Goal: Task Accomplishment & Management: Manage account settings

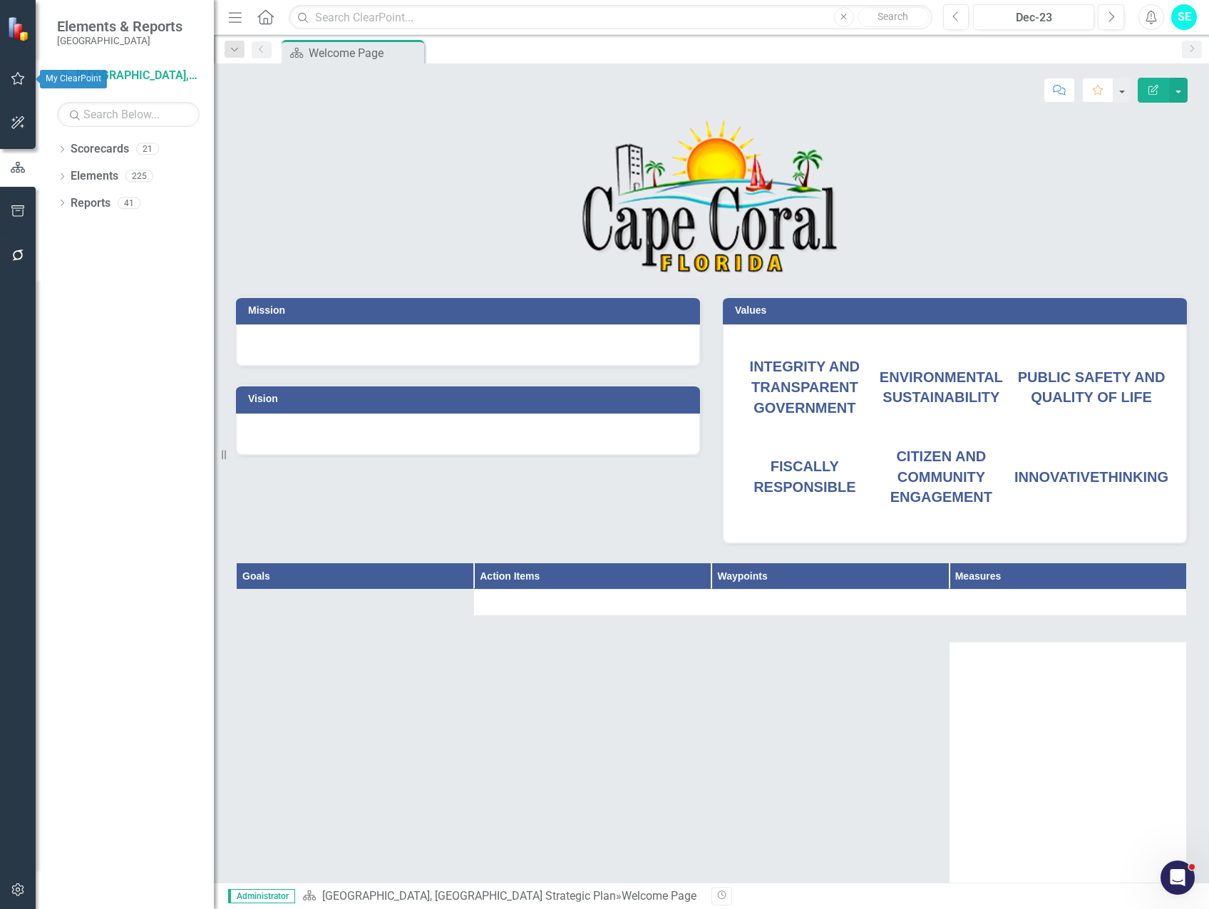
click at [14, 78] on icon "button" at bounding box center [18, 78] width 15 height 11
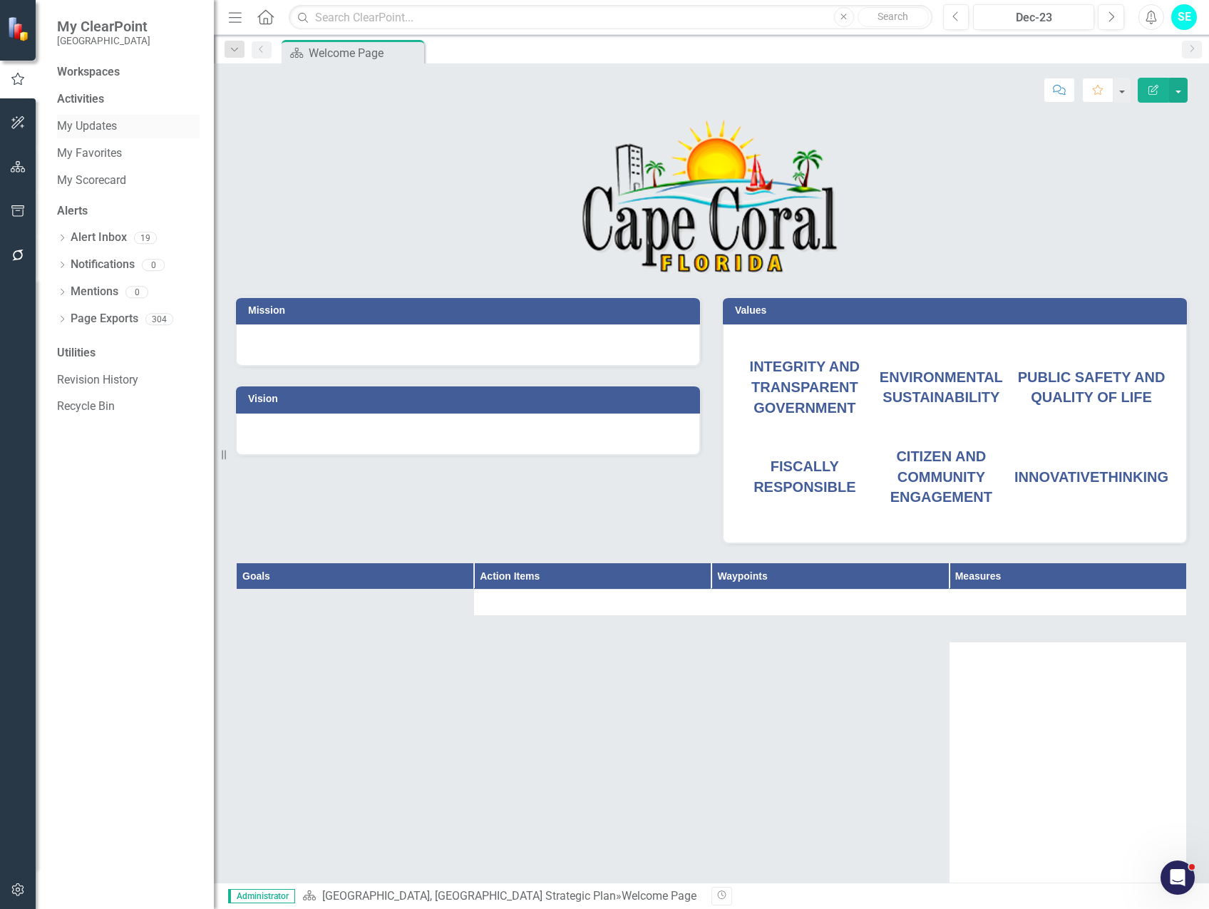
click at [107, 123] on link "My Updates" at bounding box center [128, 126] width 143 height 16
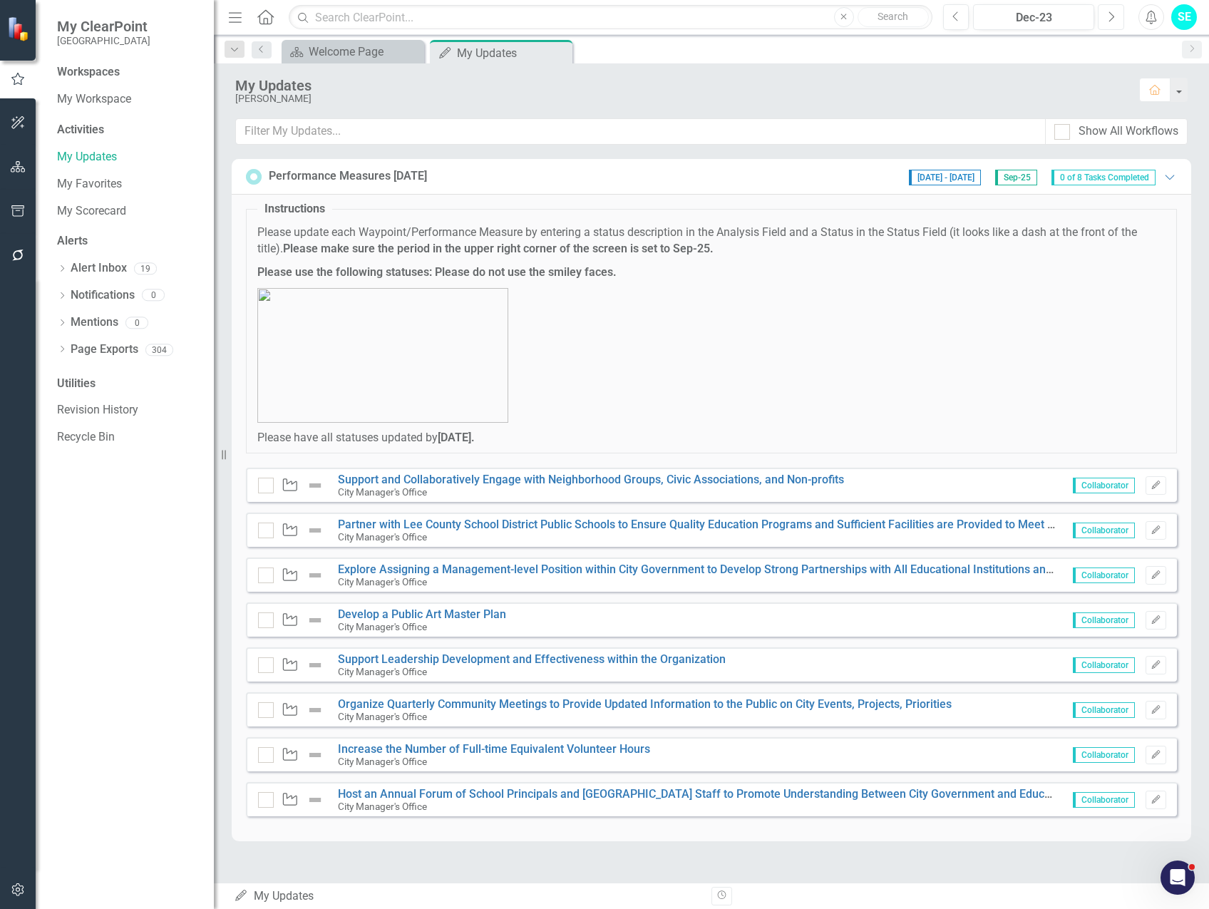
click at [1113, 21] on icon "Next" at bounding box center [1111, 17] width 8 height 13
click at [1113, 20] on icon "Next" at bounding box center [1111, 17] width 8 height 13
click at [1116, 20] on button "Next" at bounding box center [1111, 17] width 26 height 26
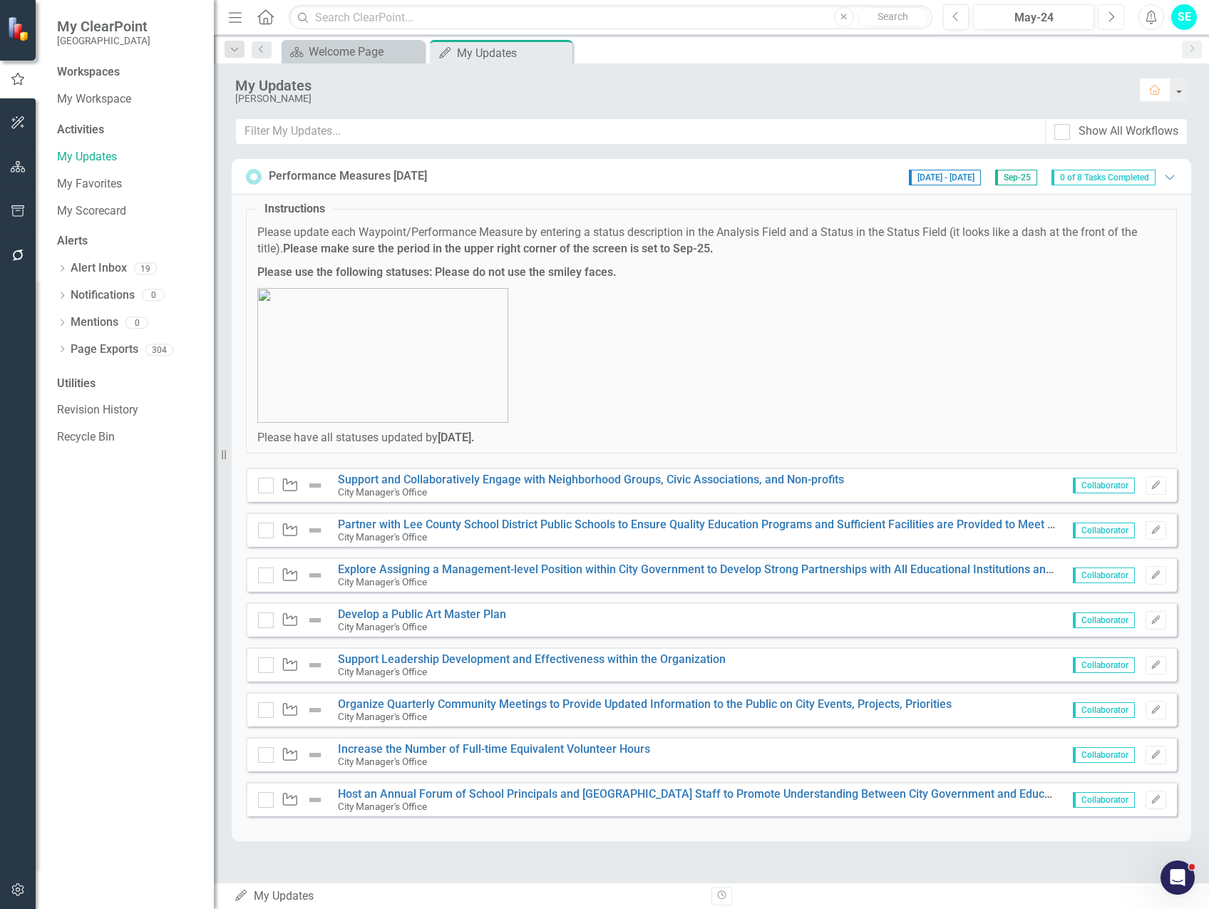
click at [1116, 20] on button "Next" at bounding box center [1111, 17] width 26 height 26
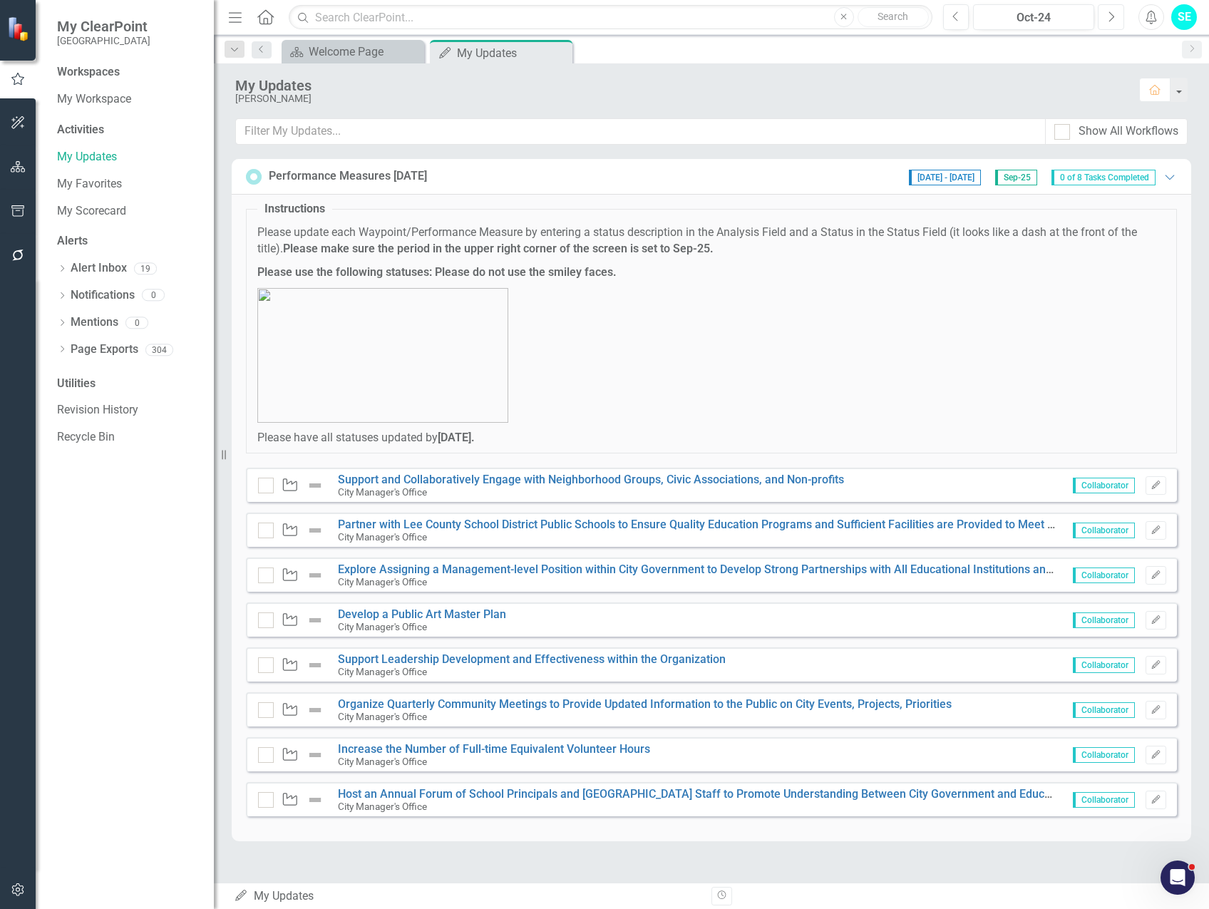
click at [1116, 20] on button "Next" at bounding box center [1111, 17] width 26 height 26
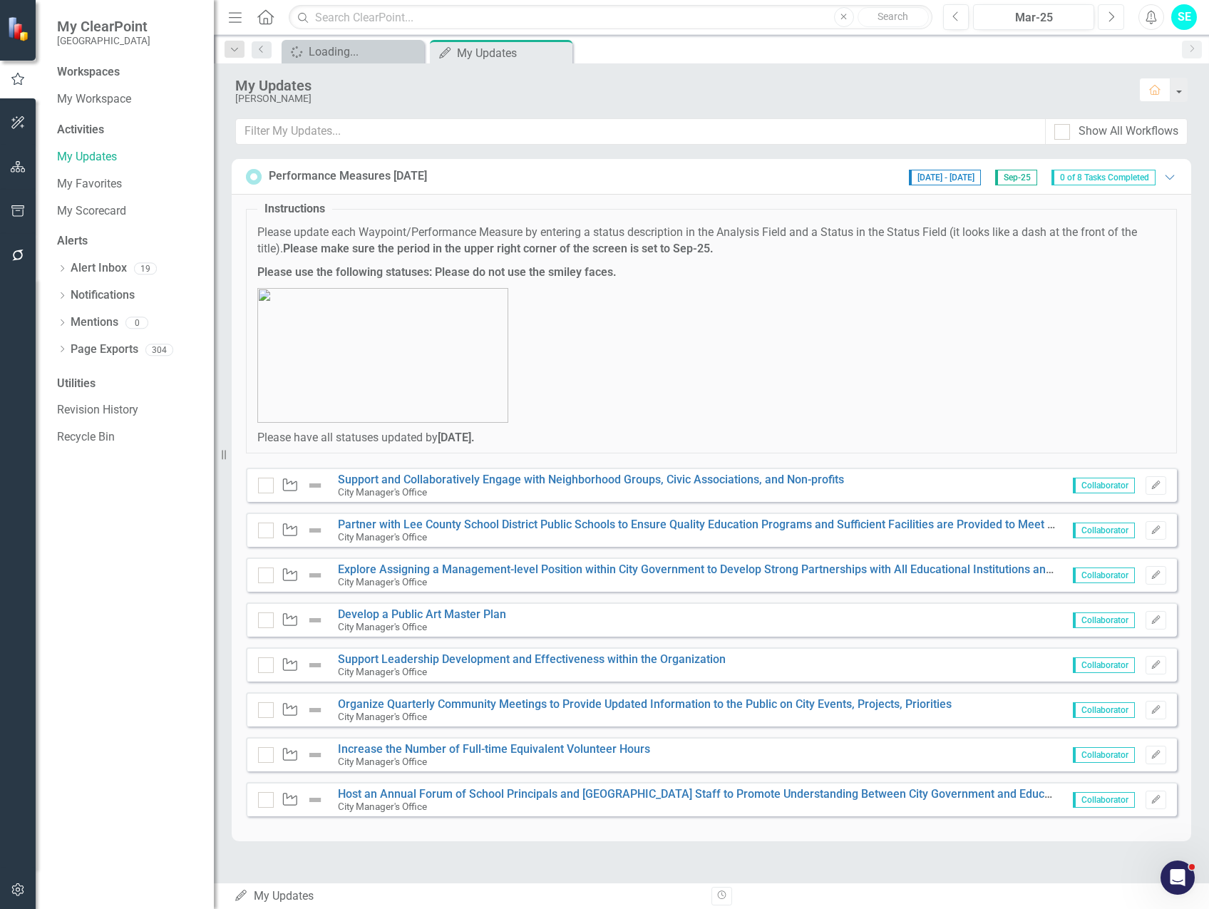
click at [1116, 20] on button "Next" at bounding box center [1111, 17] width 26 height 26
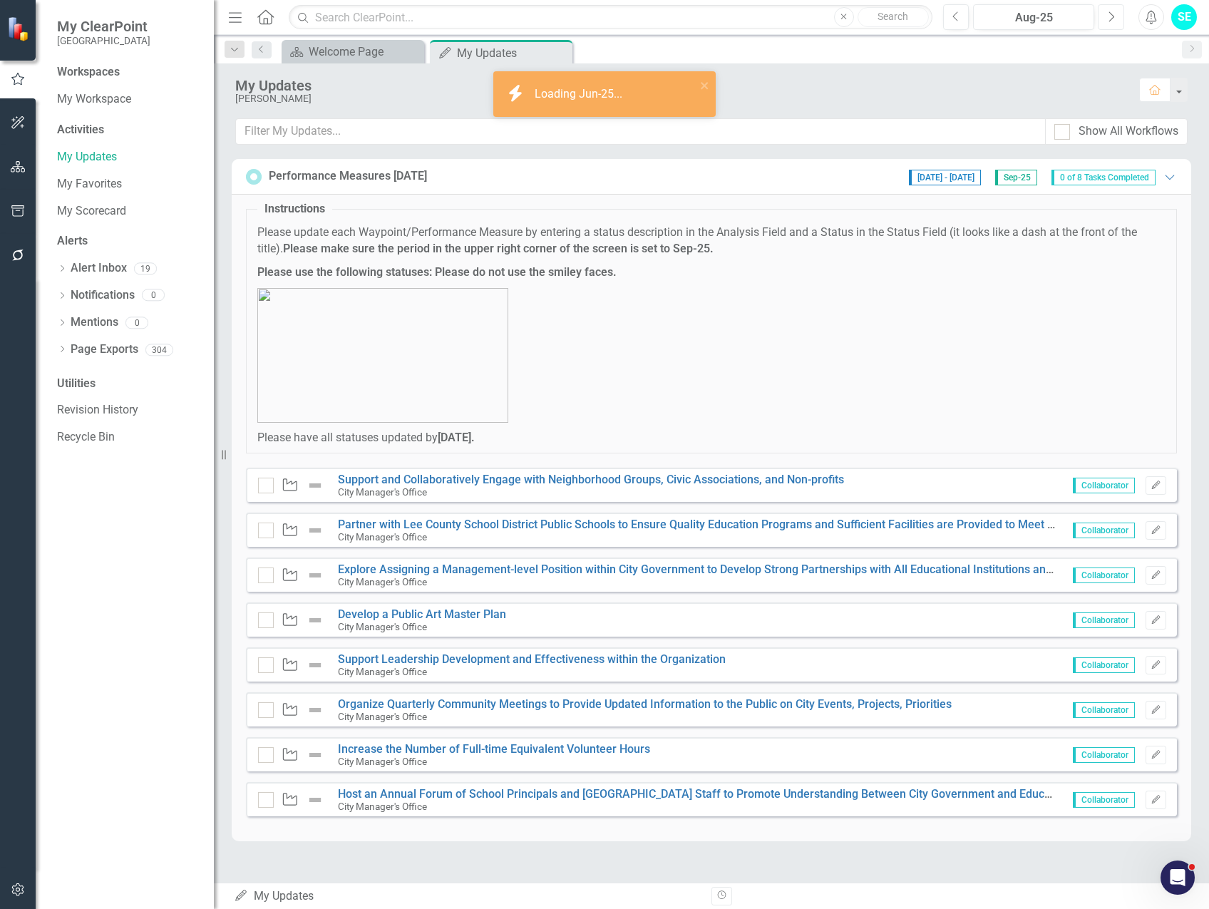
click at [1116, 20] on button "Next" at bounding box center [1111, 17] width 26 height 26
click at [957, 19] on icon "Previous" at bounding box center [956, 17] width 8 height 13
click at [15, 165] on icon "button" at bounding box center [18, 166] width 15 height 11
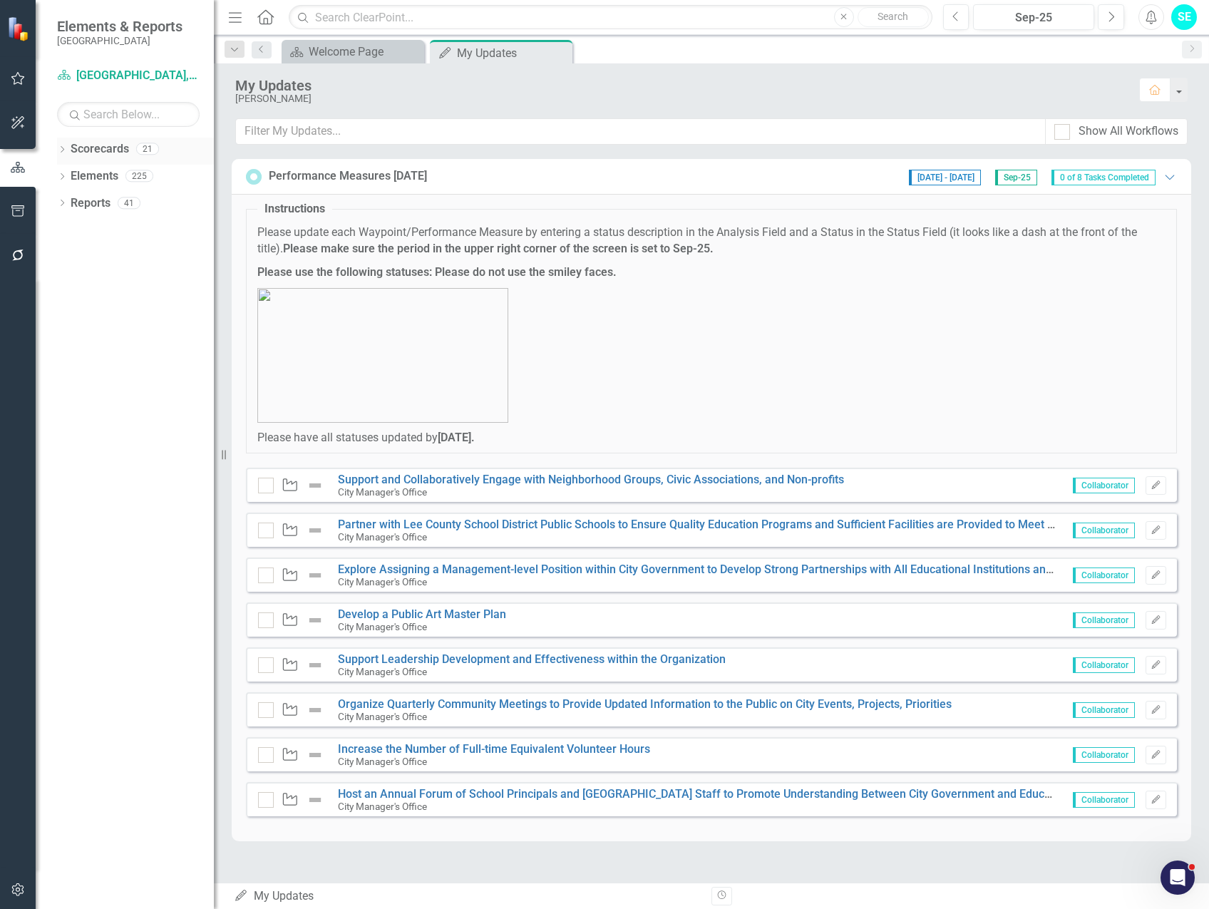
click at [63, 148] on icon "Dropdown" at bounding box center [62, 151] width 10 height 8
click at [102, 175] on link "[GEOGRAPHIC_DATA], [GEOGRAPHIC_DATA] Business Initiatives" at bounding box center [145, 176] width 135 height 16
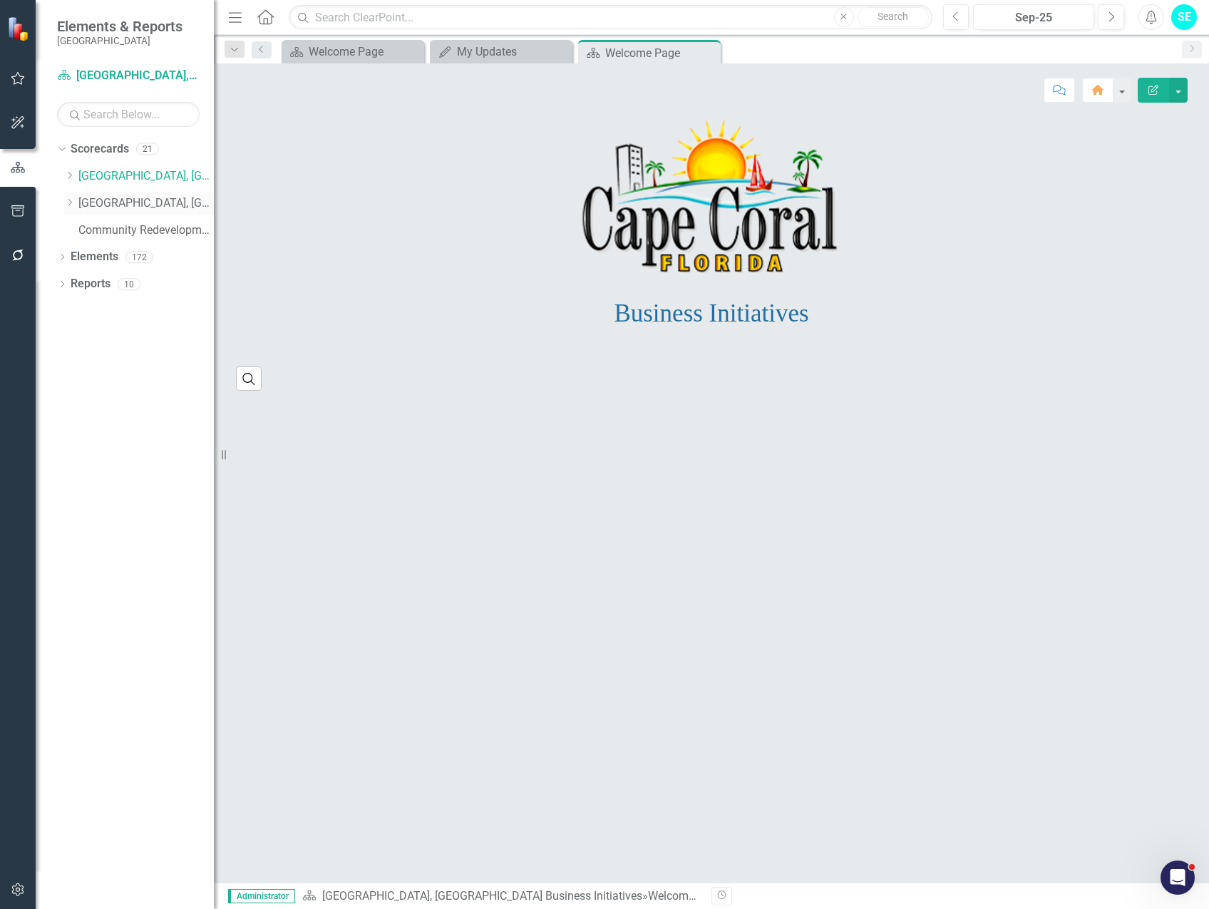
click at [101, 205] on link "[GEOGRAPHIC_DATA], [GEOGRAPHIC_DATA] Strategic Plan" at bounding box center [145, 203] width 135 height 16
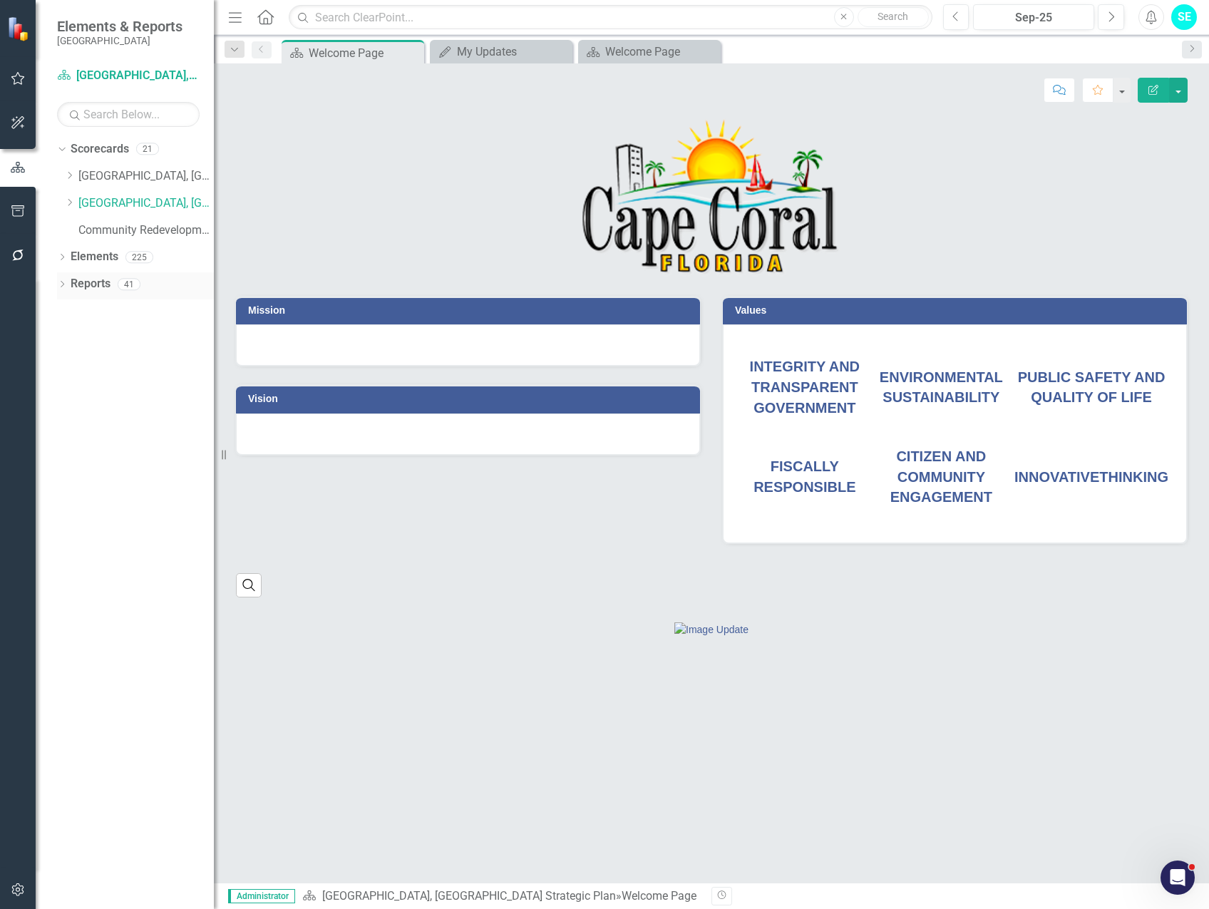
click at [58, 282] on icon "Dropdown" at bounding box center [62, 286] width 10 height 8
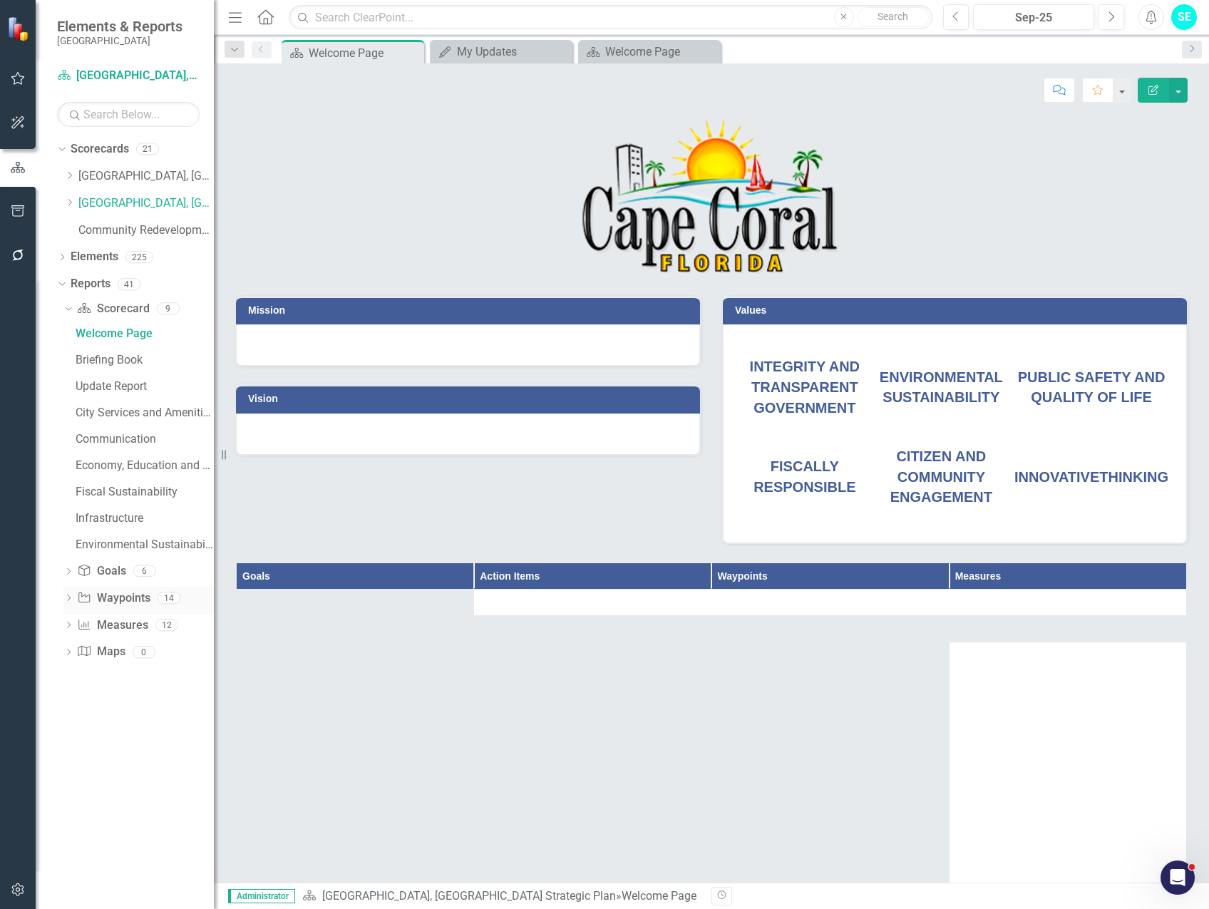
click at [68, 597] on icon "Dropdown" at bounding box center [68, 599] width 10 height 8
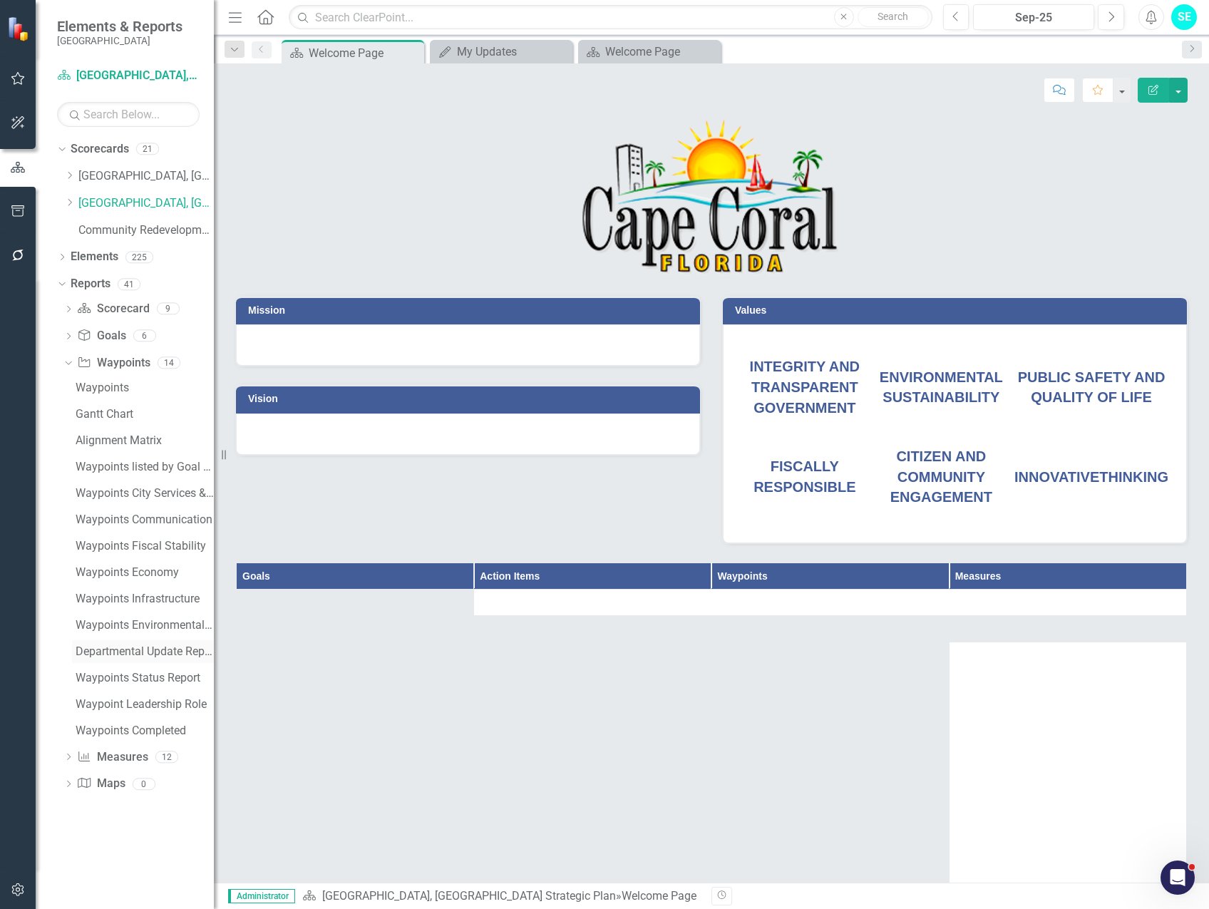
click at [142, 654] on div "Departmental Update Report" at bounding box center [145, 651] width 138 height 13
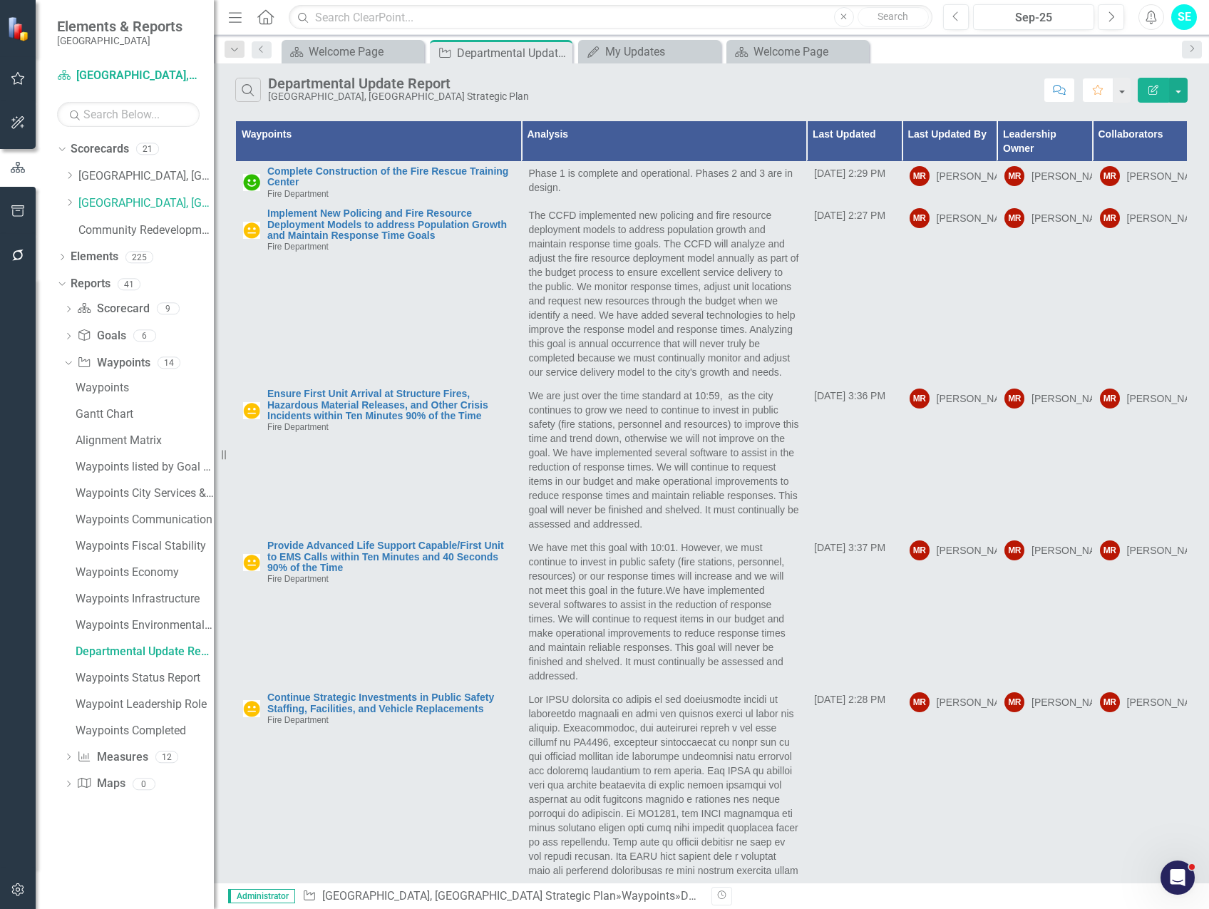
click at [1153, 88] on icon "button" at bounding box center [1153, 90] width 10 height 10
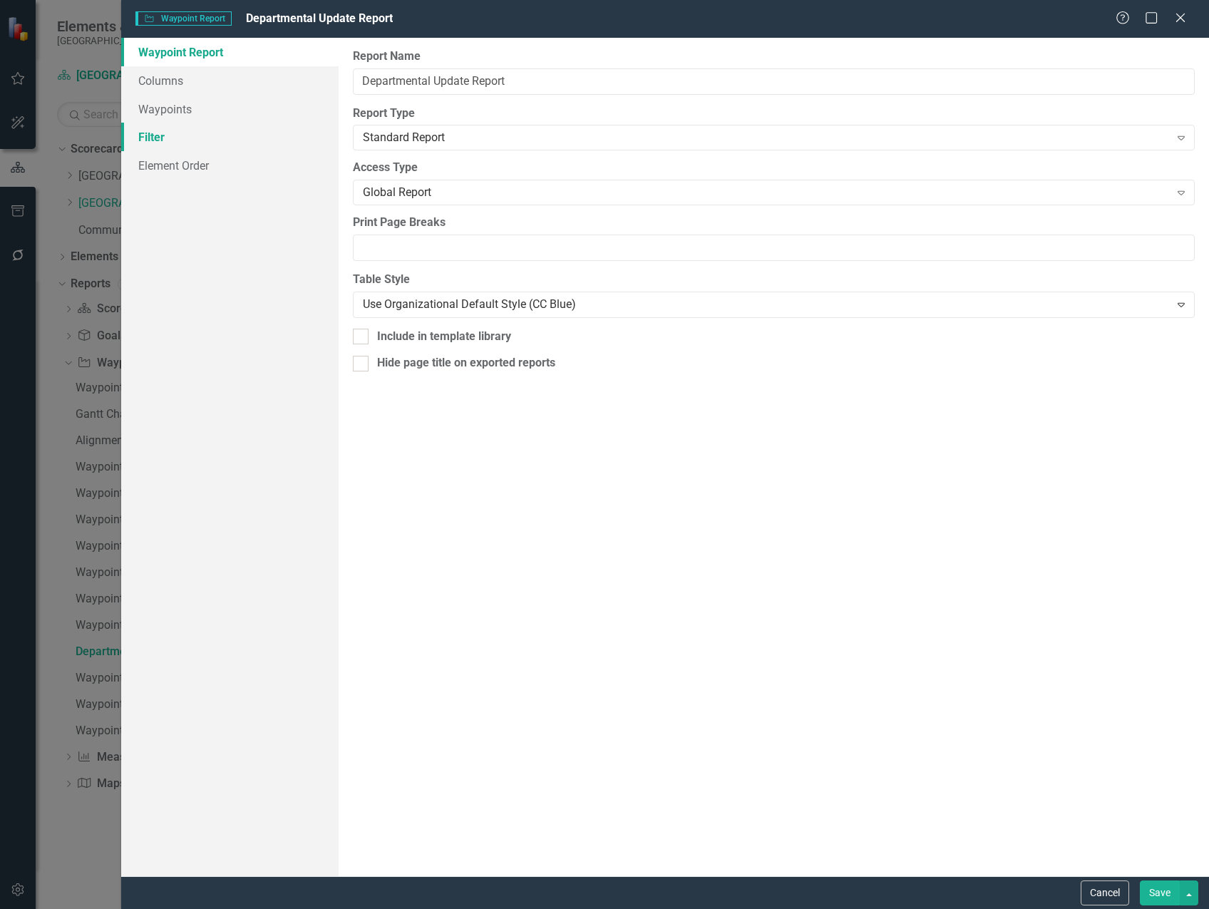
click at [179, 130] on link "Filter" at bounding box center [229, 137] width 217 height 29
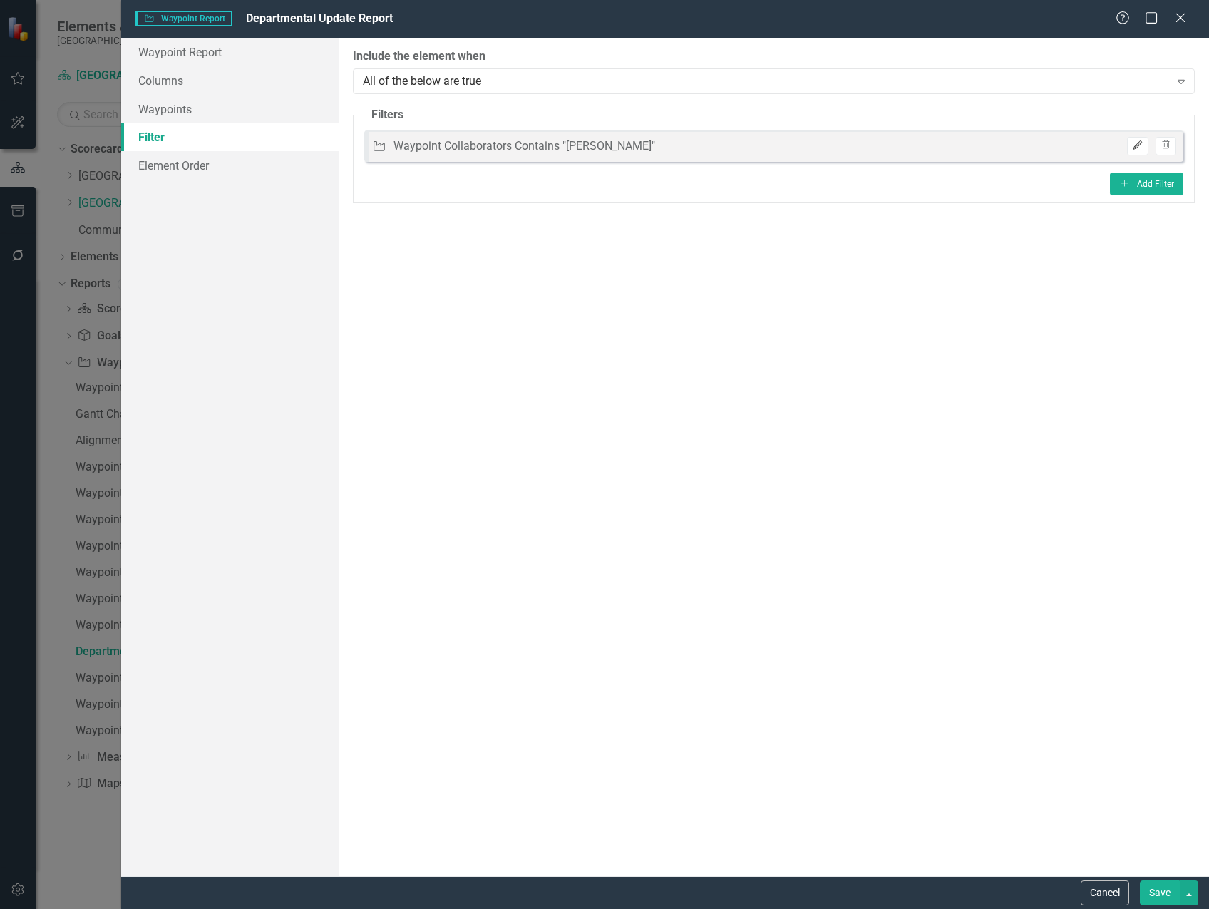
click at [1138, 148] on icon "Edit" at bounding box center [1137, 145] width 11 height 9
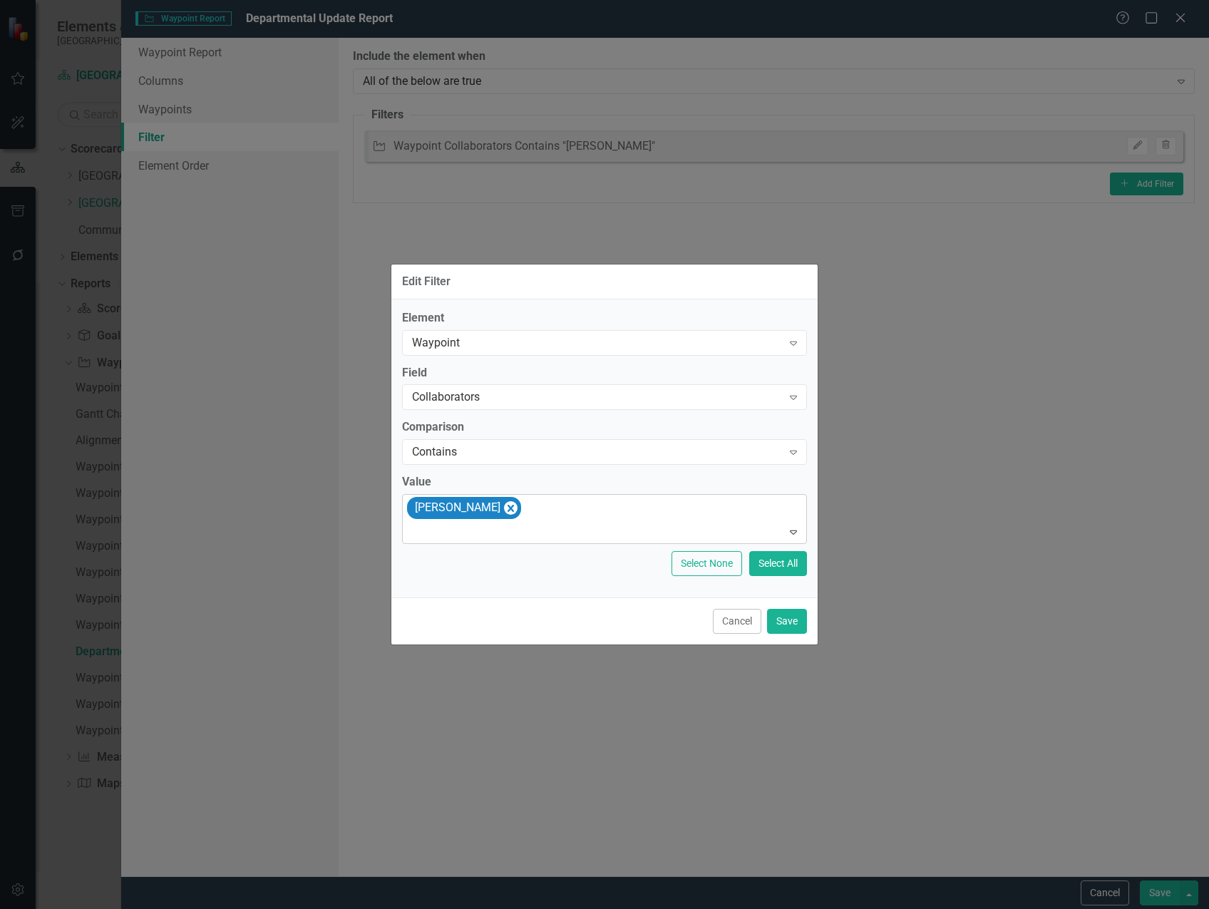
click at [508, 509] on icon "Remove Mike Russell" at bounding box center [511, 508] width 6 height 7
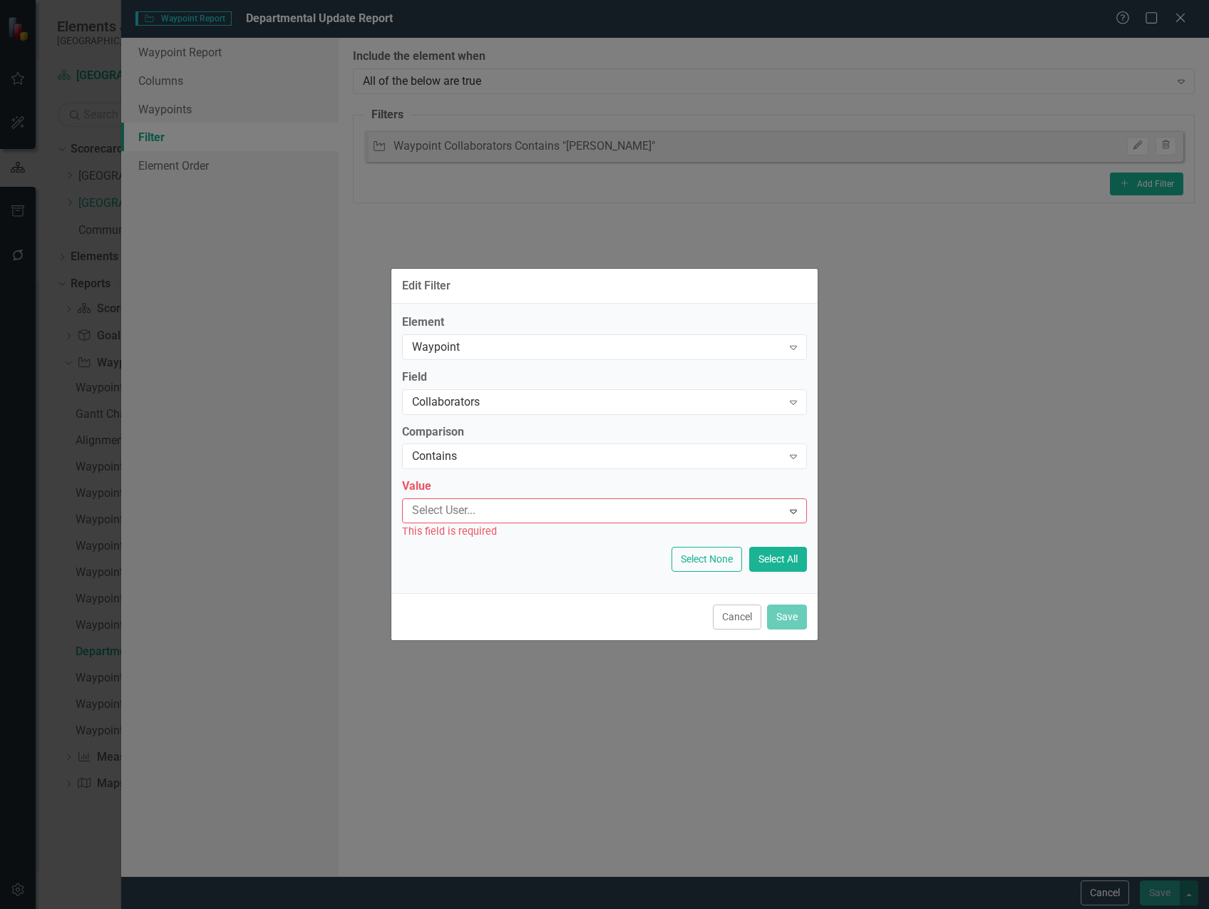
type input "b"
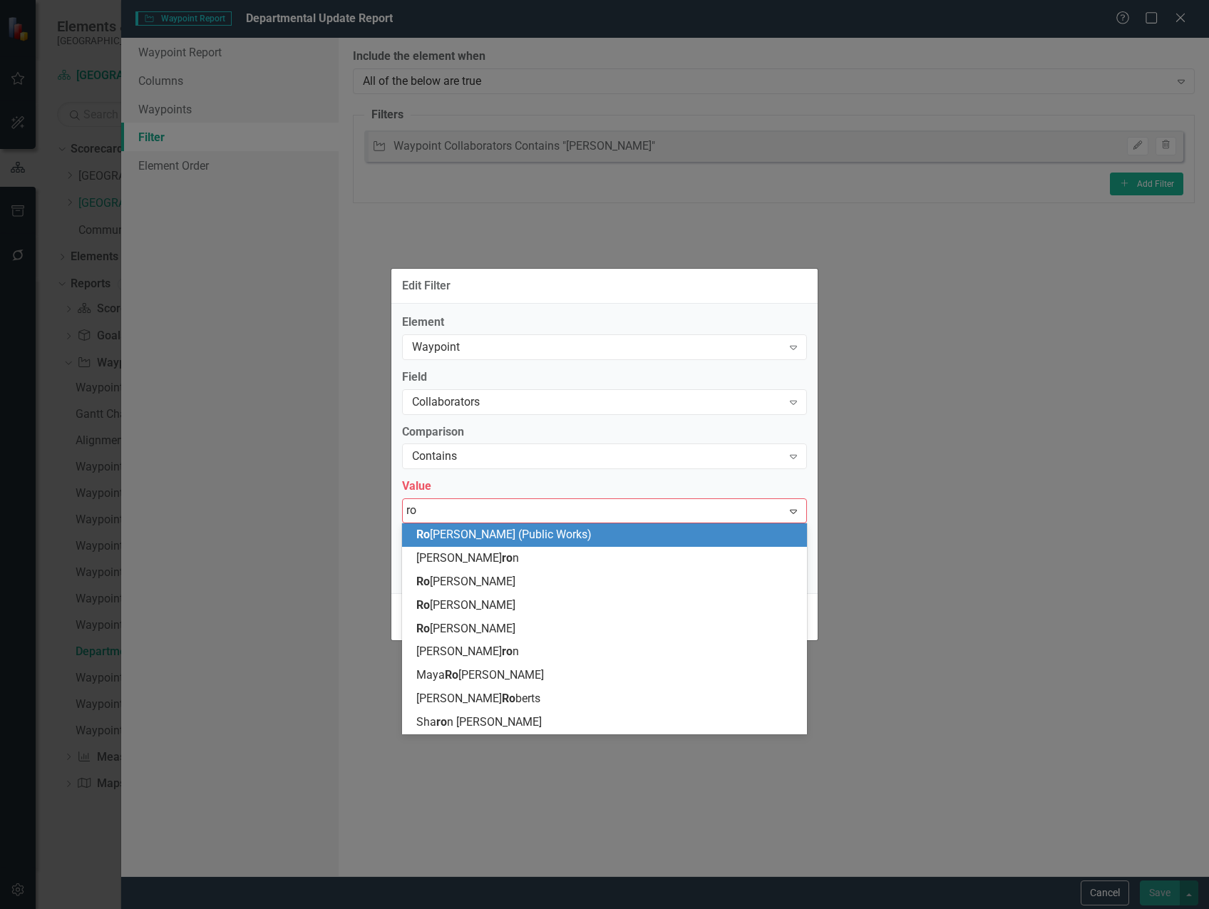
type input "rob"
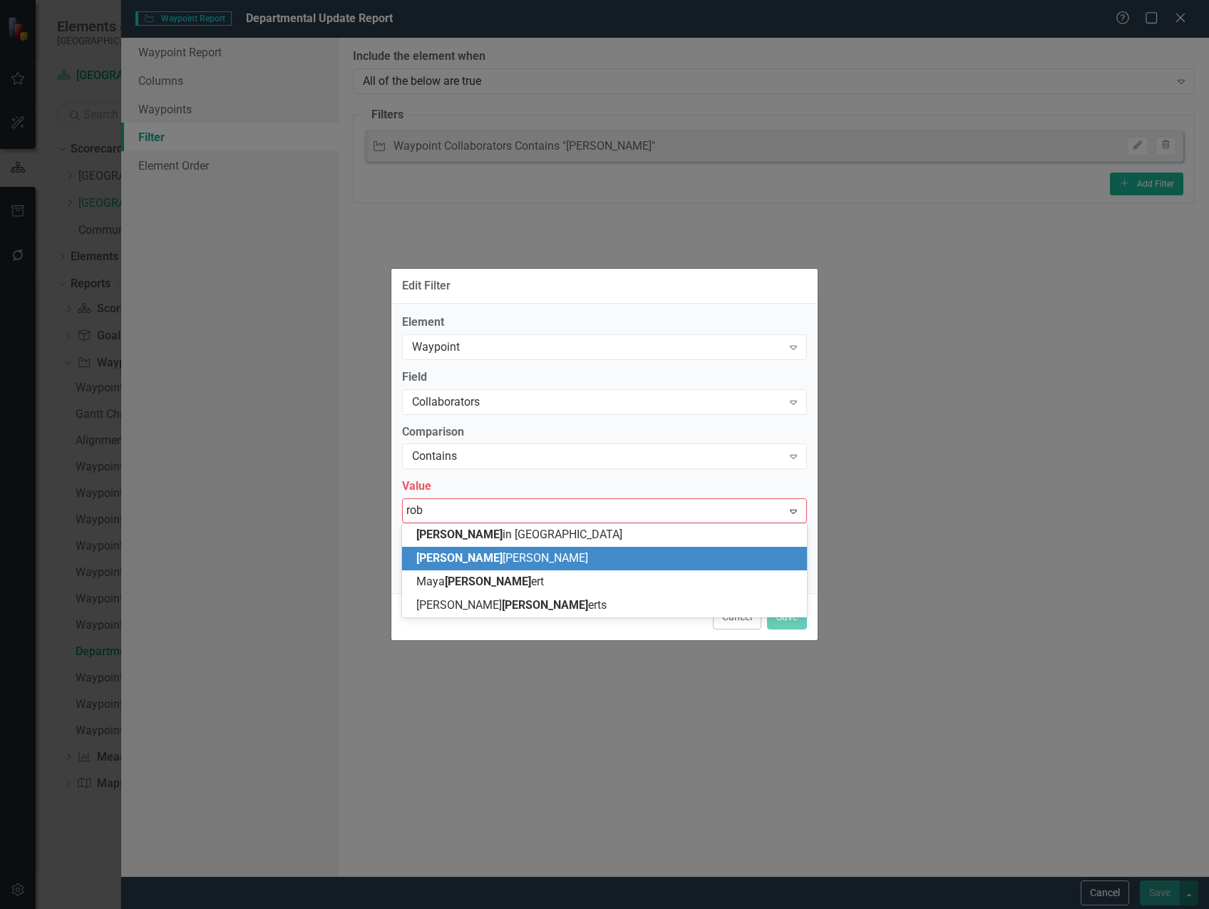
click at [493, 562] on span "[PERSON_NAME] ert [PERSON_NAME]" at bounding box center [502, 558] width 172 height 14
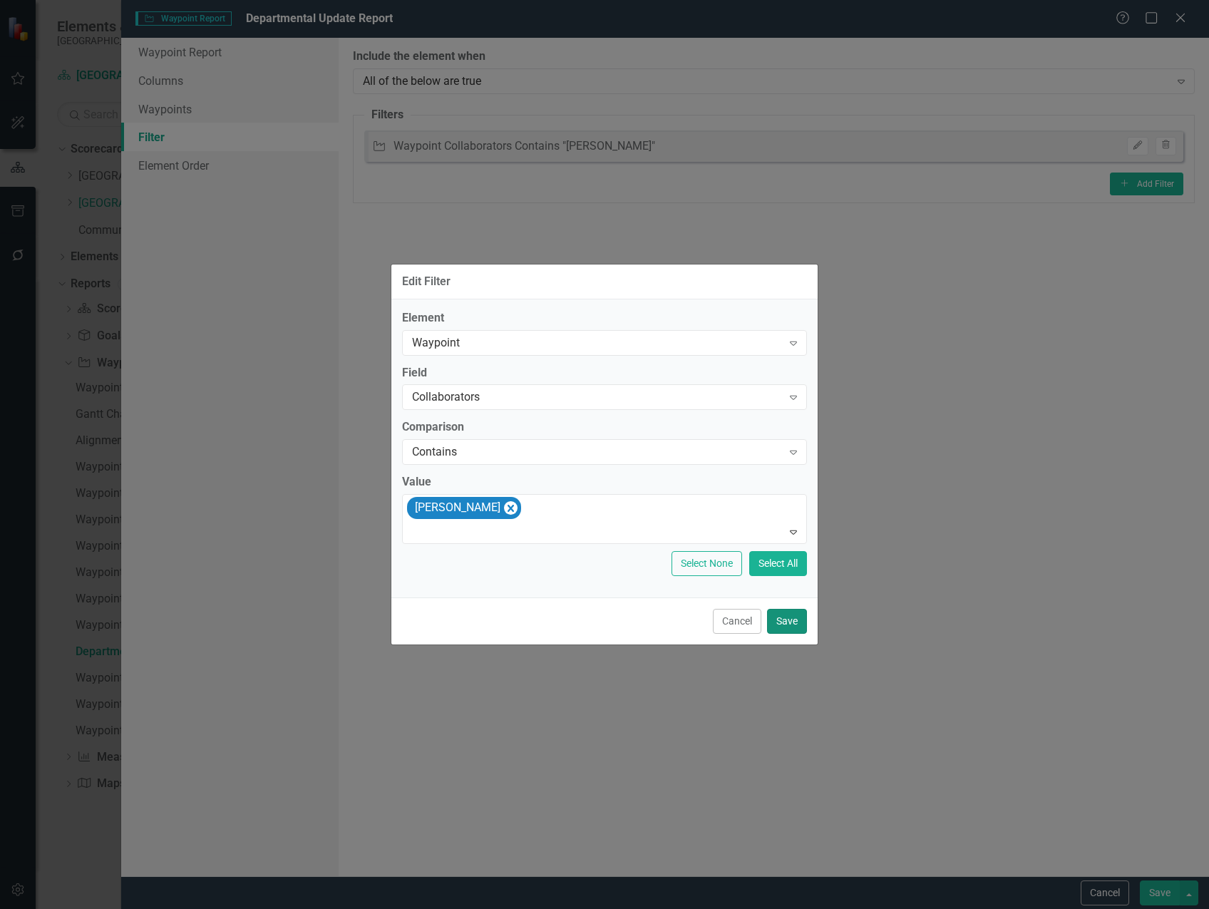
click at [791, 622] on button "Save" at bounding box center [787, 621] width 40 height 25
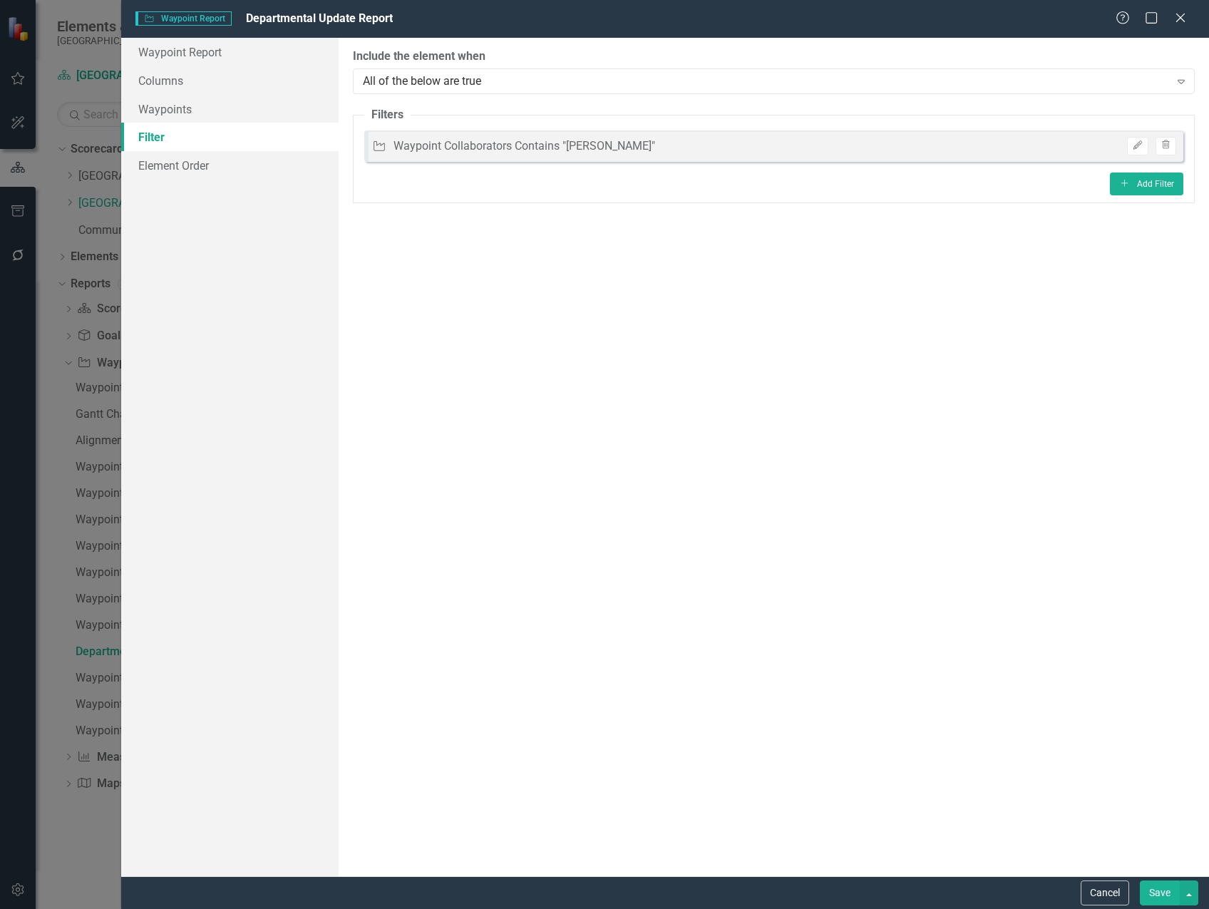
click at [1158, 884] on button "Save" at bounding box center [1160, 892] width 40 height 25
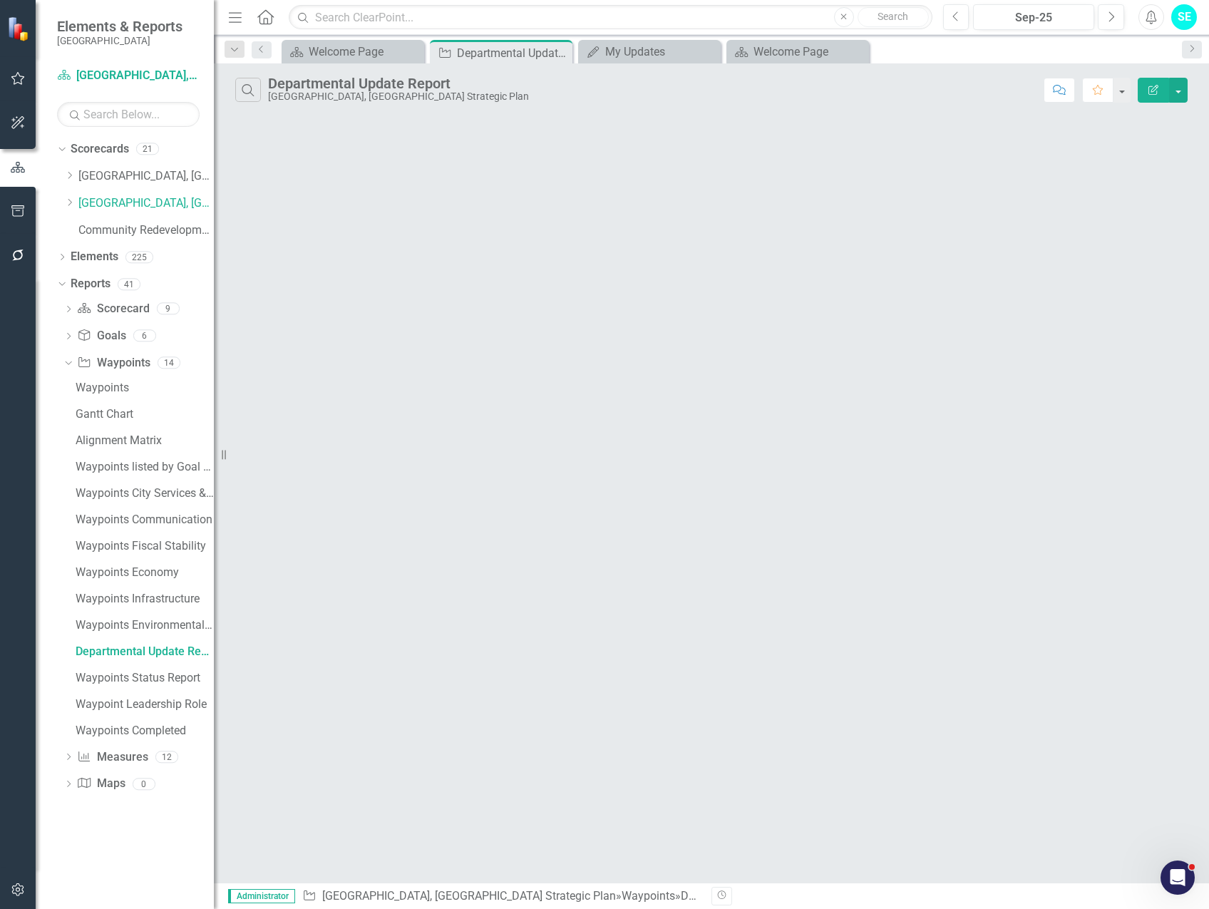
click at [1155, 88] on icon "Edit Report" at bounding box center [1153, 90] width 13 height 10
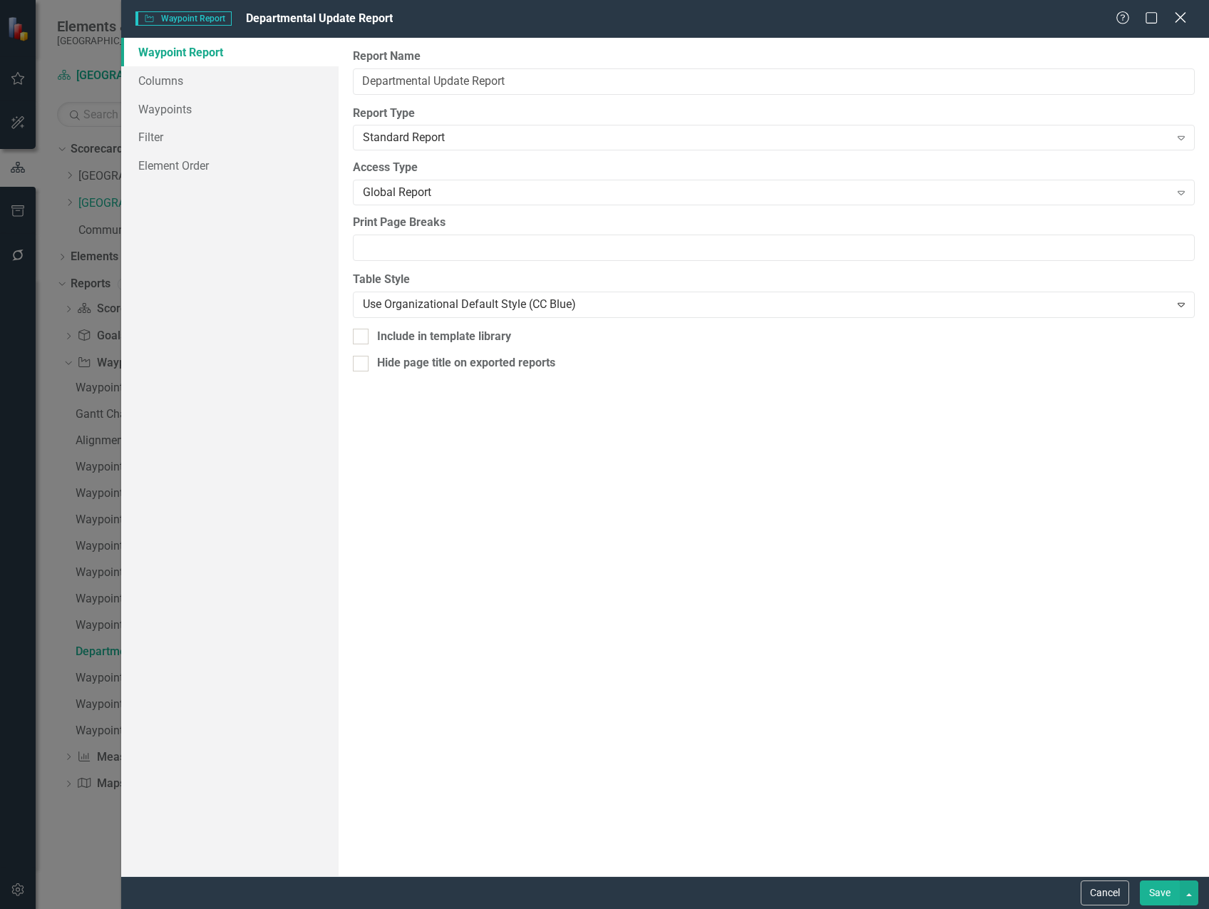
click at [1176, 19] on icon "Close" at bounding box center [1180, 18] width 18 height 14
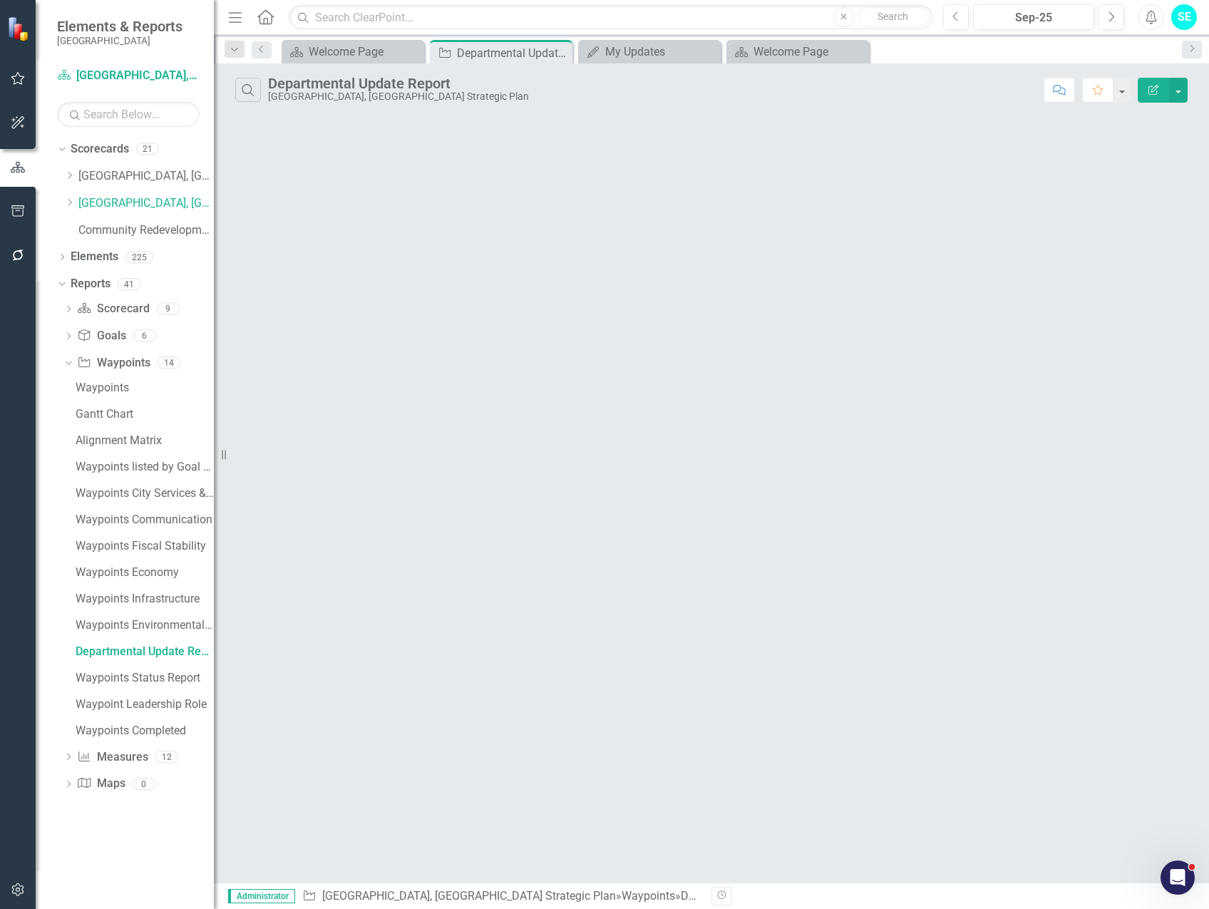
click at [1143, 91] on button "Edit Report" at bounding box center [1153, 90] width 31 height 25
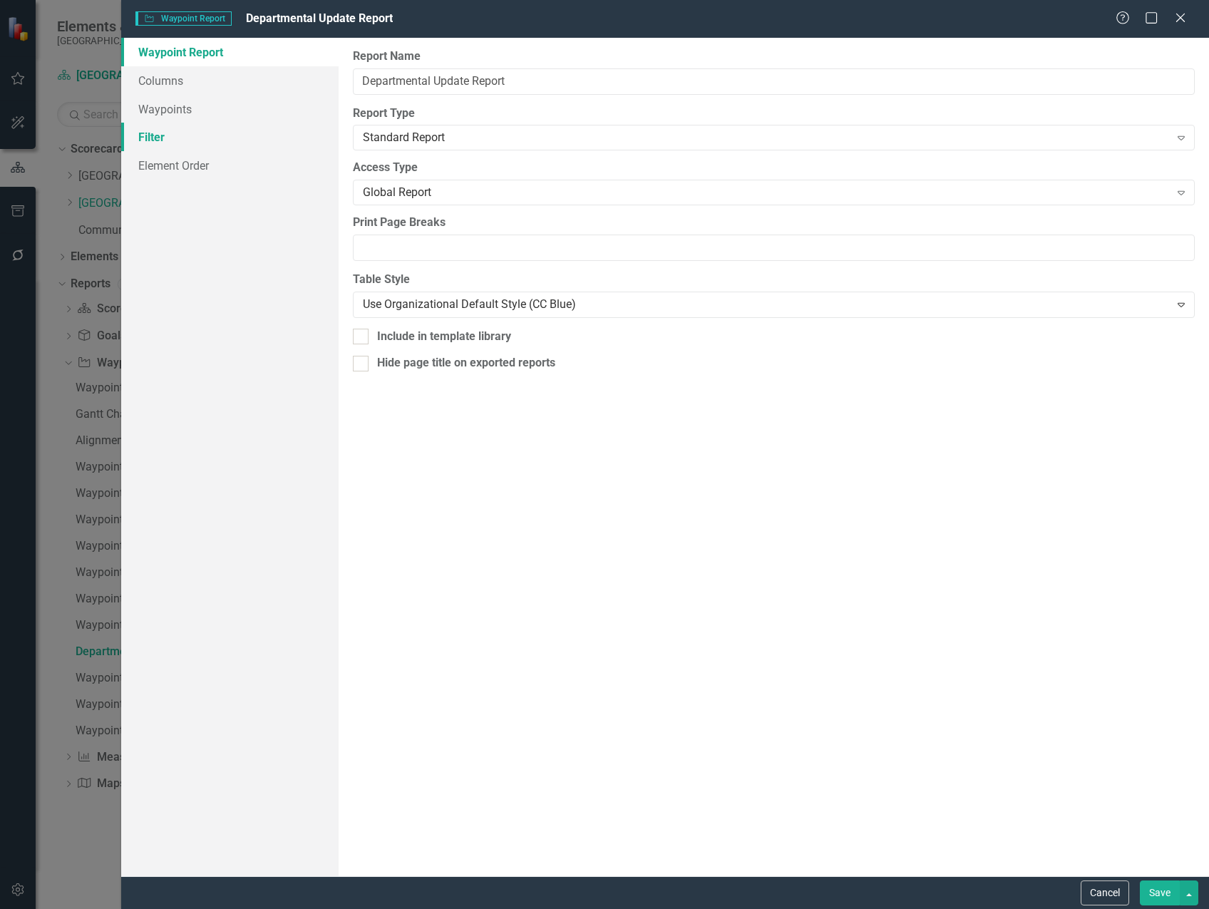
click at [156, 131] on link "Filter" at bounding box center [229, 137] width 217 height 29
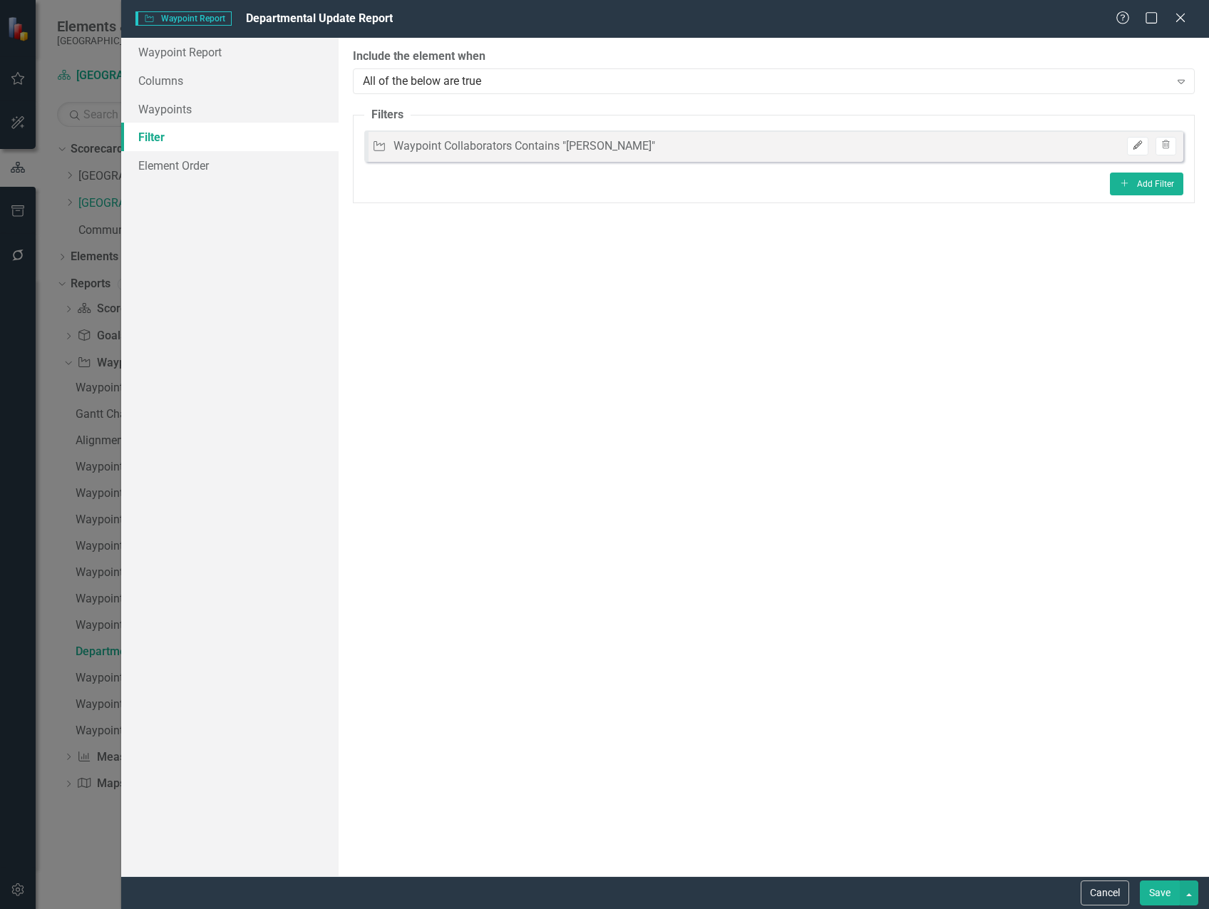
click at [1140, 148] on icon "Edit" at bounding box center [1137, 145] width 11 height 9
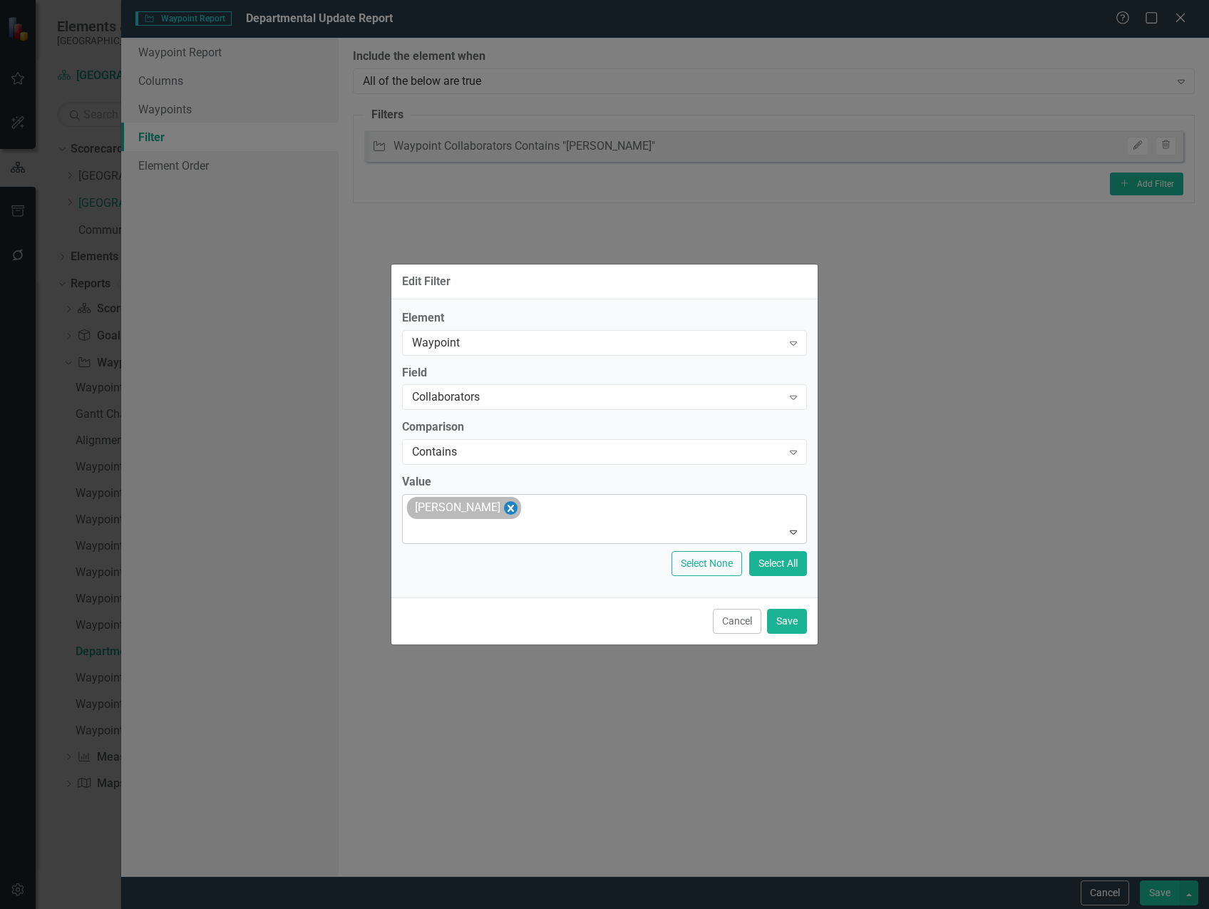
click at [509, 510] on icon "Remove Robert Creighton" at bounding box center [511, 508] width 6 height 7
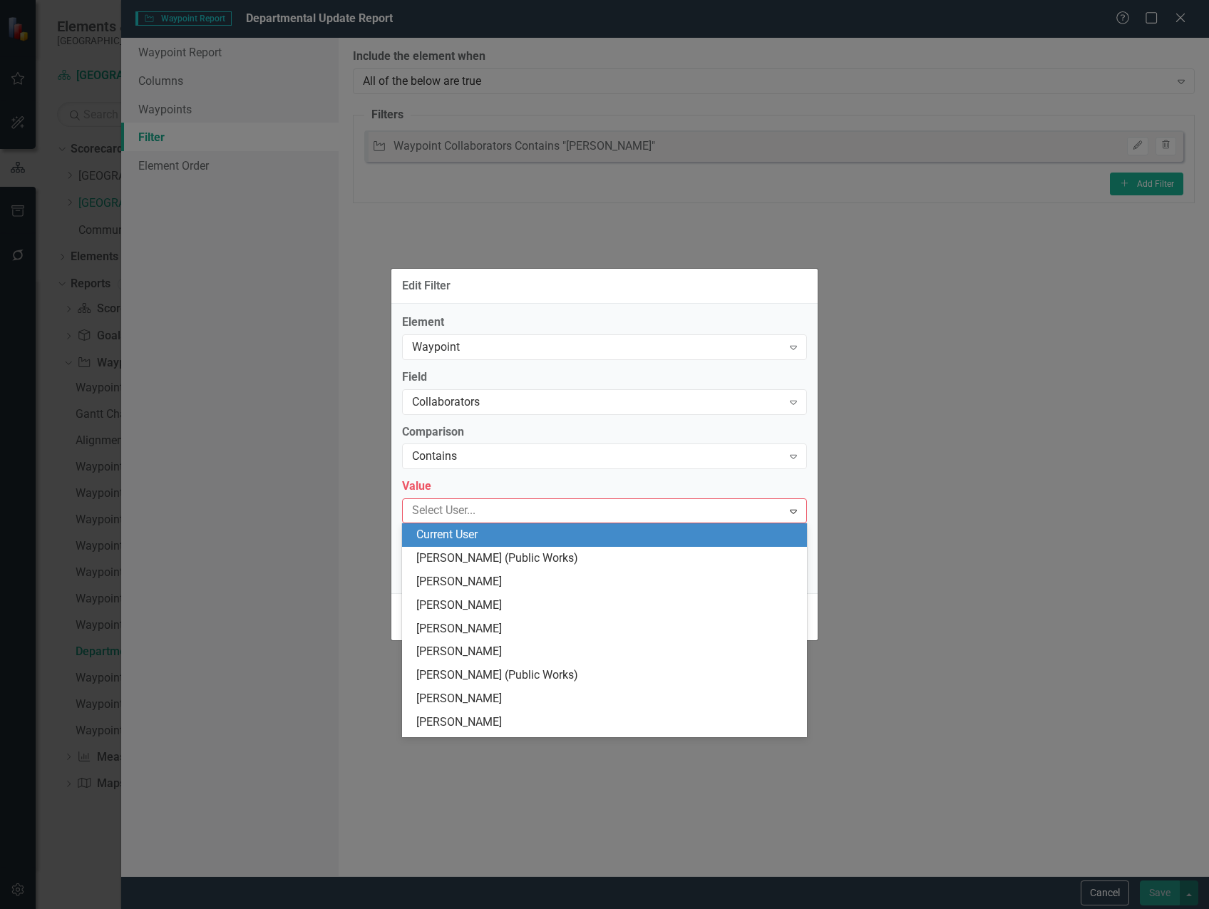
click at [506, 509] on div at bounding box center [594, 510] width 376 height 19
type input "matt"
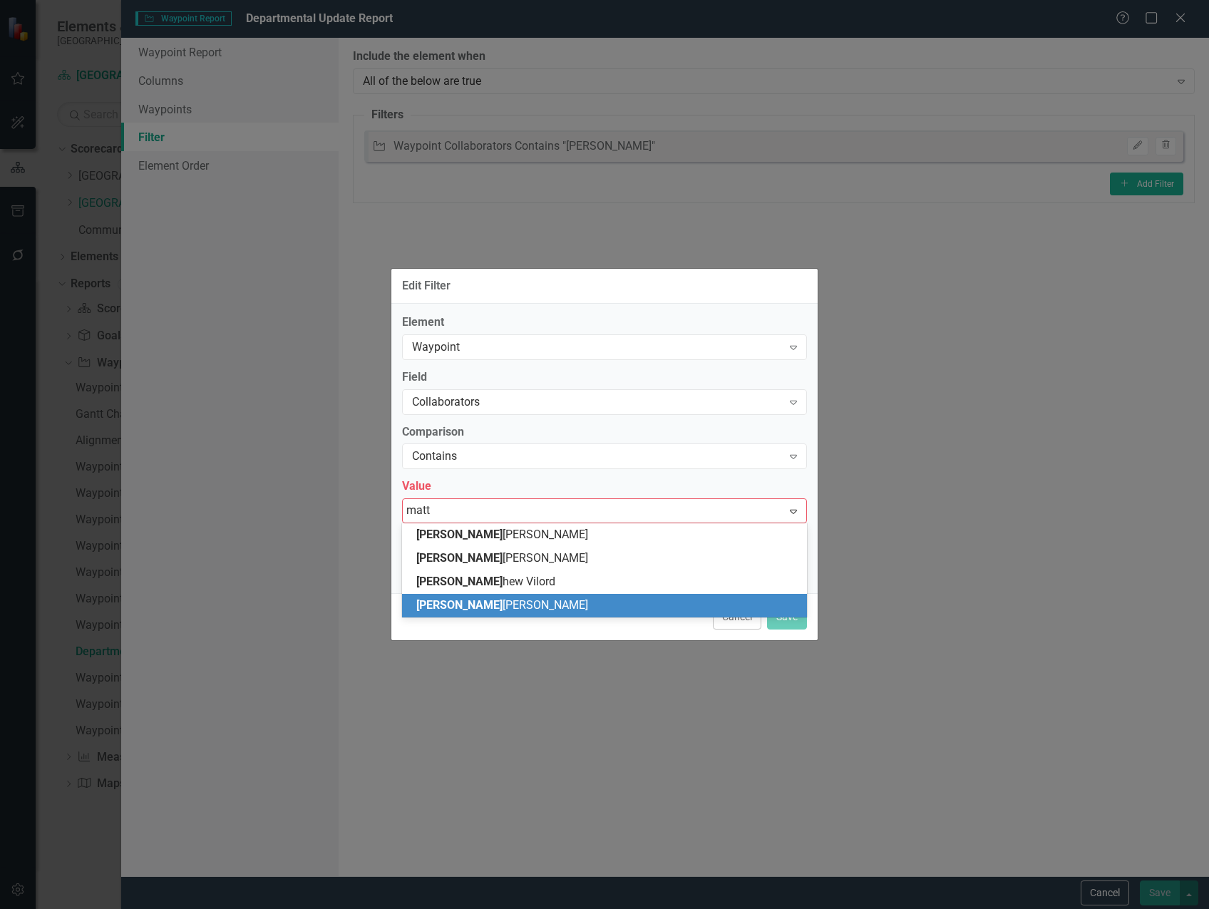
click at [587, 600] on div "[PERSON_NAME]" at bounding box center [607, 605] width 382 height 16
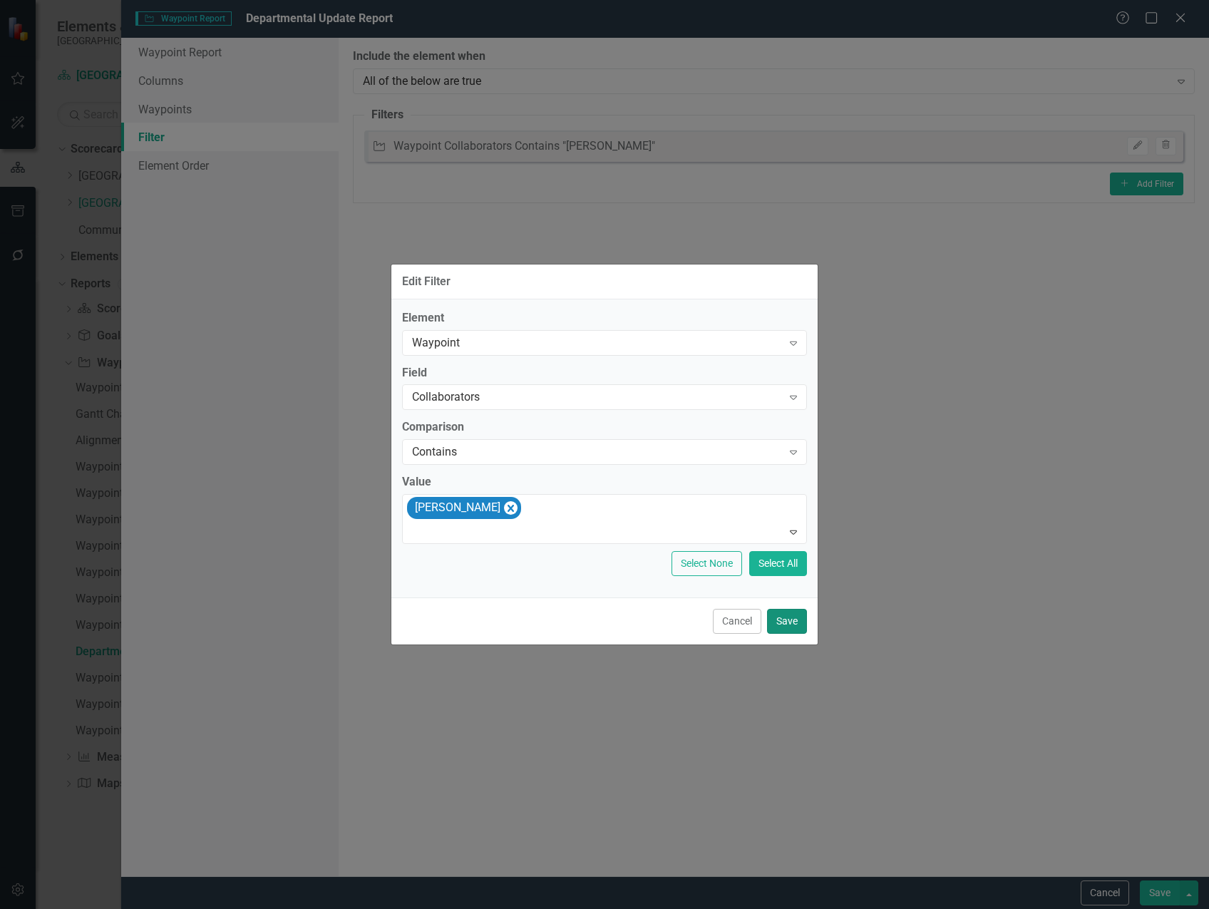
click at [786, 617] on button "Save" at bounding box center [787, 621] width 40 height 25
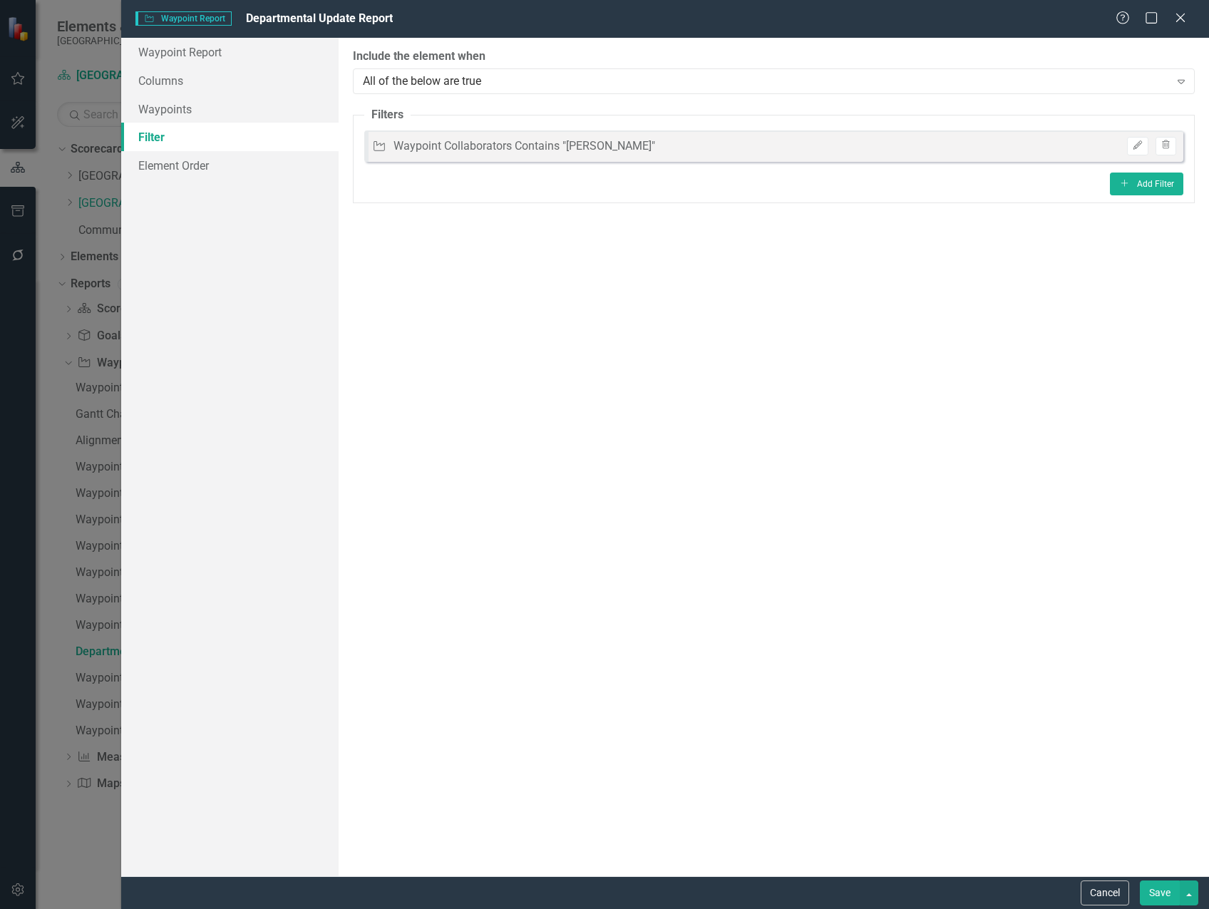
click at [1161, 890] on button "Save" at bounding box center [1160, 892] width 40 height 25
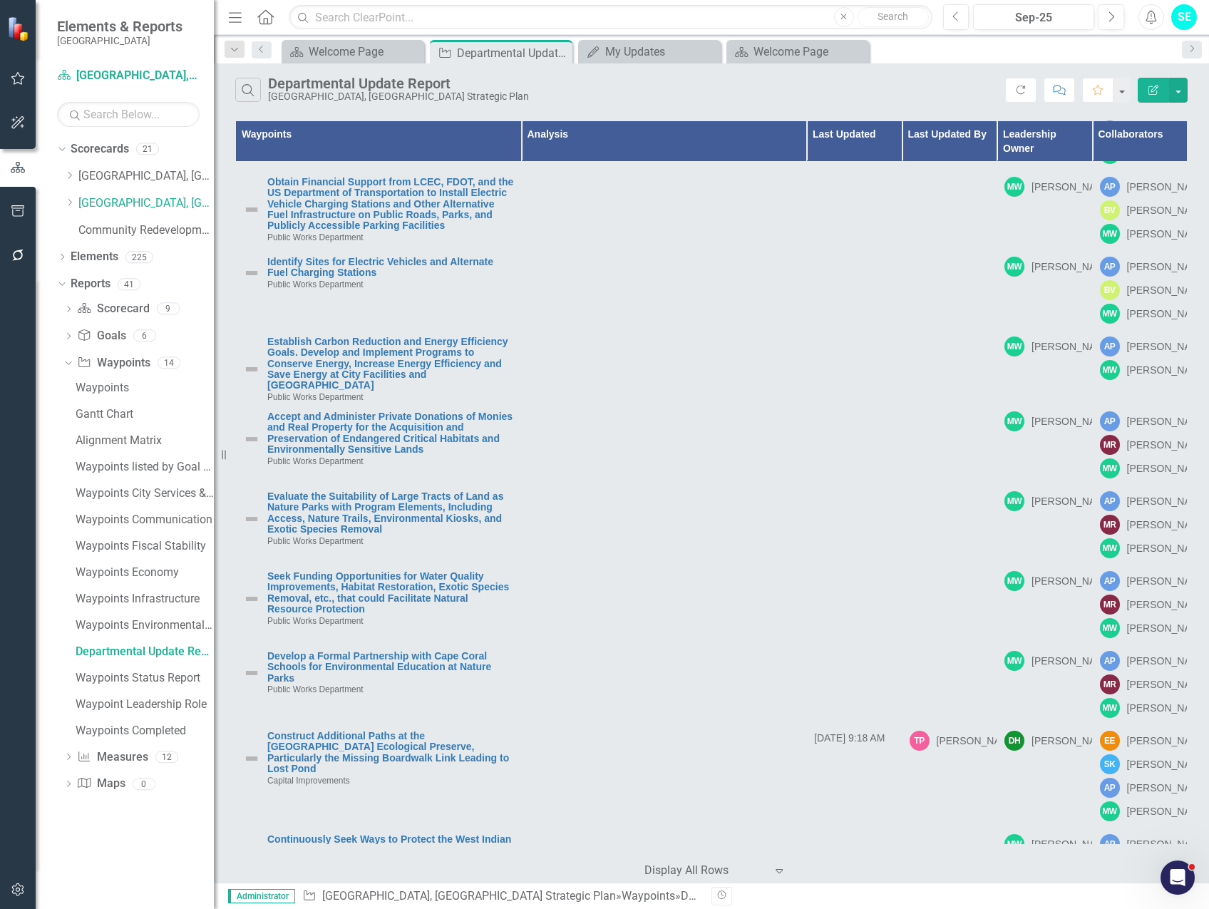
scroll to position [2709, 0]
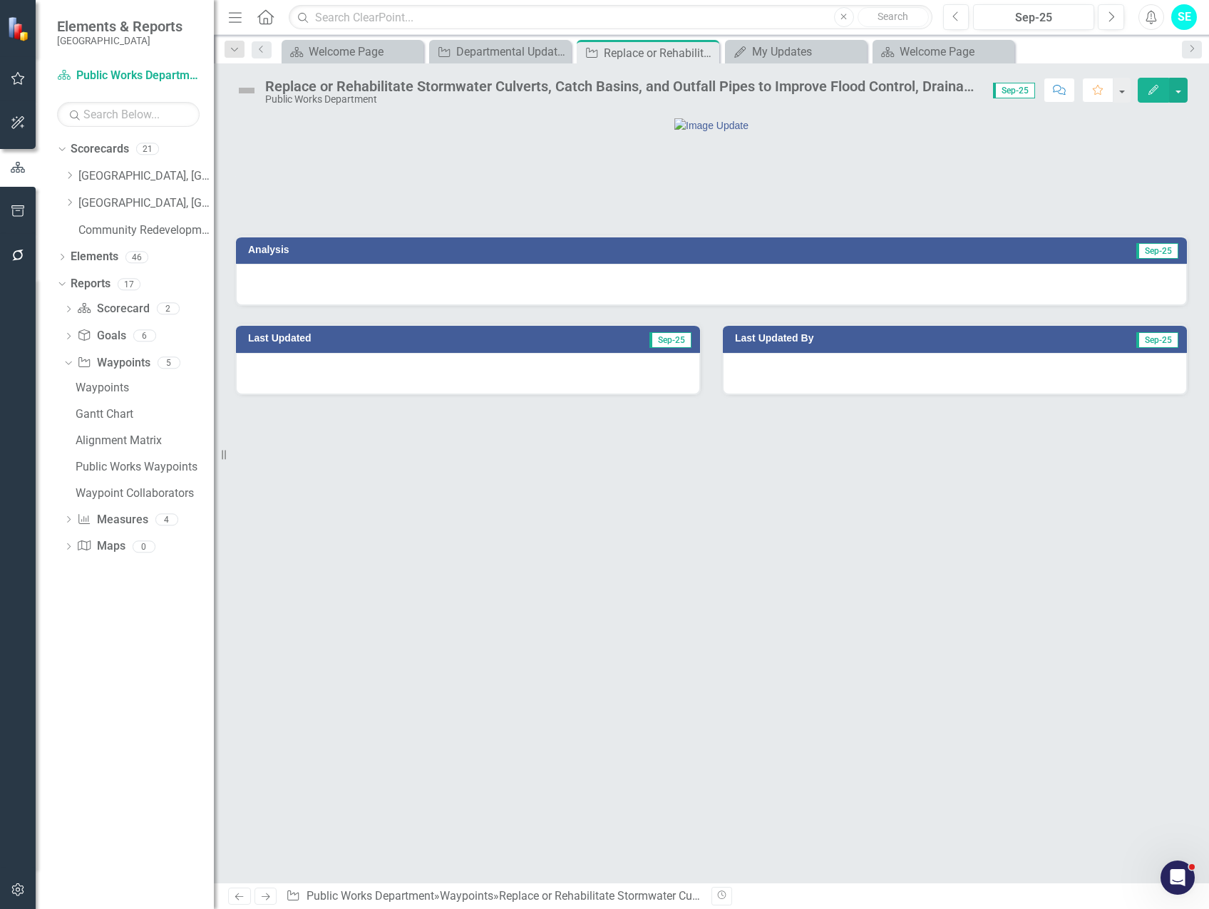
click at [1149, 96] on button "Edit" at bounding box center [1153, 90] width 31 height 25
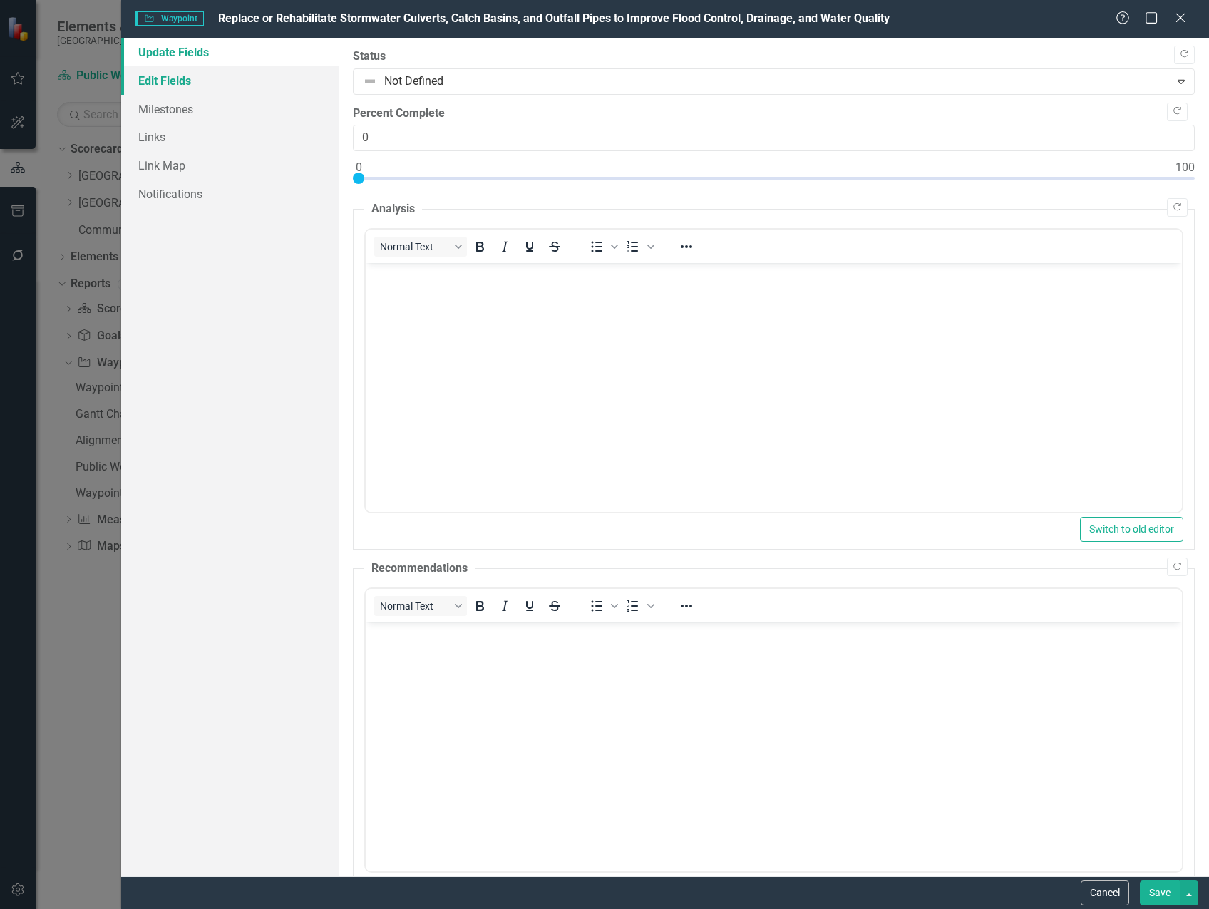
click at [178, 84] on link "Edit Fields" at bounding box center [229, 80] width 217 height 29
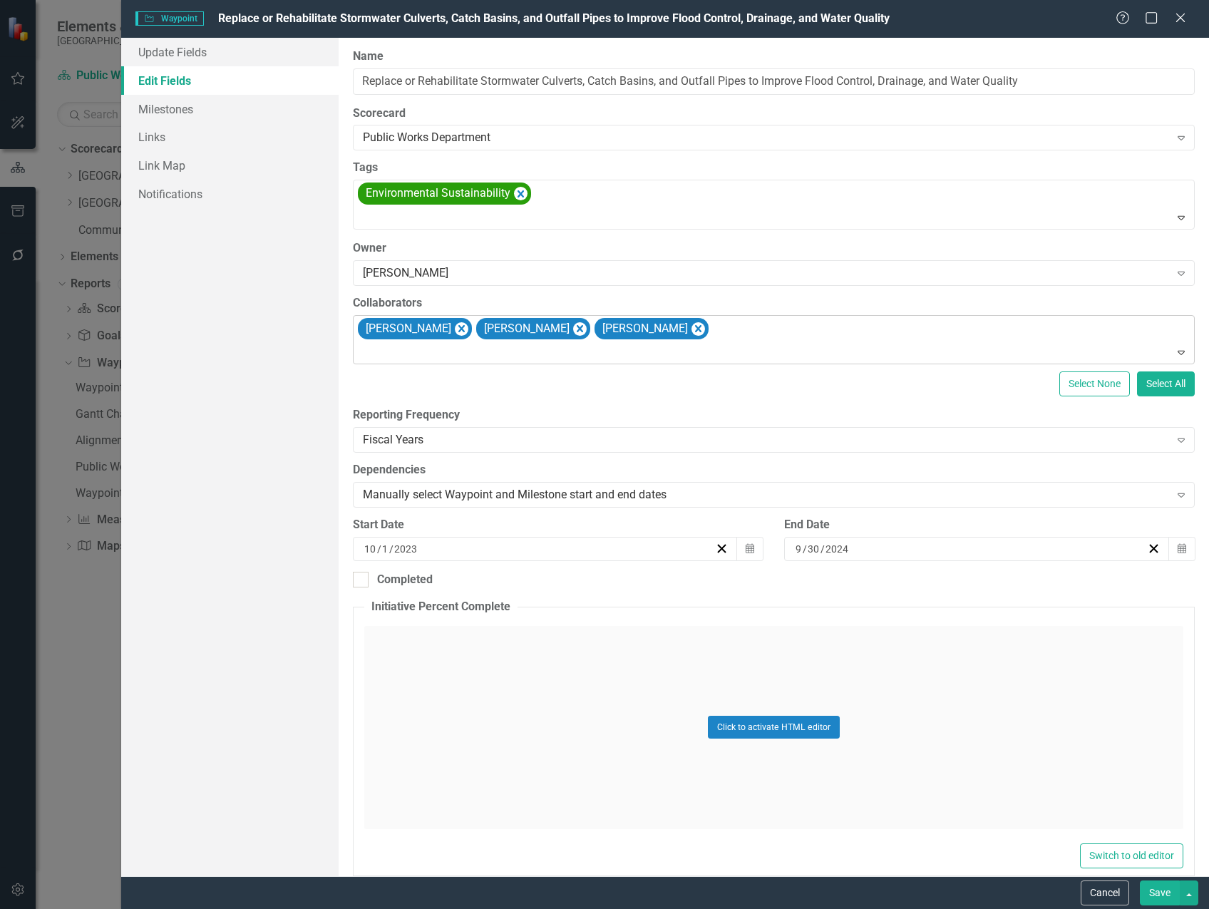
click at [778, 331] on div "[PERSON_NAME] [PERSON_NAME] [PERSON_NAME]" at bounding box center [775, 340] width 838 height 48
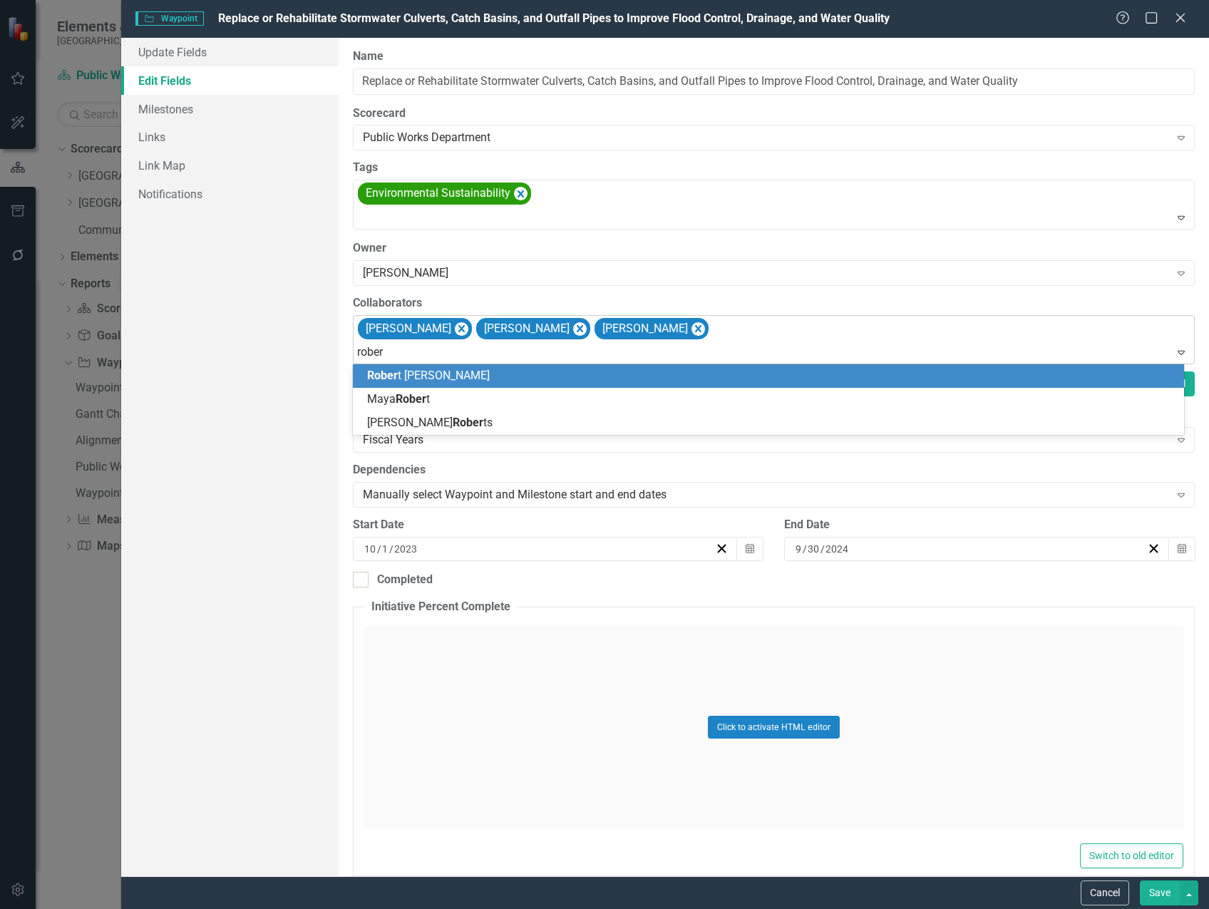
type input "[PERSON_NAME]"
click at [732, 370] on div "[PERSON_NAME]" at bounding box center [771, 376] width 808 height 16
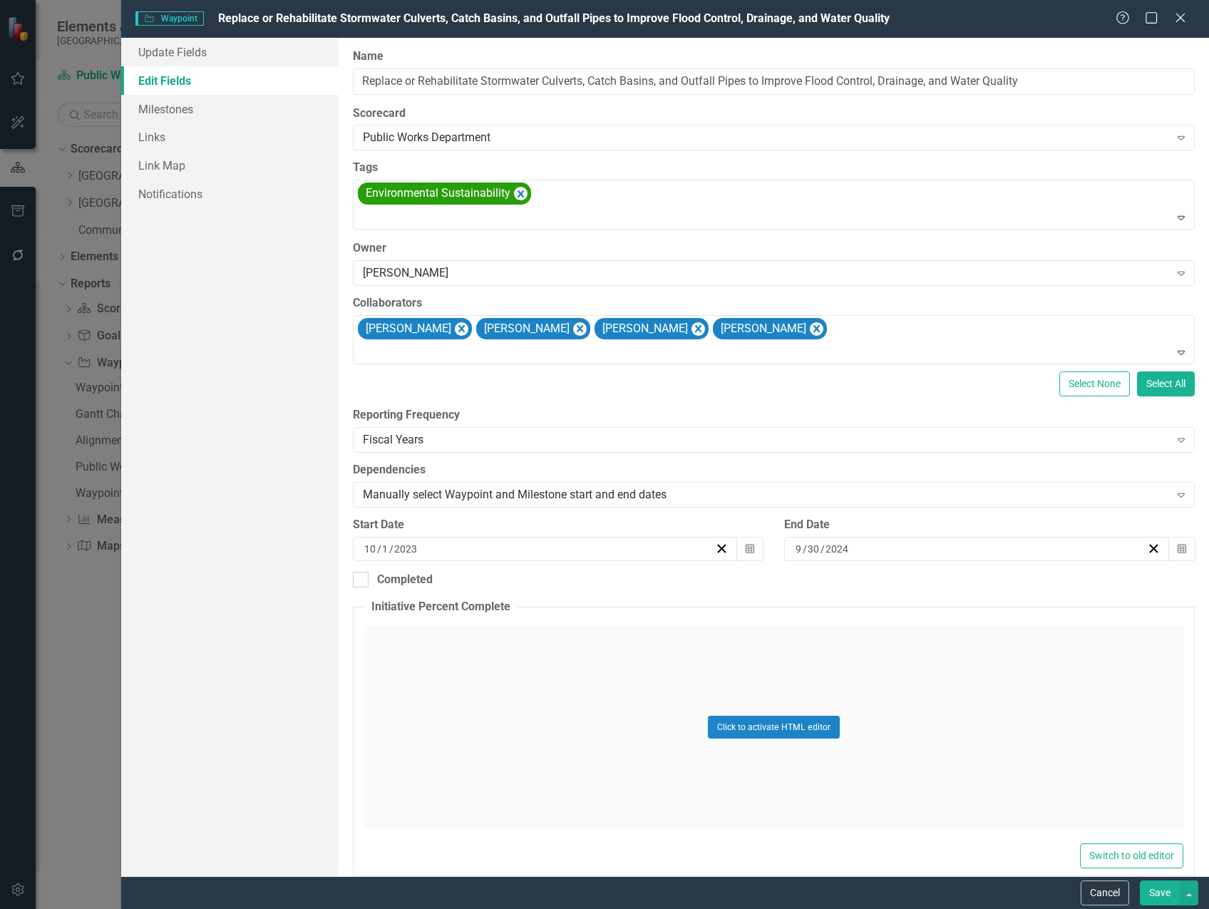
click at [1160, 892] on button "Save" at bounding box center [1160, 892] width 40 height 25
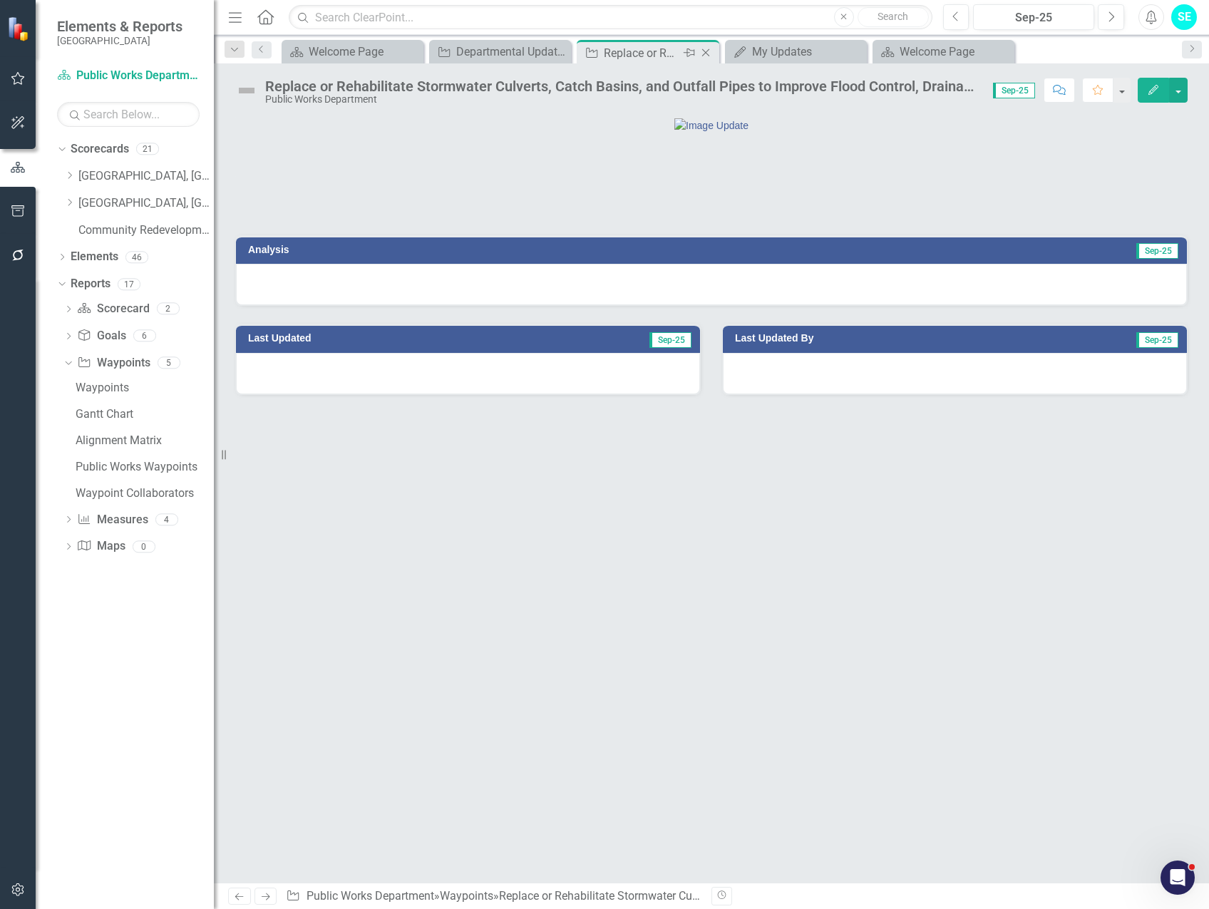
click at [704, 53] on icon "Close" at bounding box center [706, 52] width 14 height 11
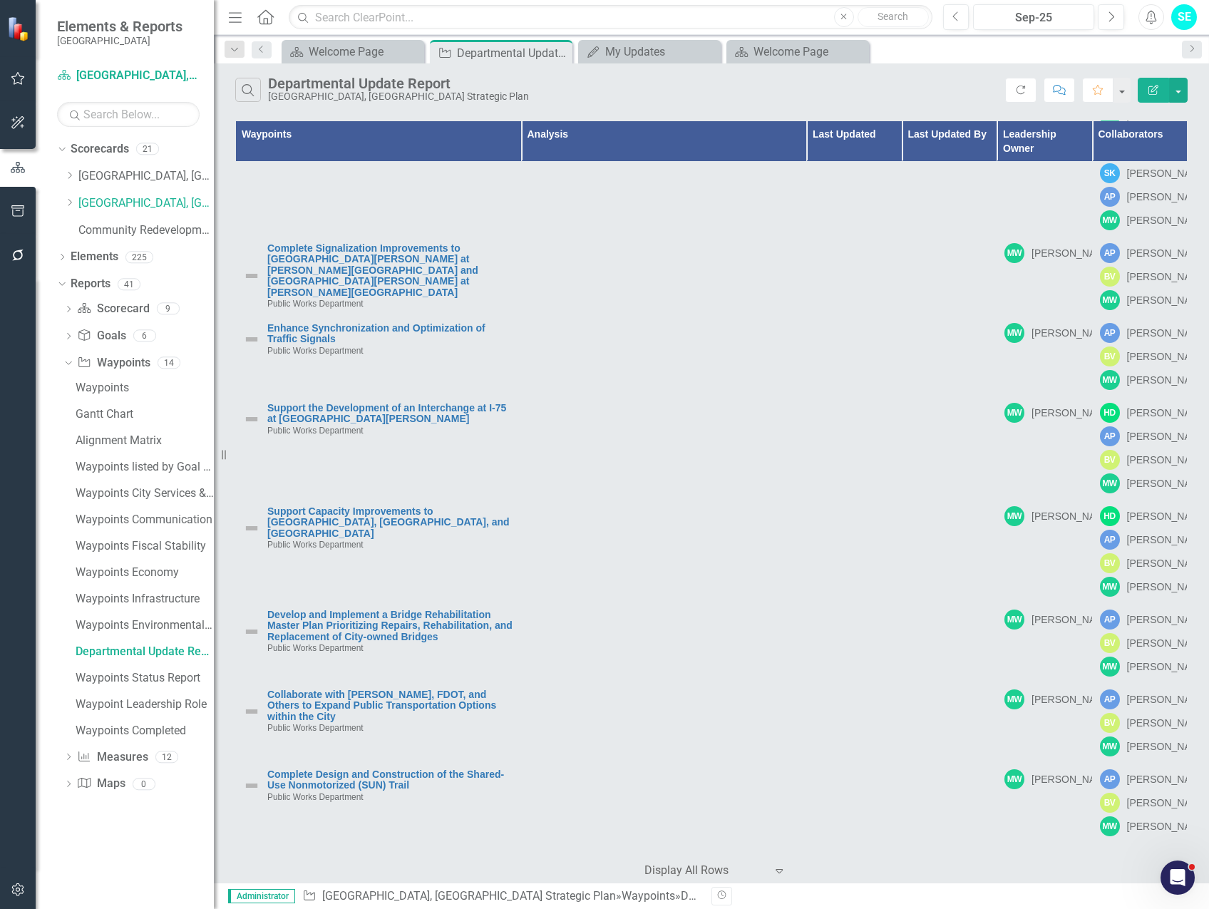
scroll to position [713, 0]
click at [460, 135] on td "Plan, Design, and Construct the Missing Segment of [GEOGRAPHIC_DATA] through th…" at bounding box center [379, 82] width 286 height 103
click at [416, 68] on link "Plan, Design, and Construct the Missing Segment of [GEOGRAPHIC_DATA] through th…" at bounding box center [390, 52] width 247 height 33
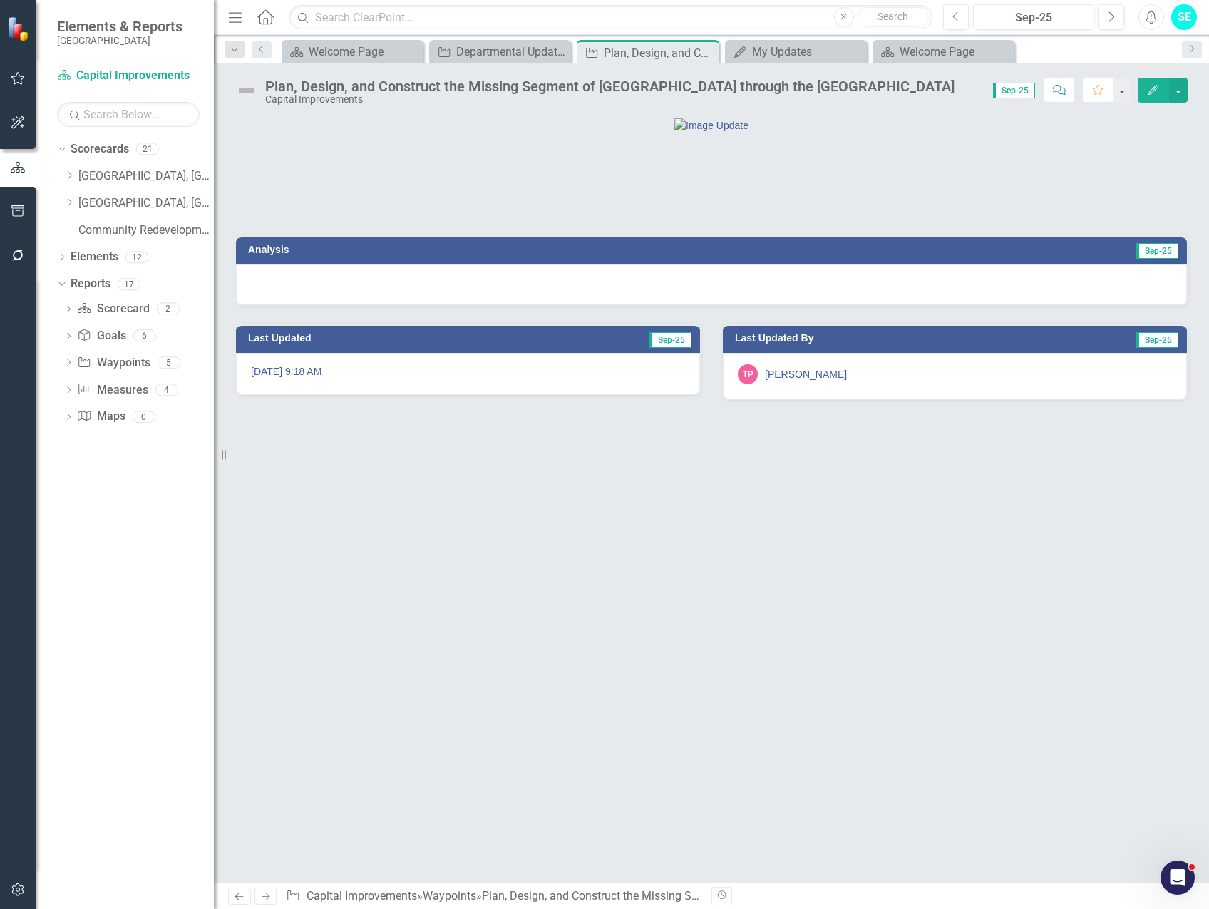
click at [1148, 101] on button "Edit" at bounding box center [1153, 90] width 31 height 25
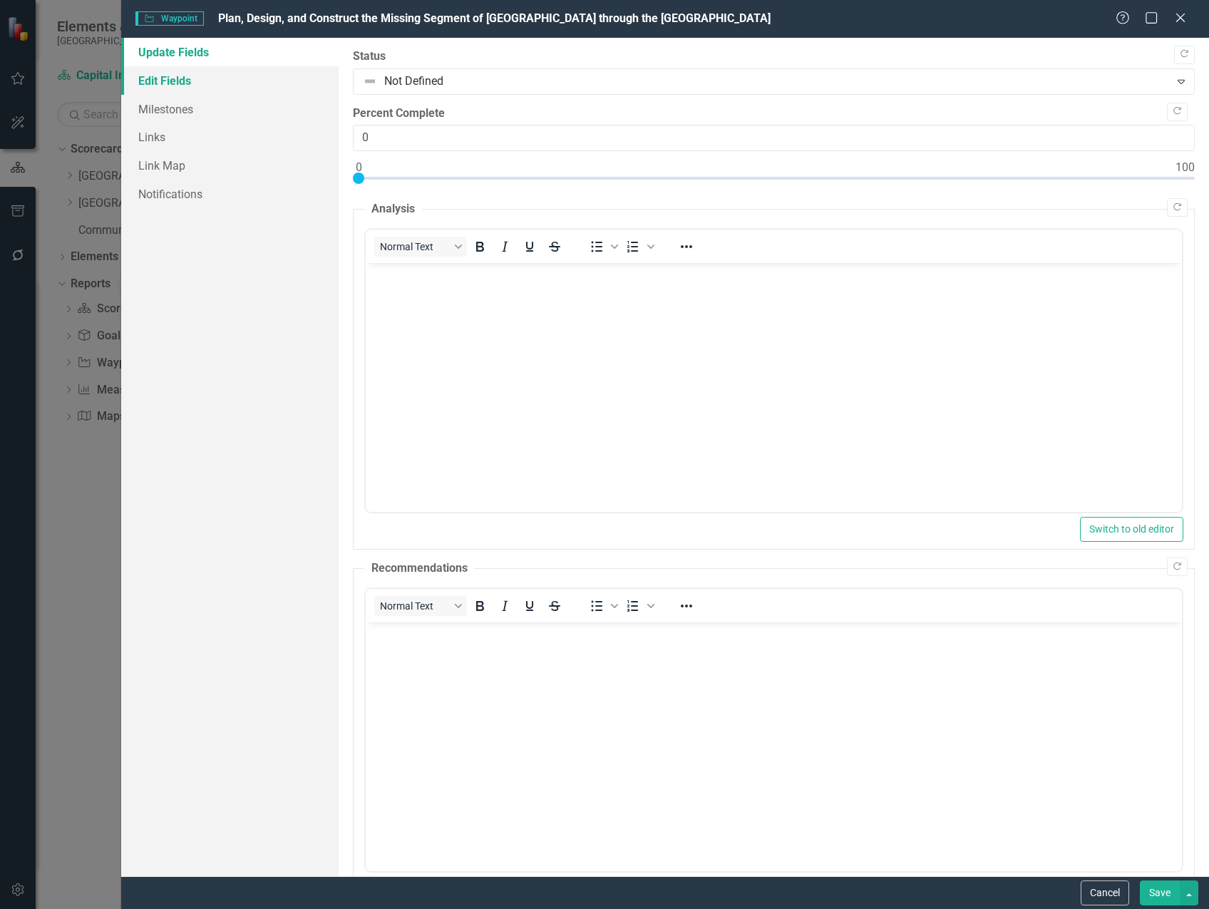
click at [182, 78] on link "Edit Fields" at bounding box center [229, 80] width 217 height 29
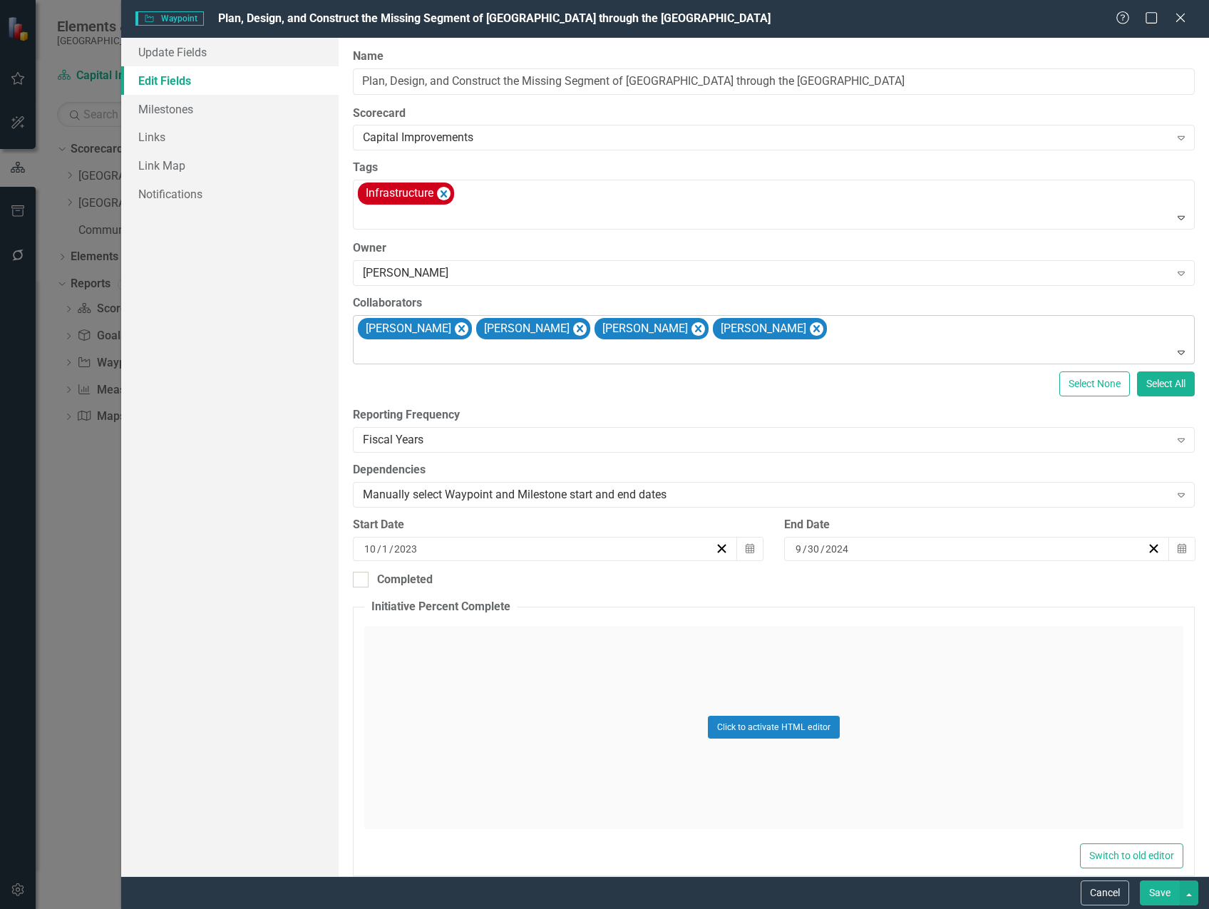
click at [879, 334] on div "[PERSON_NAME] [PERSON_NAME] [PERSON_NAME] [PERSON_NAME]" at bounding box center [775, 340] width 838 height 48
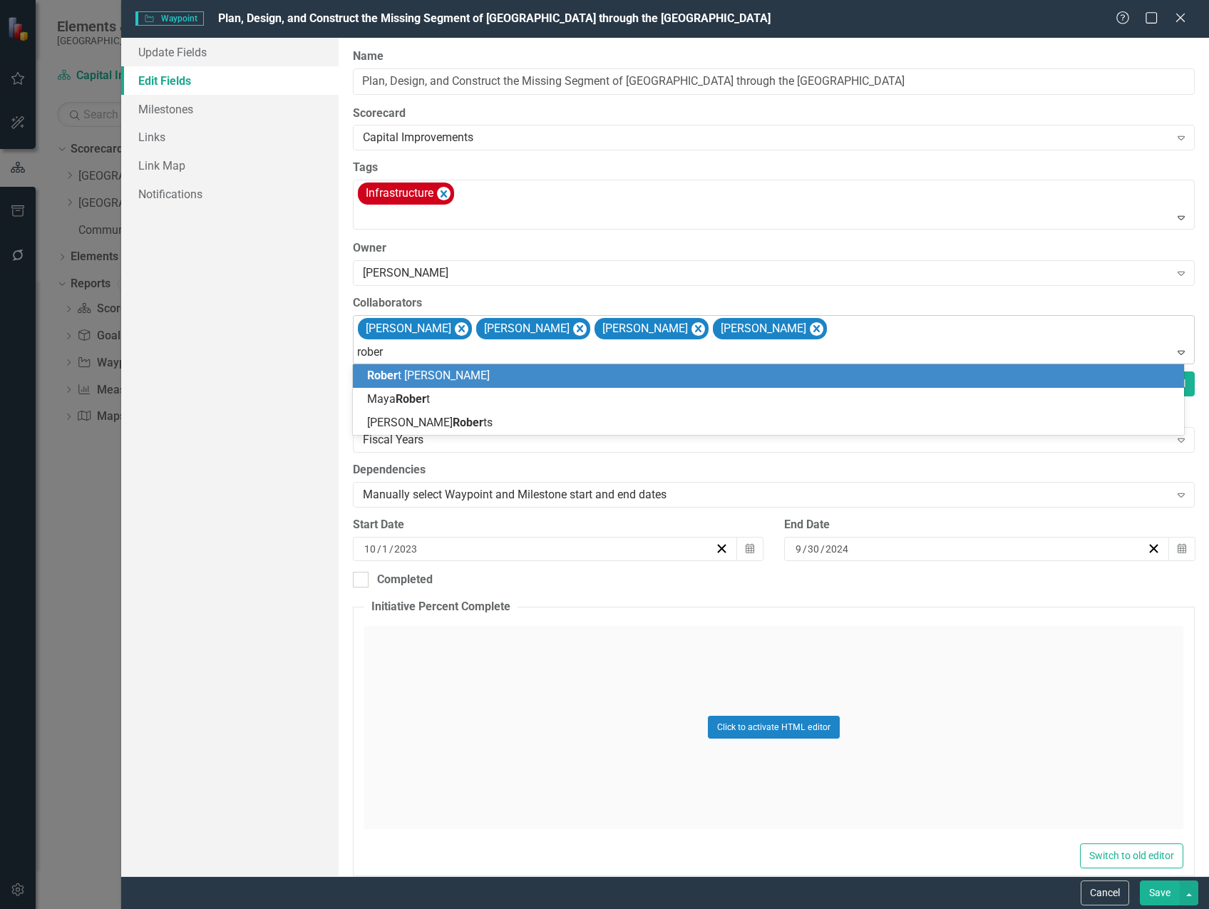
type input "[PERSON_NAME]"
click at [823, 379] on div "[PERSON_NAME]" at bounding box center [771, 376] width 808 height 16
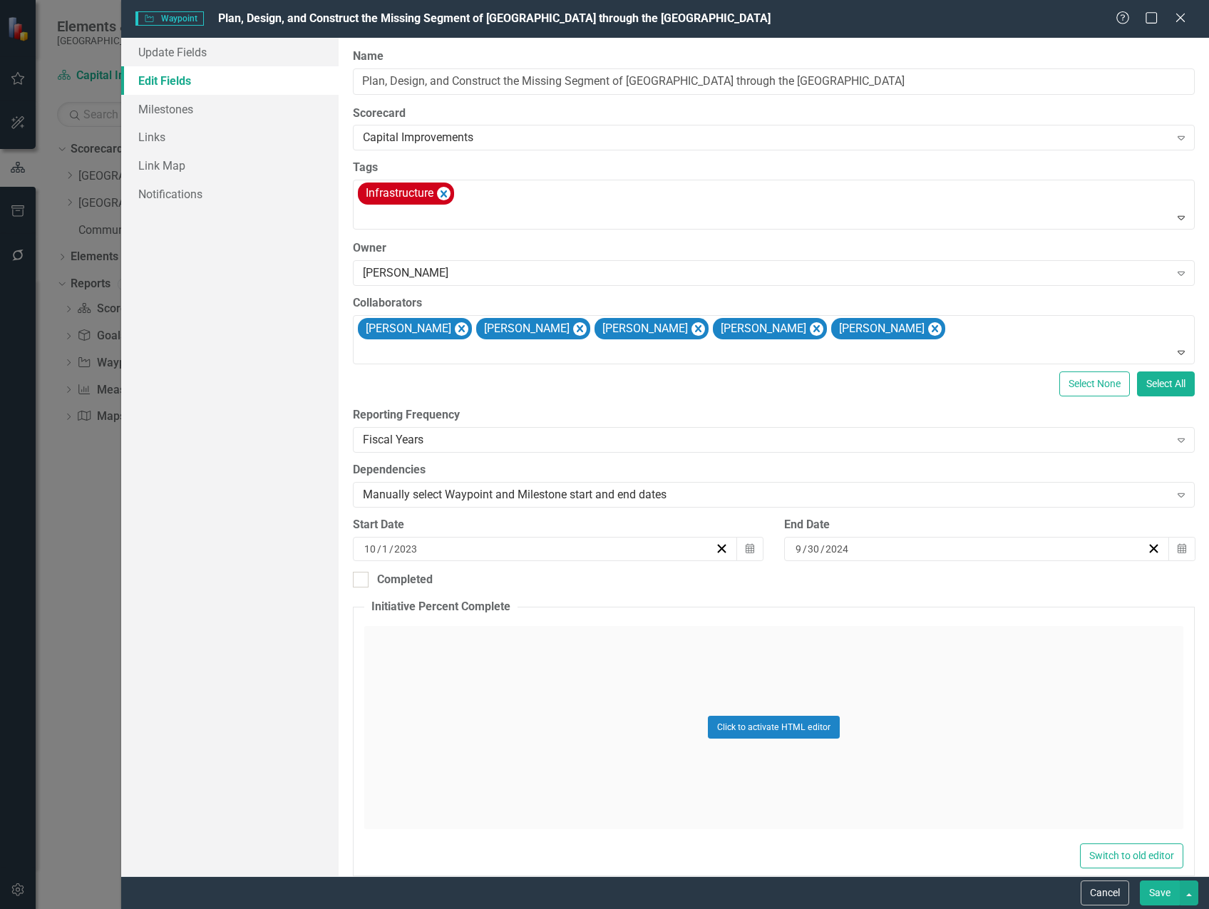
click at [1160, 893] on button "Save" at bounding box center [1160, 892] width 40 height 25
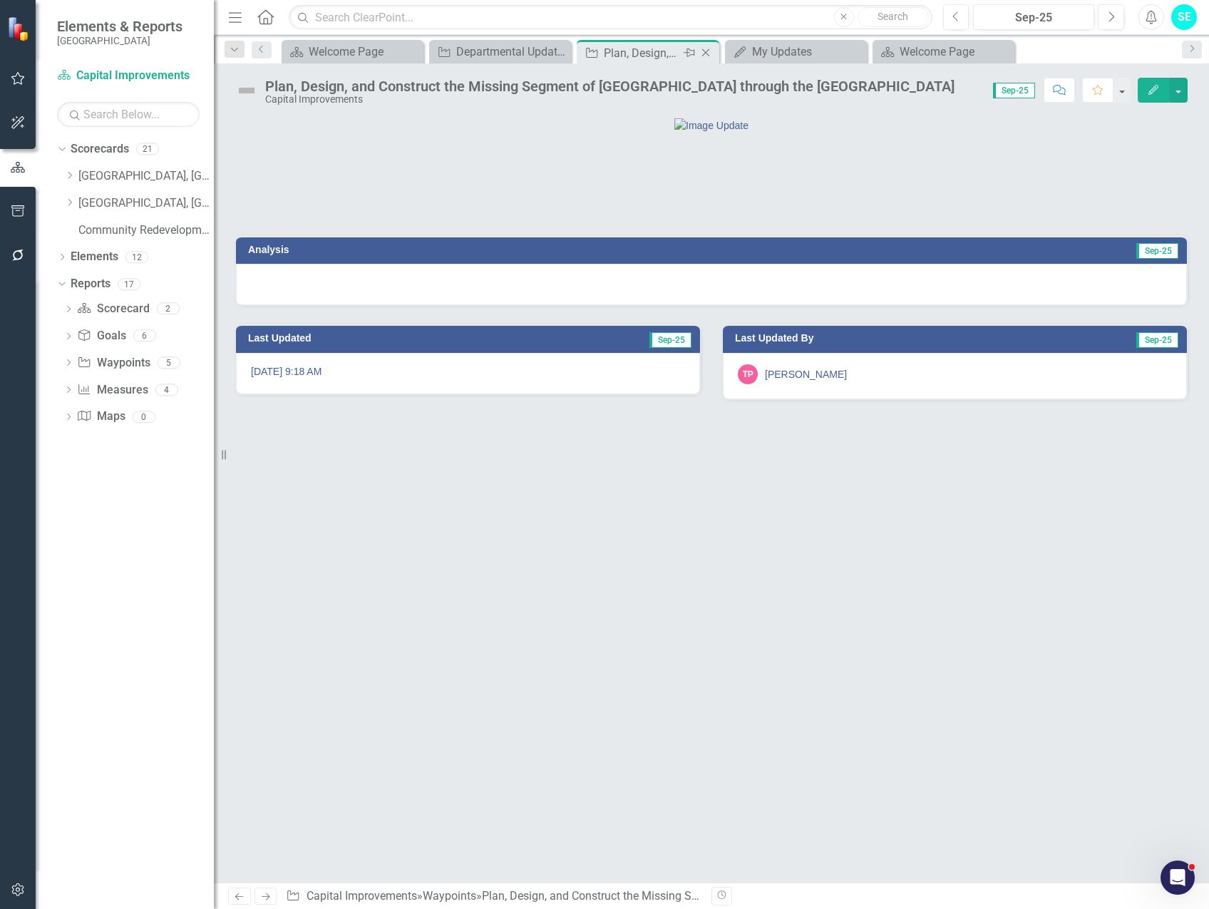
click at [704, 51] on icon at bounding box center [706, 53] width 8 height 8
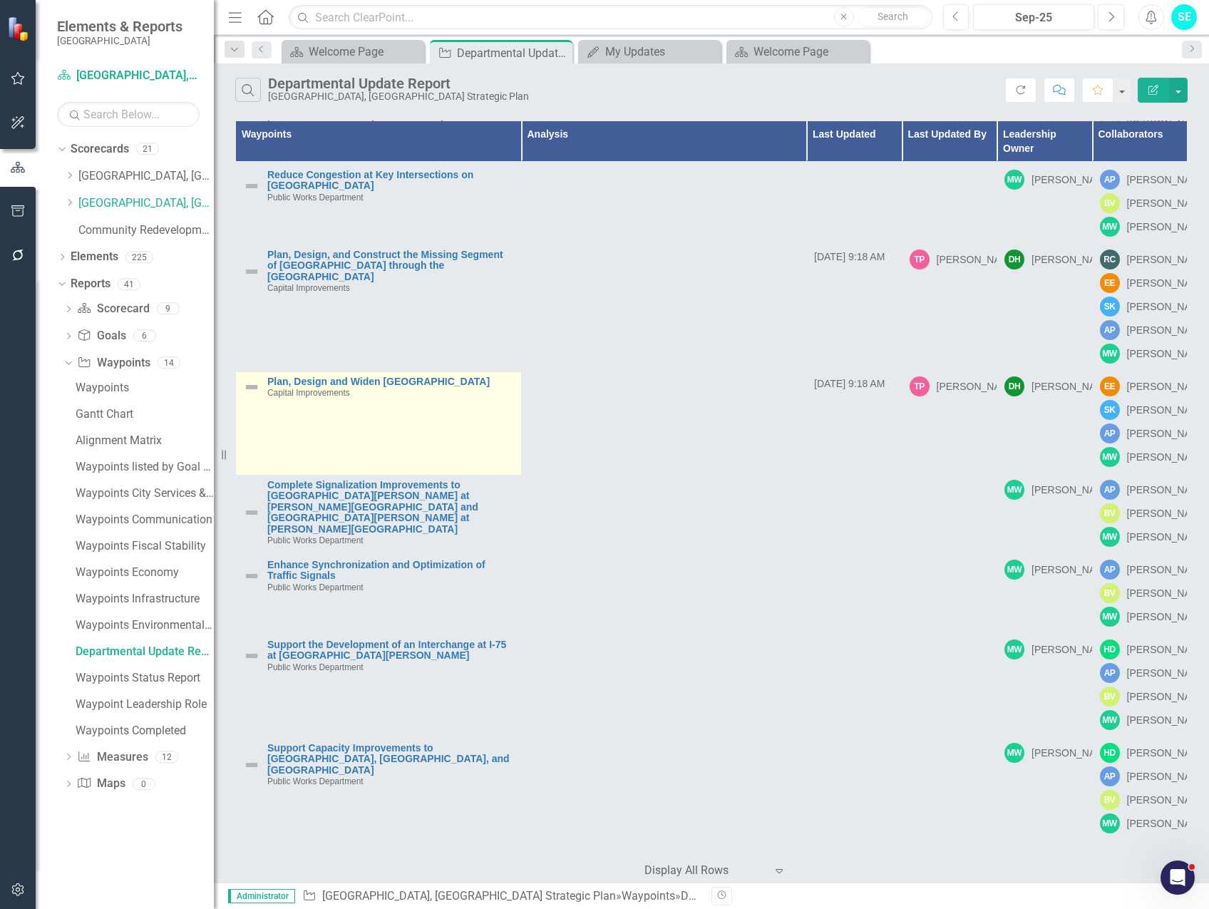
scroll to position [927, 0]
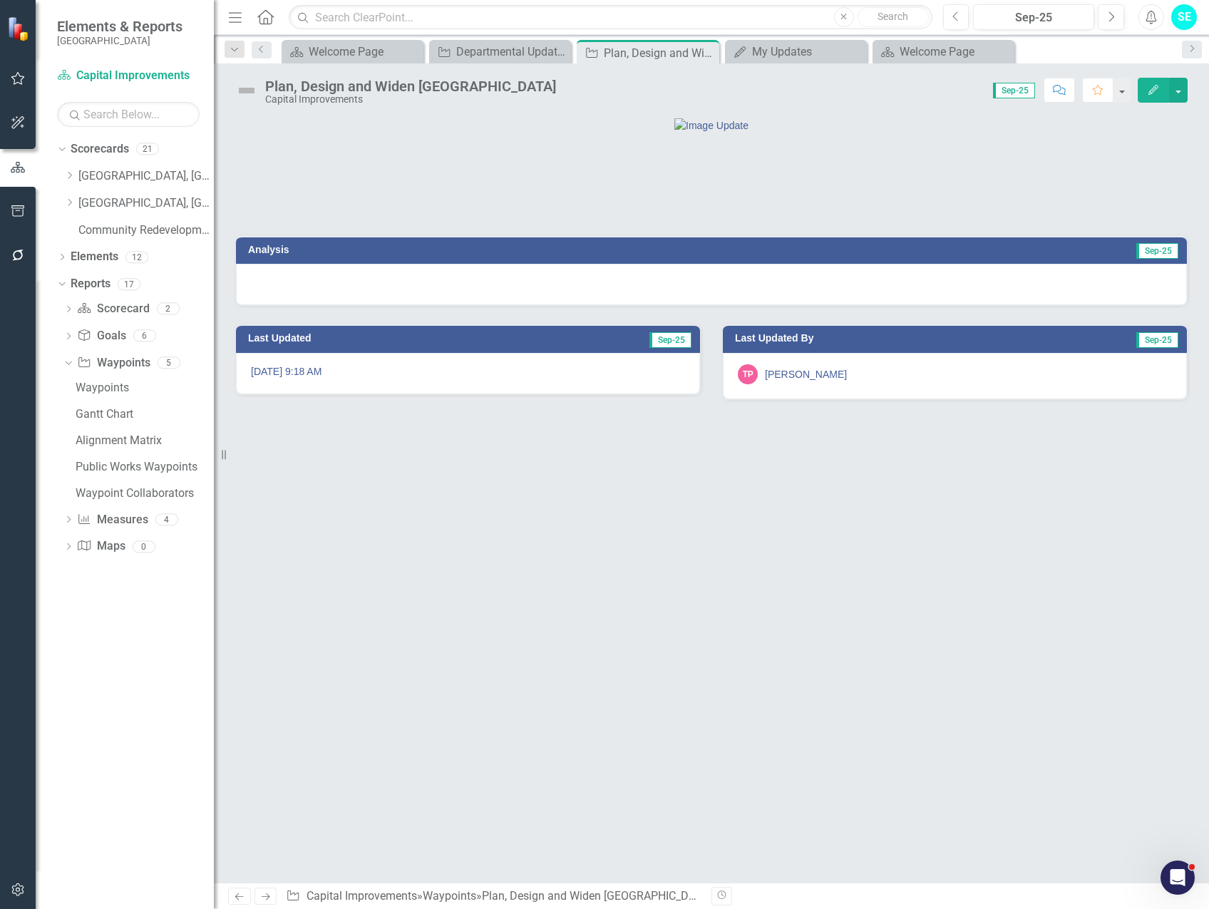
click at [1143, 92] on button "Edit" at bounding box center [1153, 90] width 31 height 25
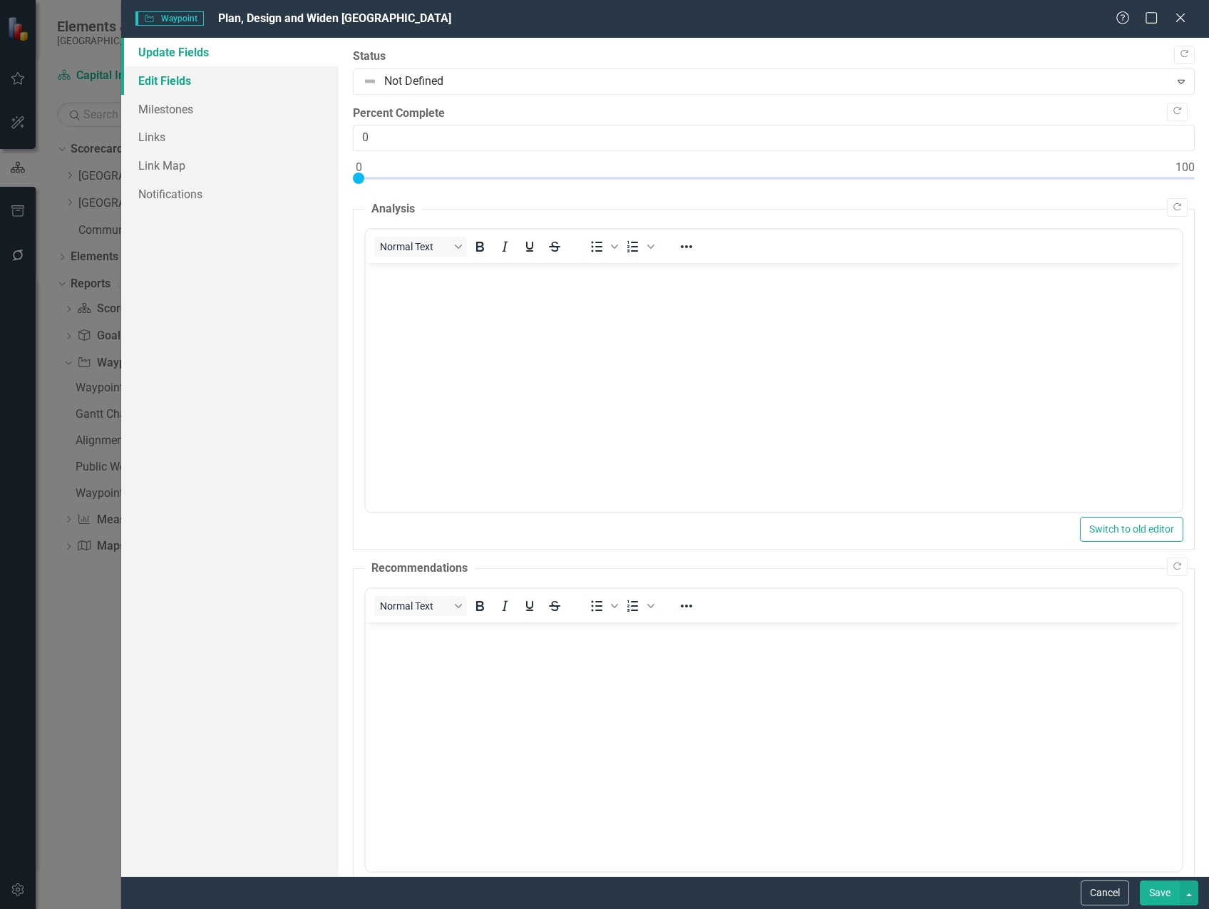
click at [188, 78] on link "Edit Fields" at bounding box center [229, 80] width 217 height 29
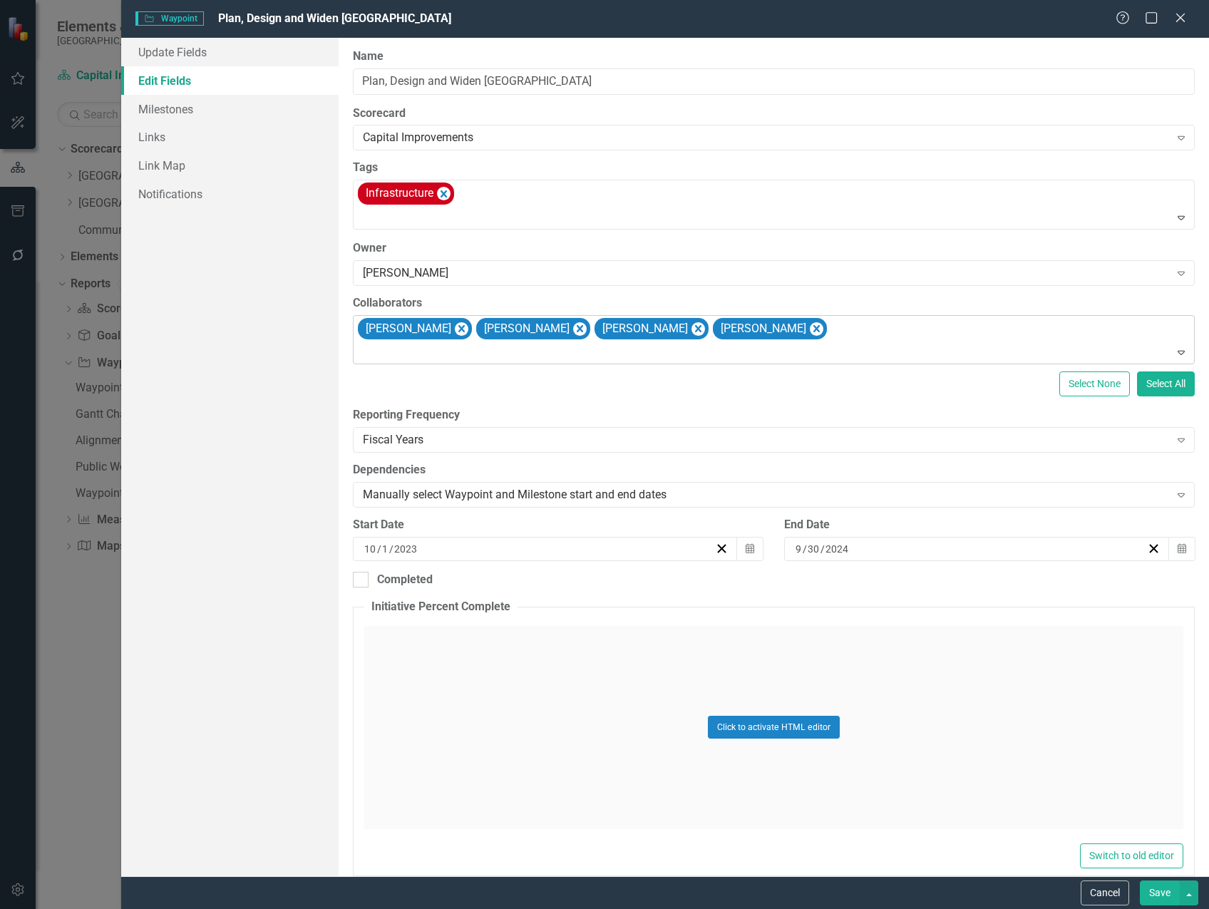
click at [864, 334] on div "[PERSON_NAME] [PERSON_NAME] [PERSON_NAME] [PERSON_NAME]" at bounding box center [775, 340] width 838 height 48
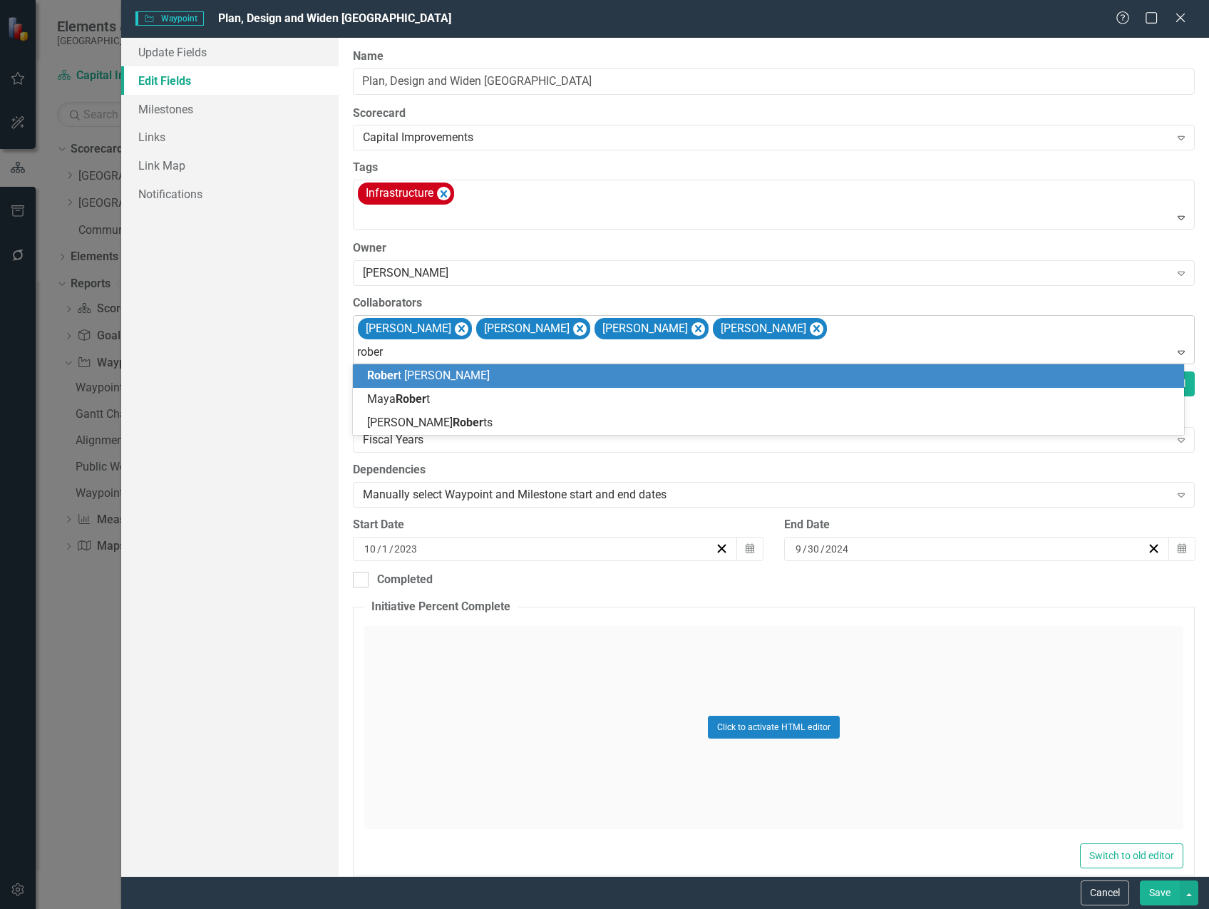
type input "[PERSON_NAME]"
click at [790, 377] on div "[PERSON_NAME]" at bounding box center [771, 376] width 808 height 16
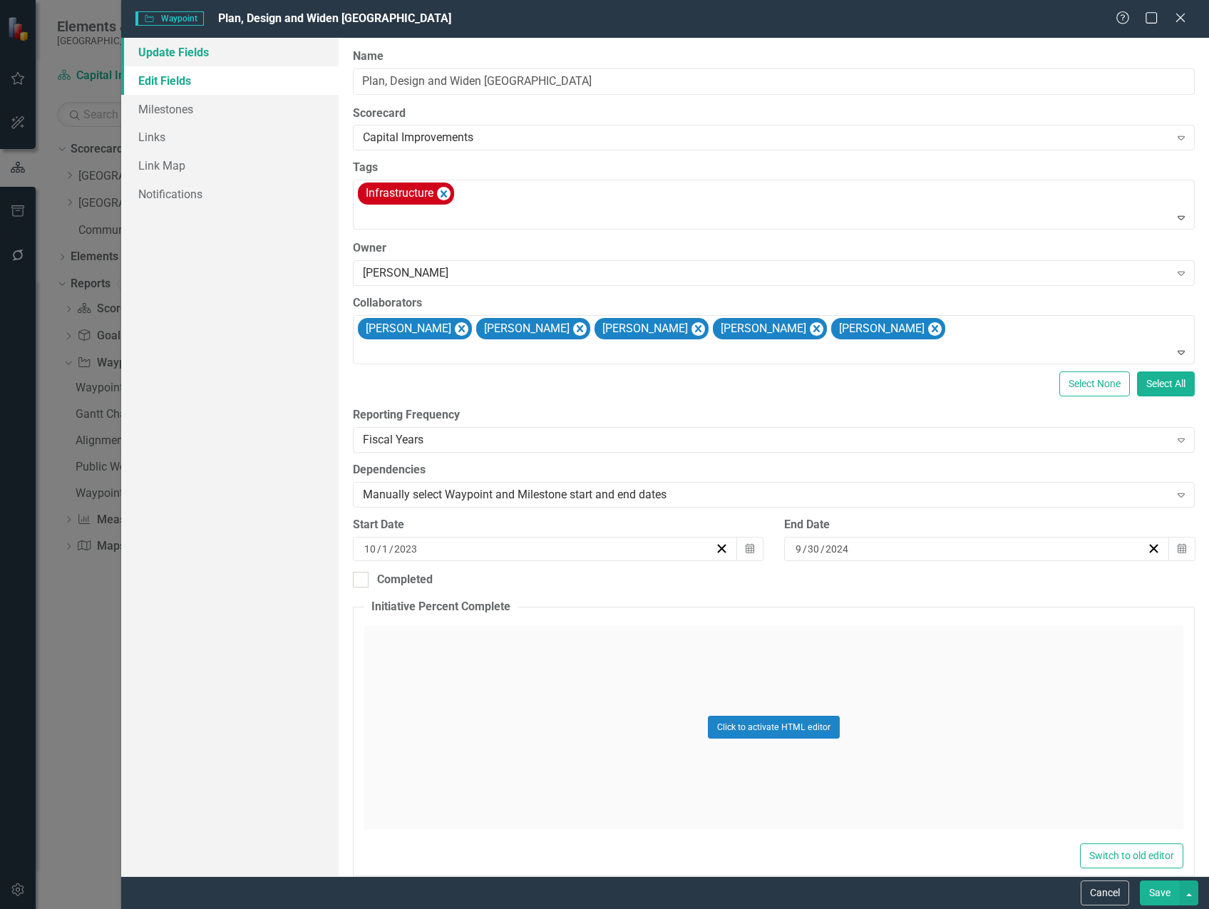
click at [229, 56] on link "Update Fields" at bounding box center [229, 52] width 217 height 29
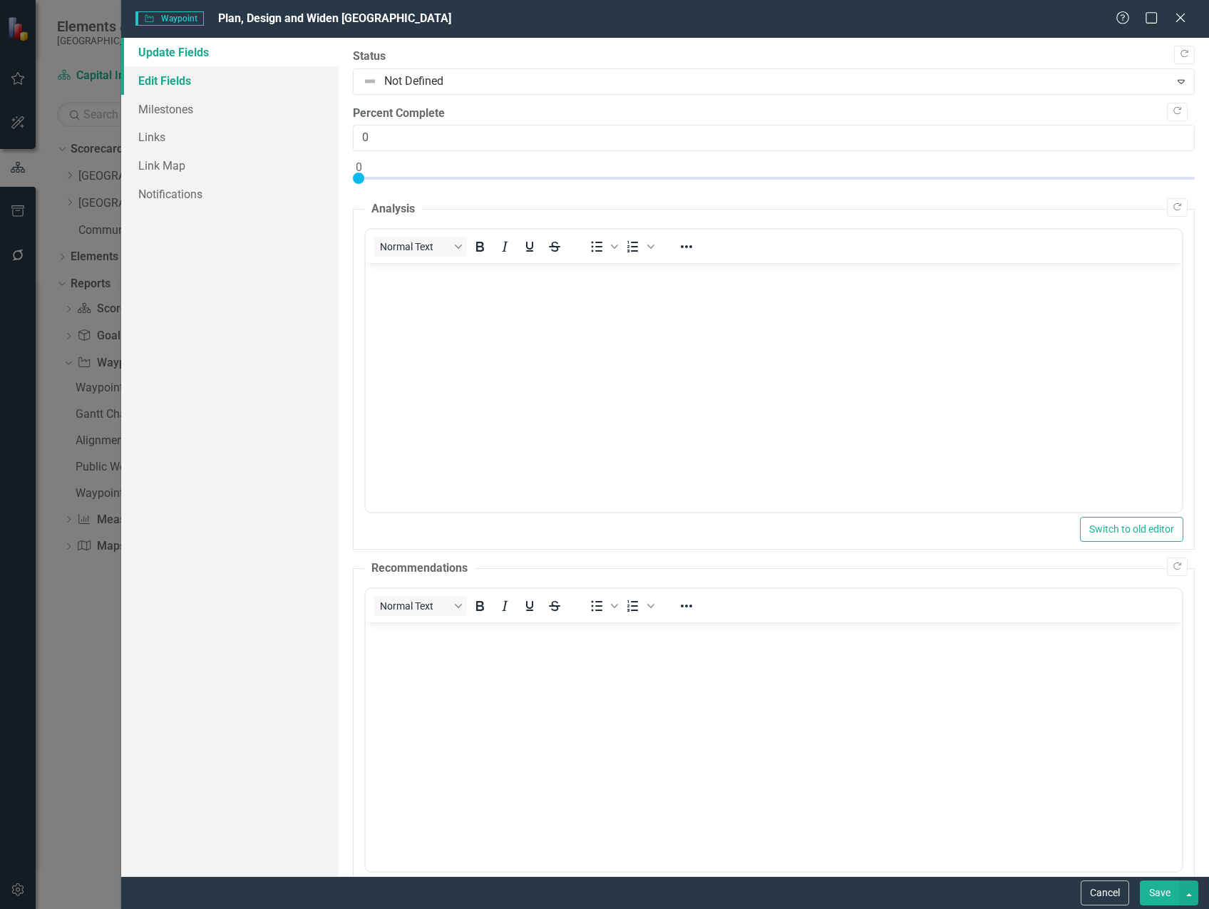
click at [217, 74] on link "Edit Fields" at bounding box center [229, 80] width 217 height 29
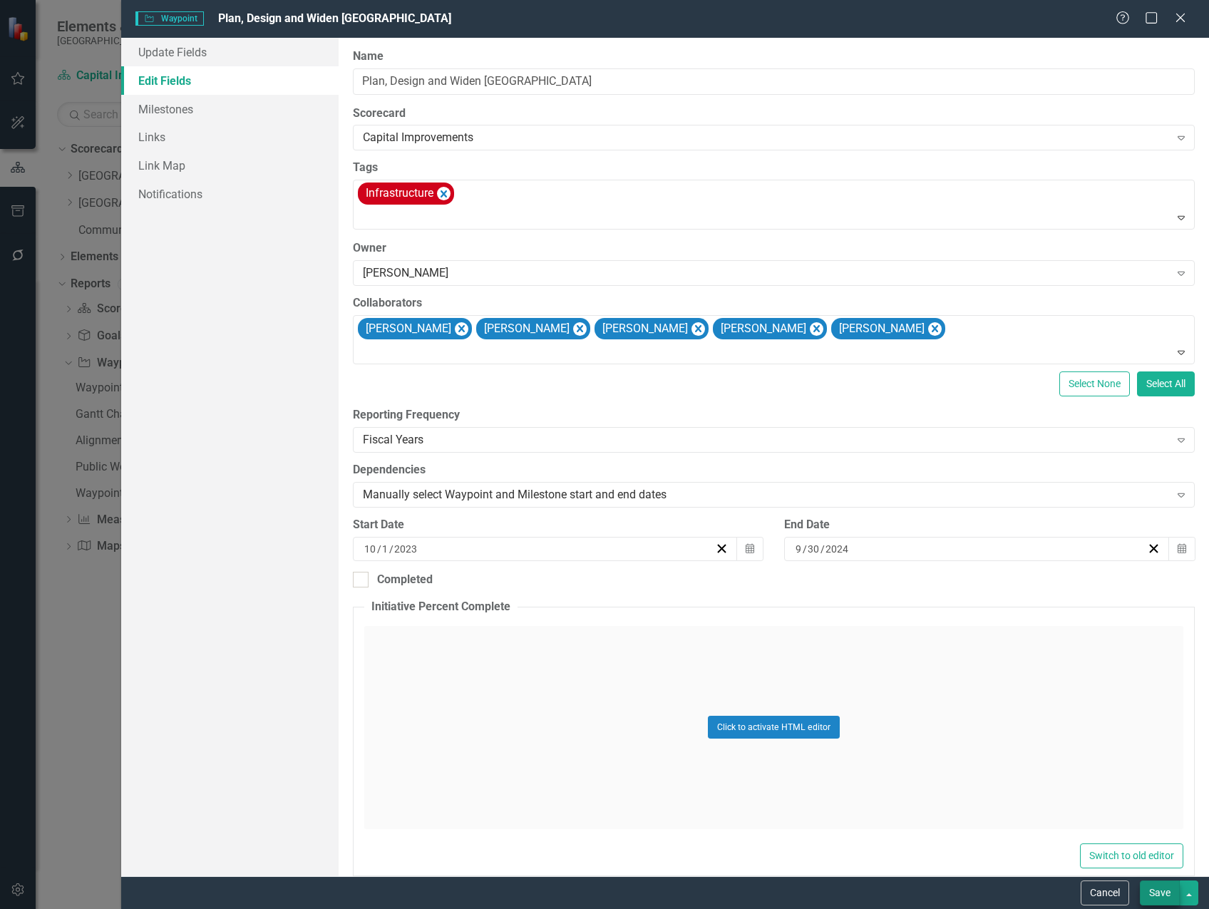
click at [1161, 907] on div "Cancel Save" at bounding box center [665, 892] width 1088 height 33
click at [1160, 895] on button "Save" at bounding box center [1160, 892] width 40 height 25
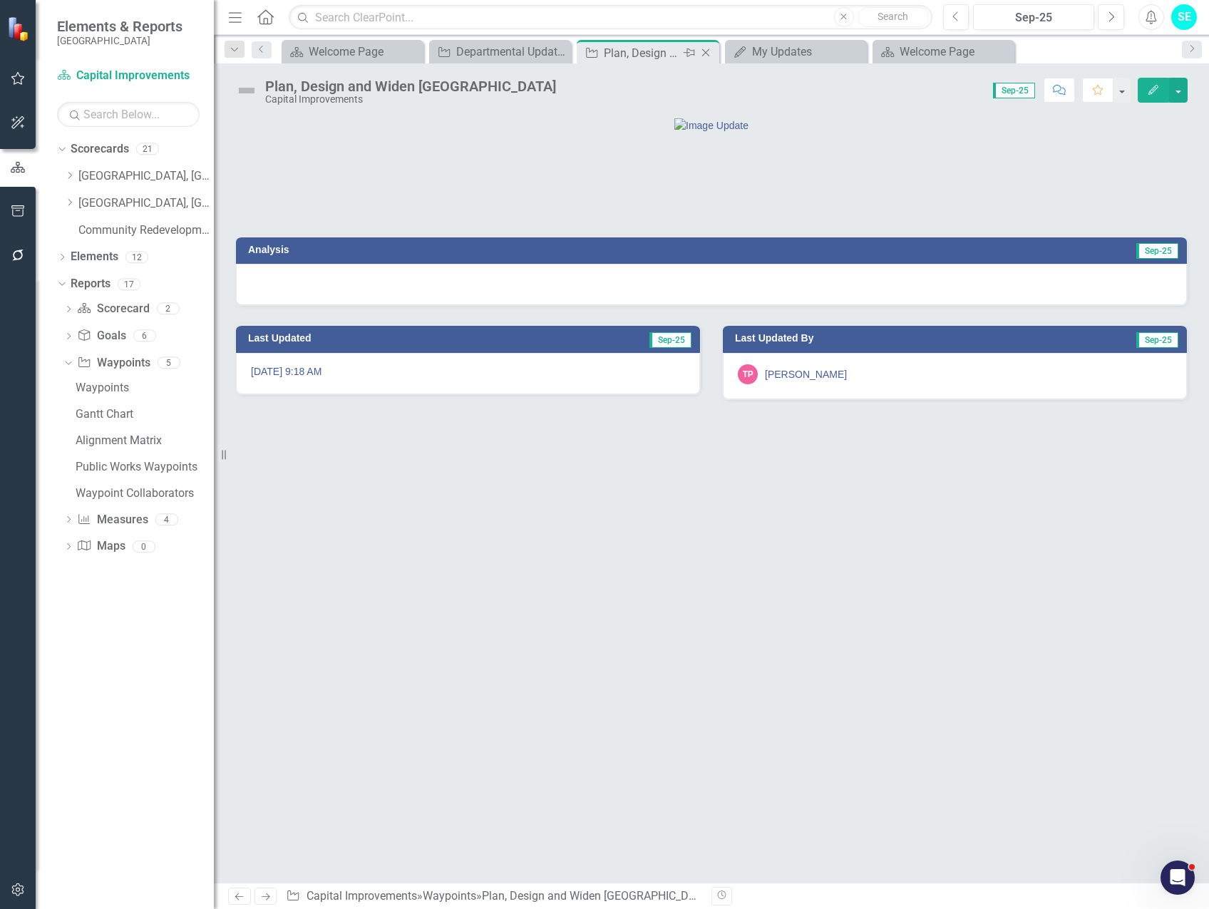
click at [709, 55] on icon "Close" at bounding box center [706, 52] width 14 height 11
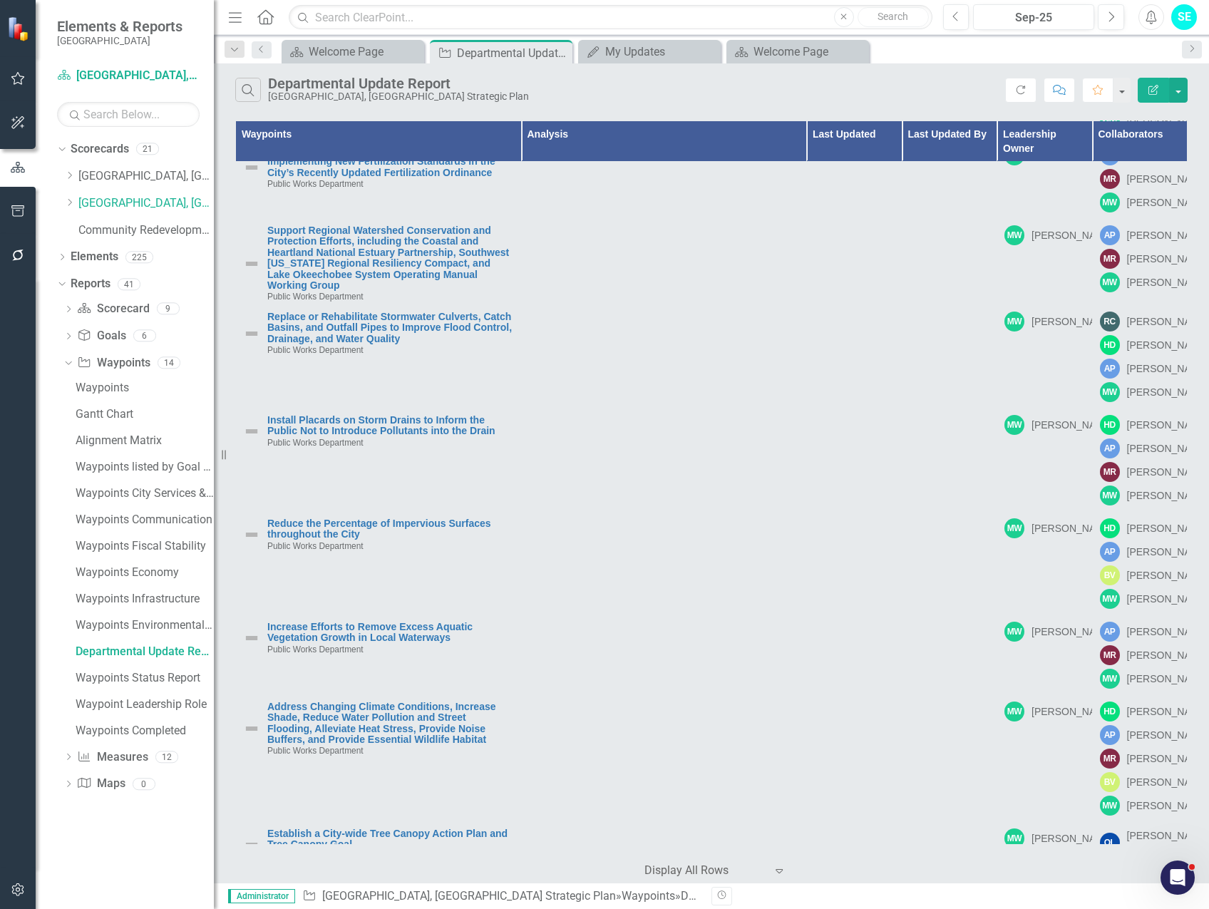
scroll to position [2067, 0]
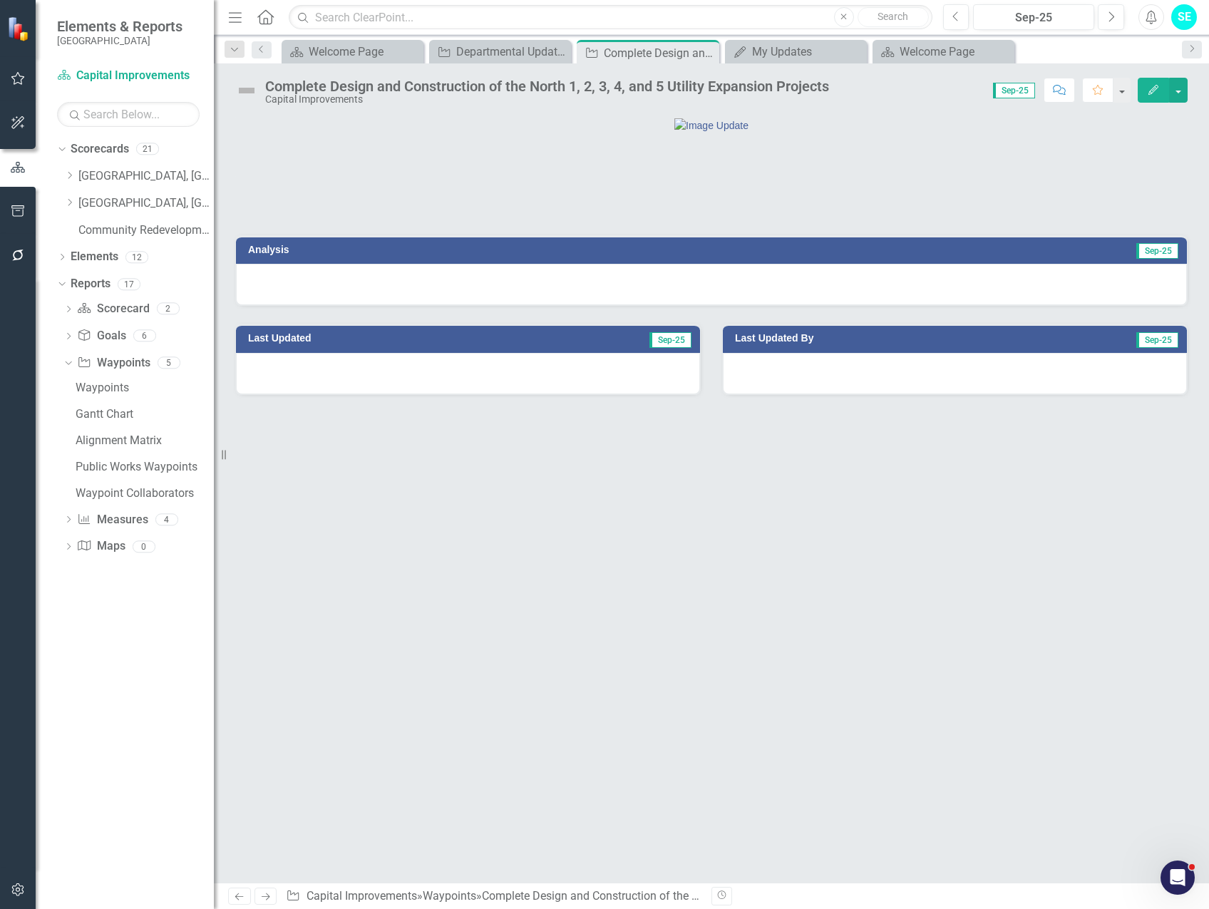
click at [1151, 93] on icon "button" at bounding box center [1153, 90] width 10 height 10
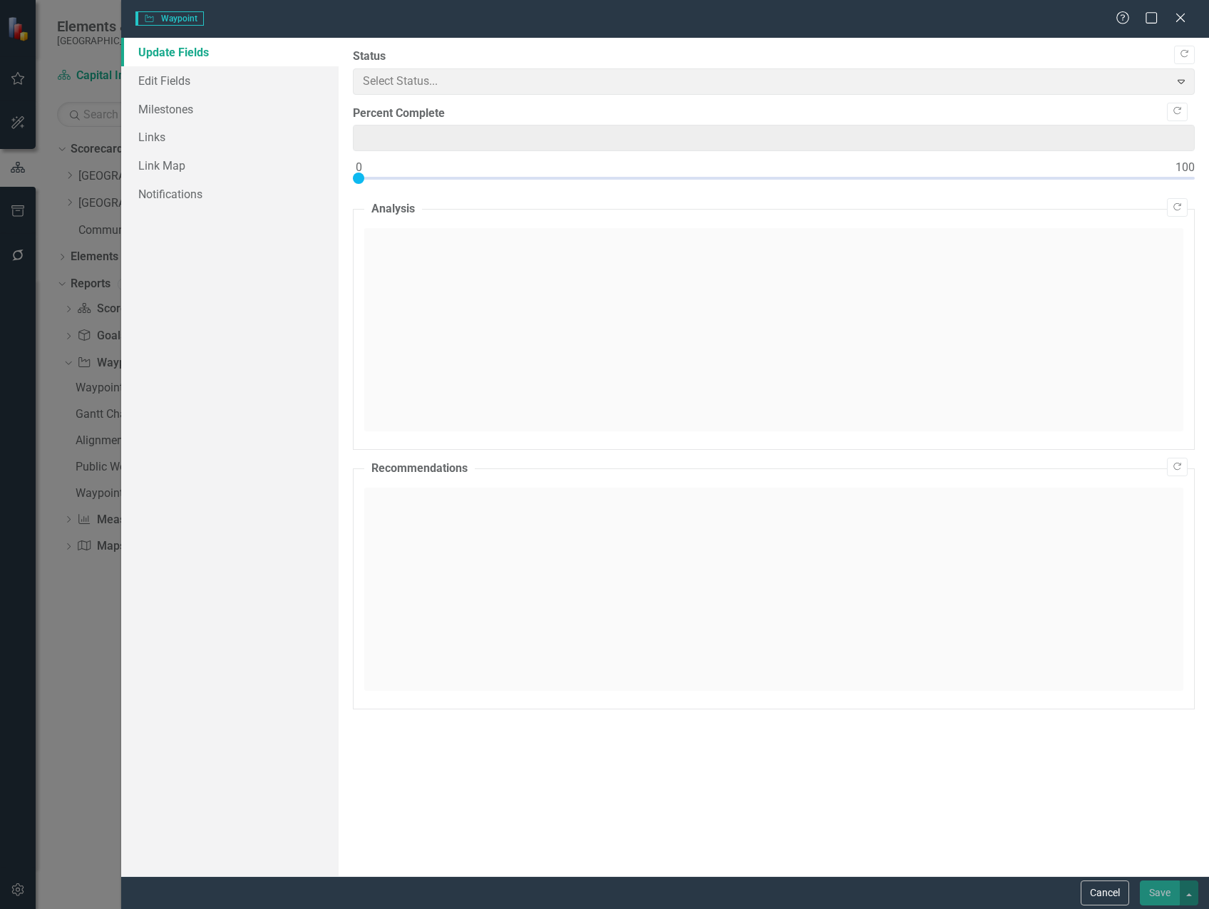
type input "0"
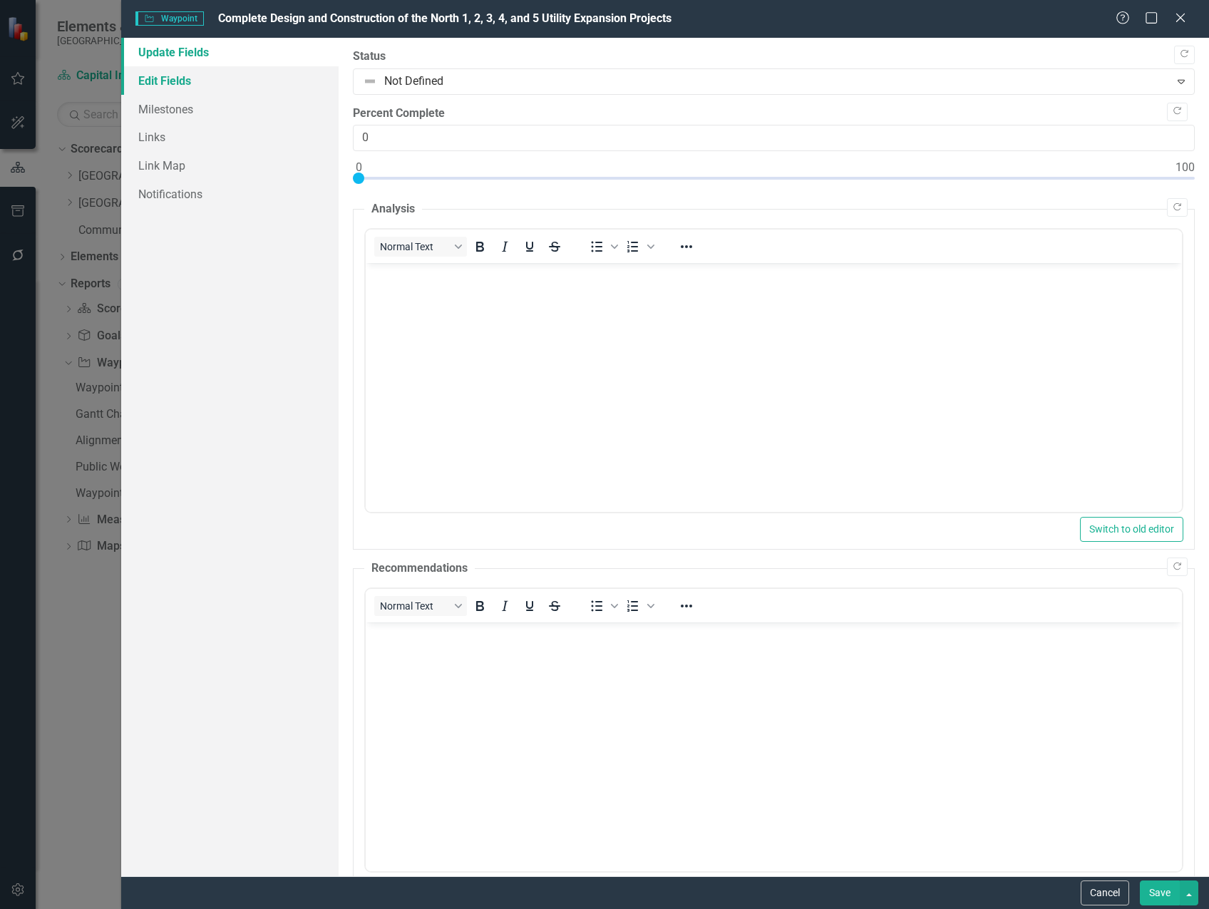
click at [183, 88] on link "Edit Fields" at bounding box center [229, 80] width 217 height 29
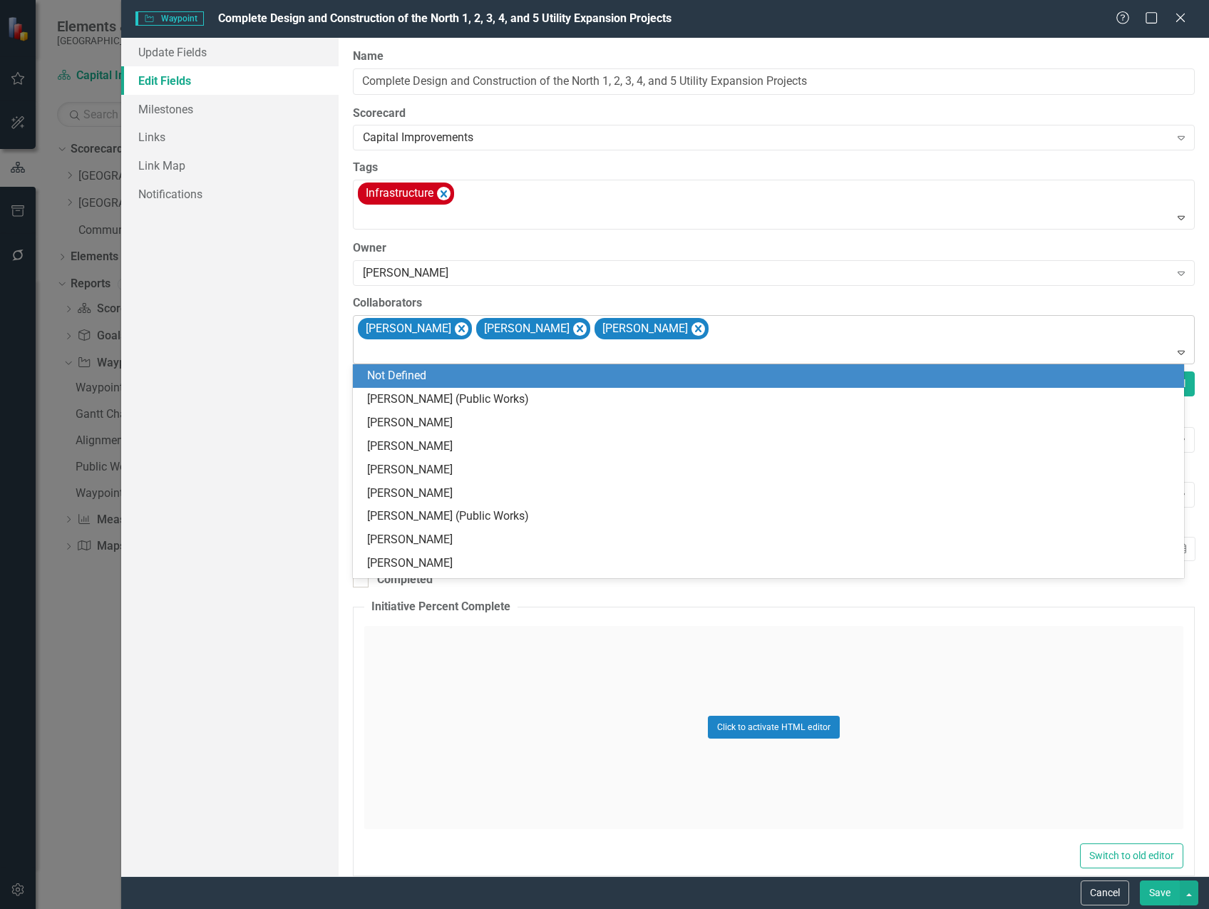
click at [773, 339] on div "[PERSON_NAME] [PERSON_NAME] [PERSON_NAME]" at bounding box center [775, 340] width 838 height 48
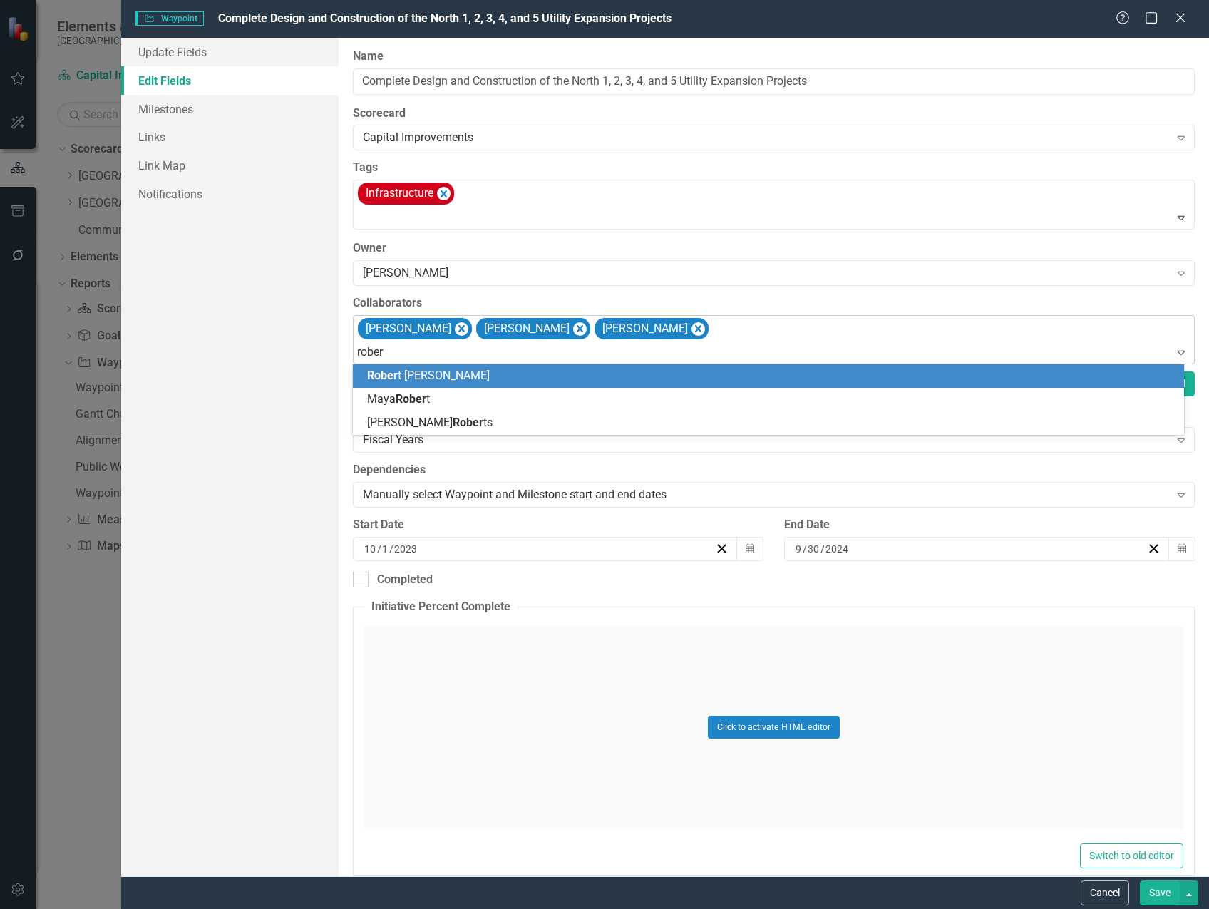
type input "[PERSON_NAME]"
click at [705, 373] on div "[PERSON_NAME]" at bounding box center [771, 376] width 808 height 16
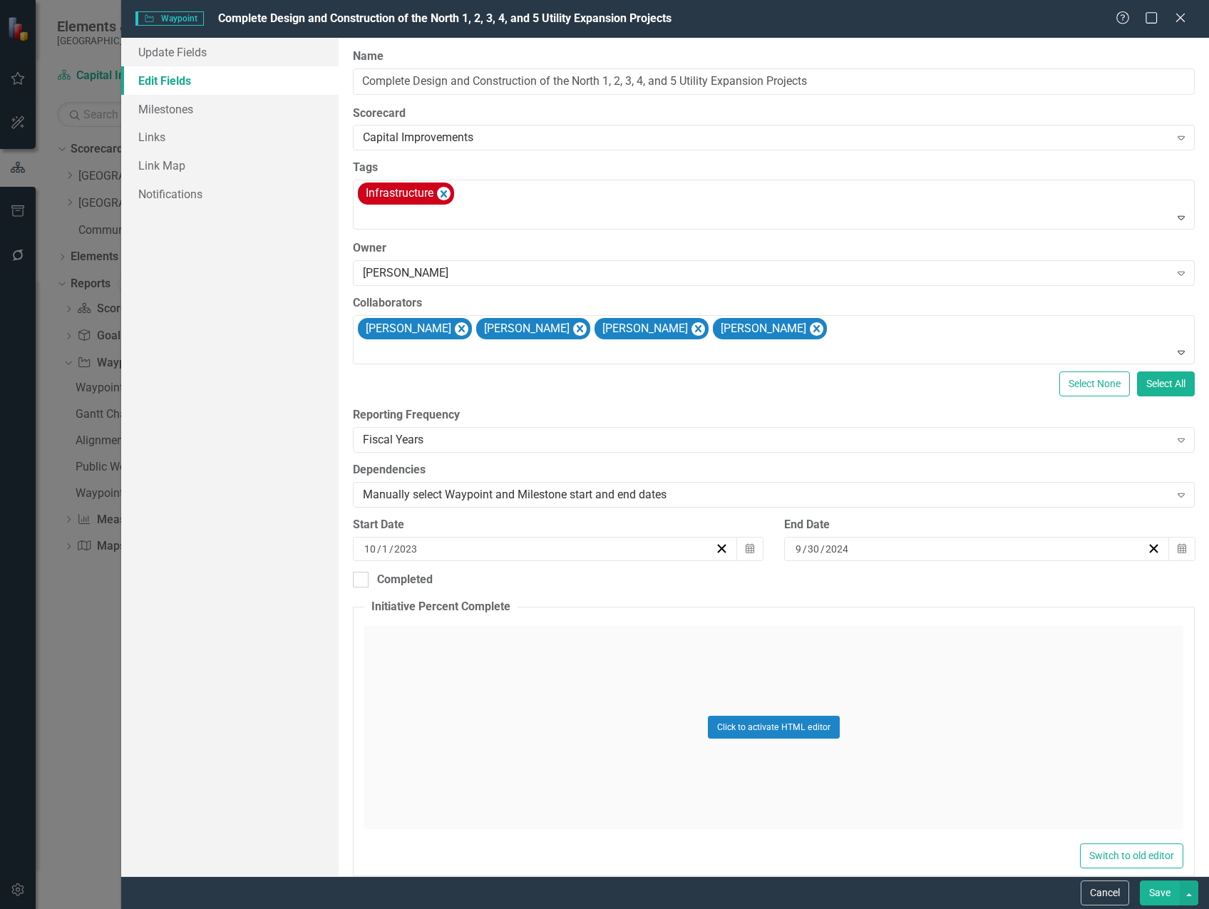
click at [1160, 895] on button "Save" at bounding box center [1160, 892] width 40 height 25
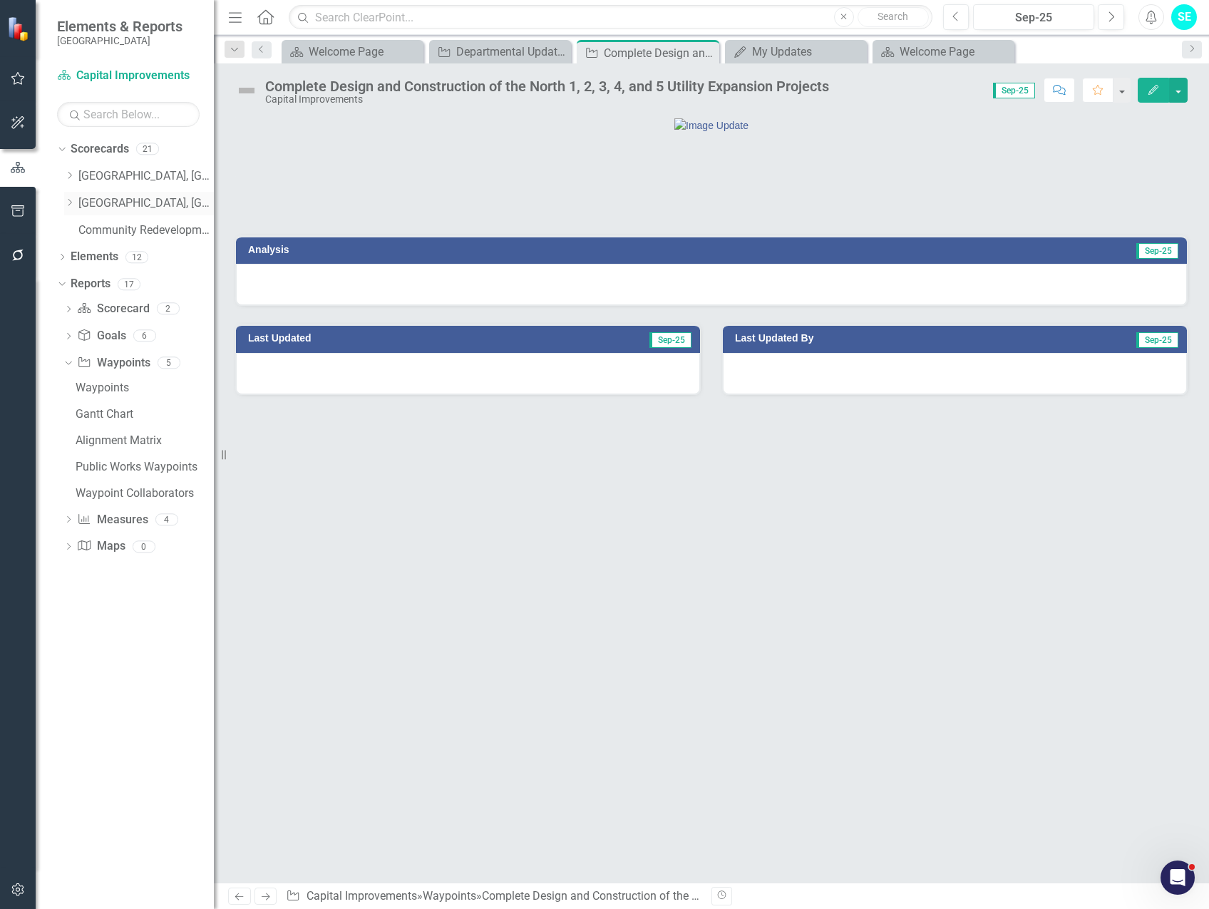
click at [153, 196] on link "[GEOGRAPHIC_DATA], [GEOGRAPHIC_DATA] Strategic Plan" at bounding box center [145, 203] width 135 height 16
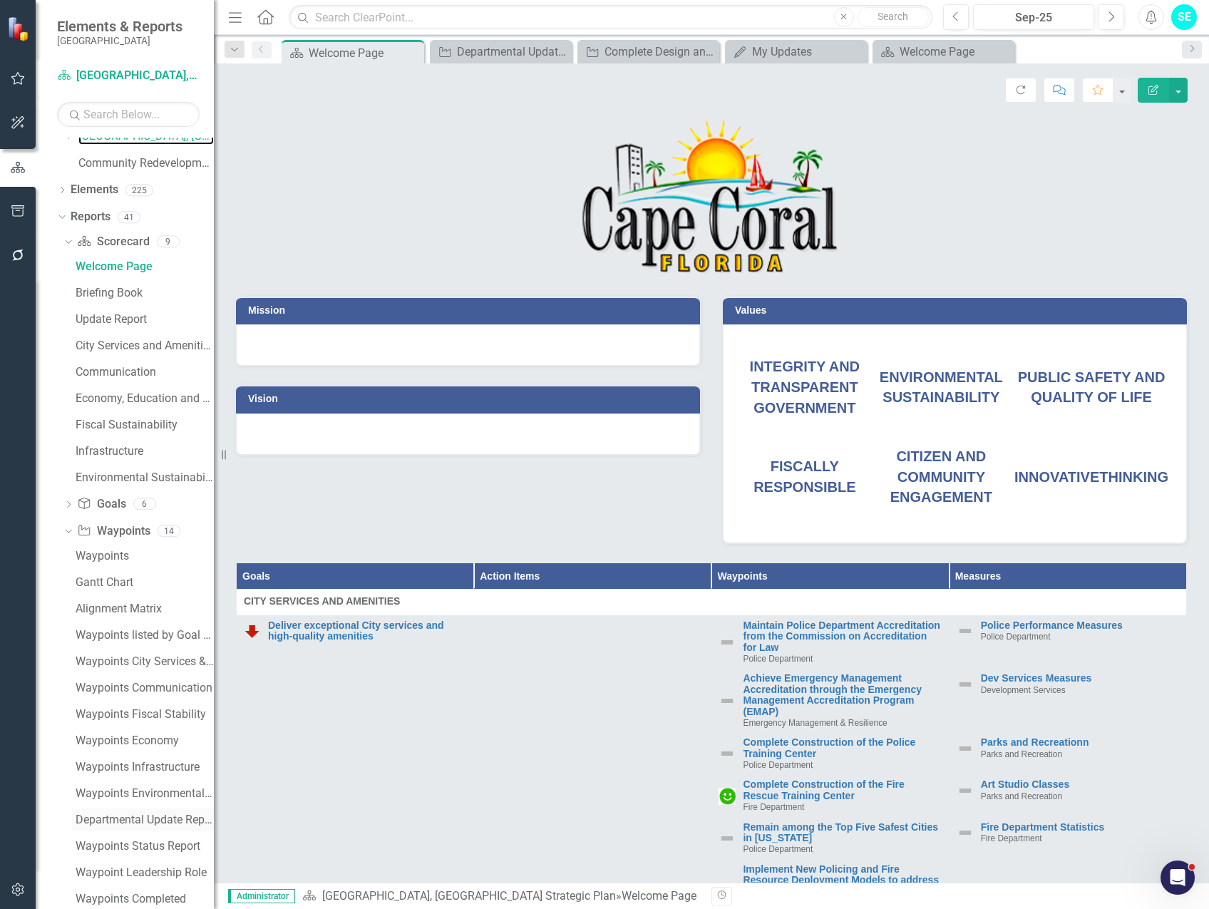
scroll to position [147, 0]
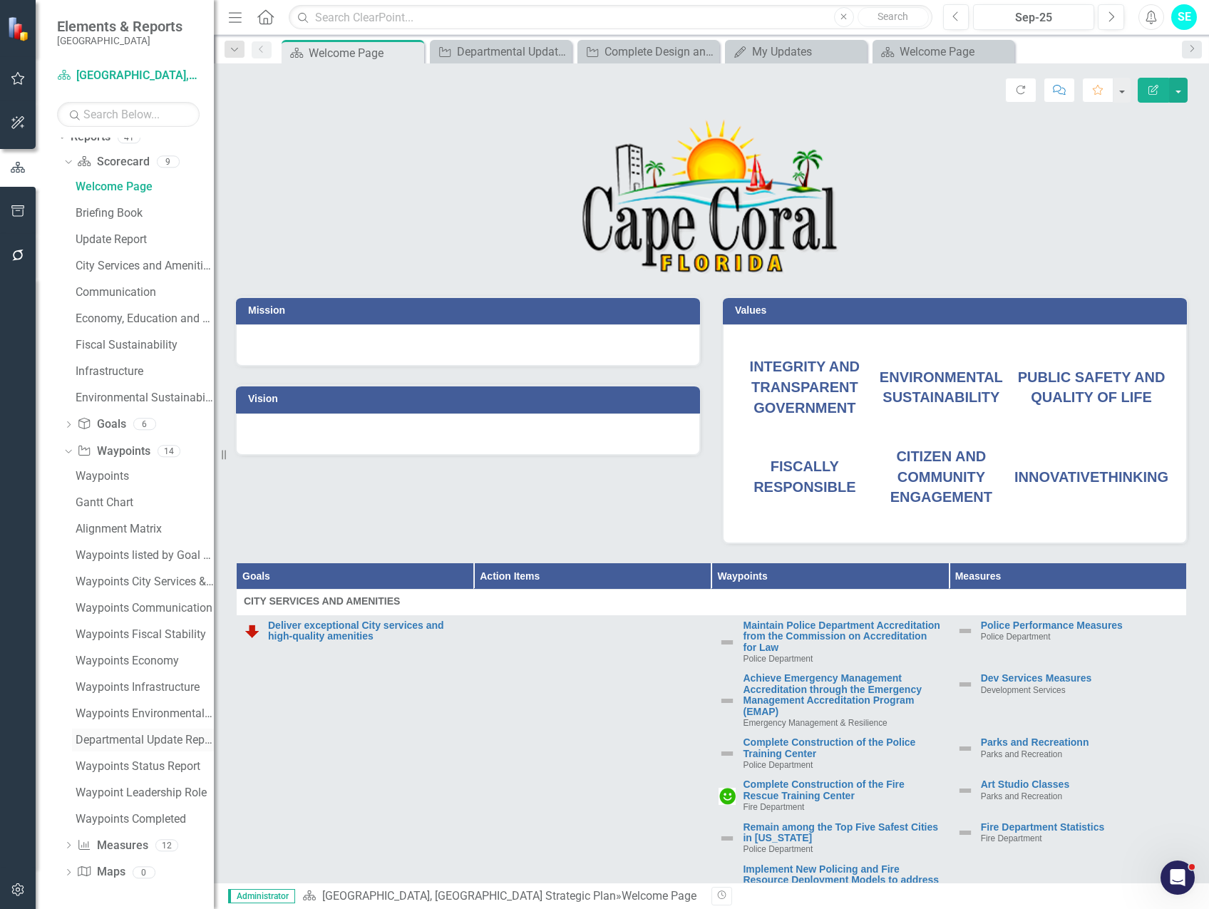
click at [147, 740] on div "Departmental Update Report" at bounding box center [145, 739] width 138 height 13
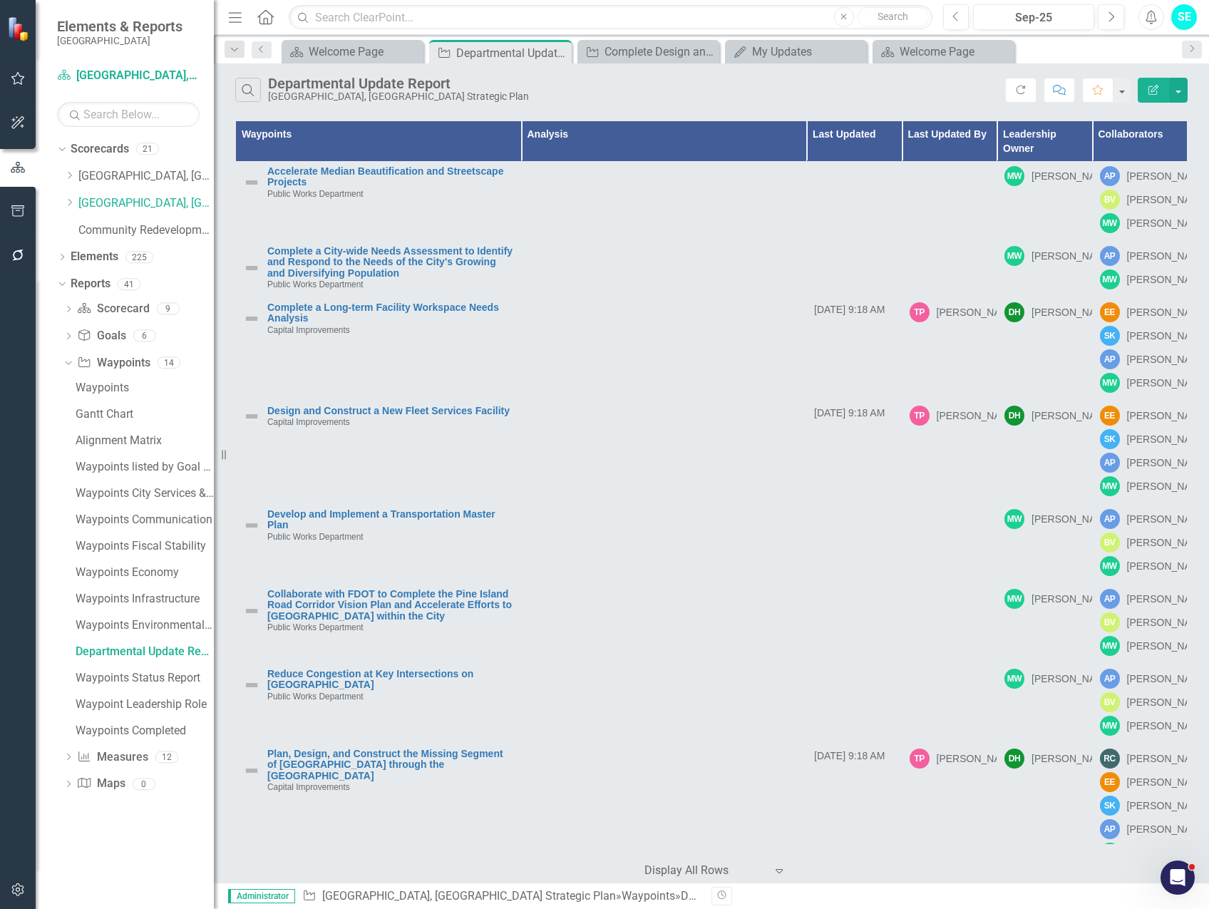
click at [1145, 96] on button "Edit Report" at bounding box center [1153, 90] width 31 height 25
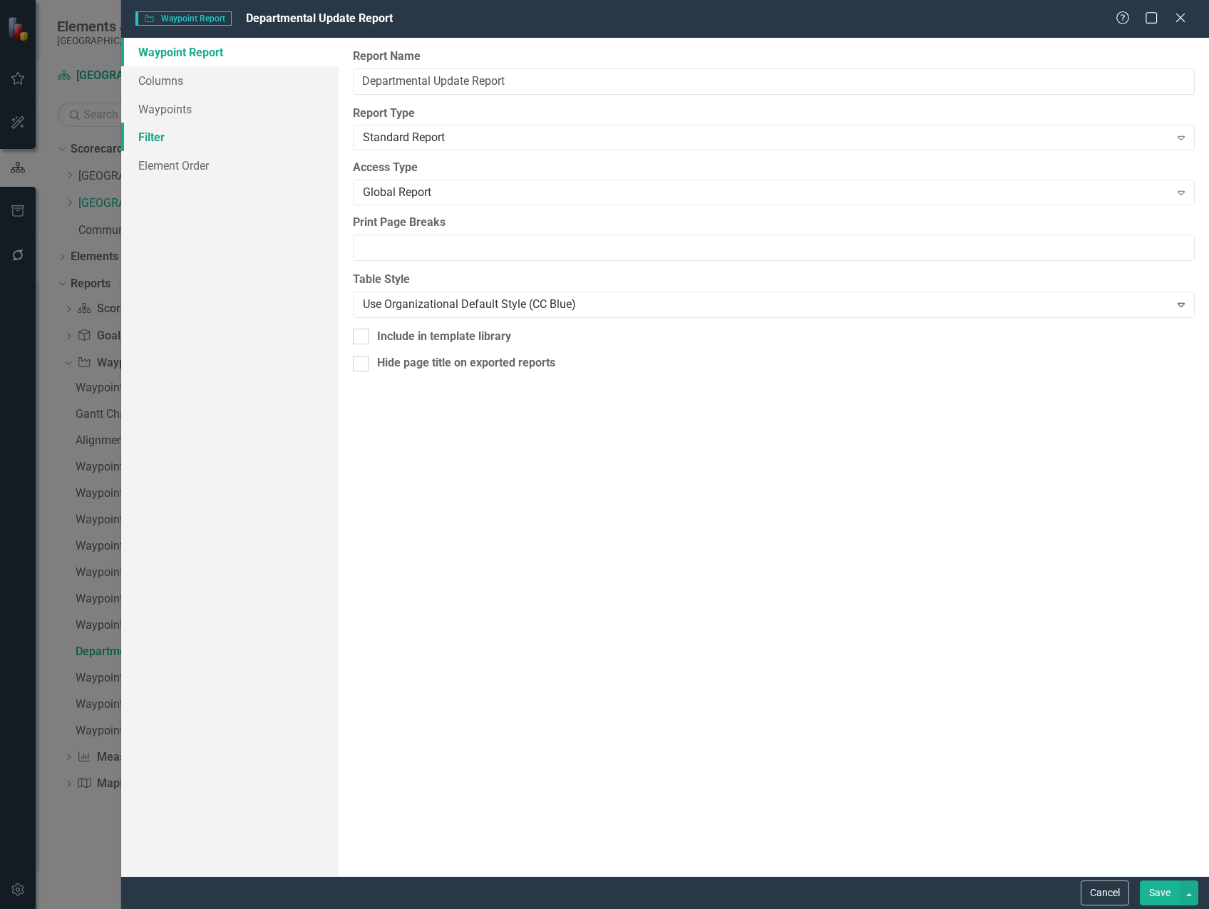
click at [168, 147] on link "Filter" at bounding box center [229, 137] width 217 height 29
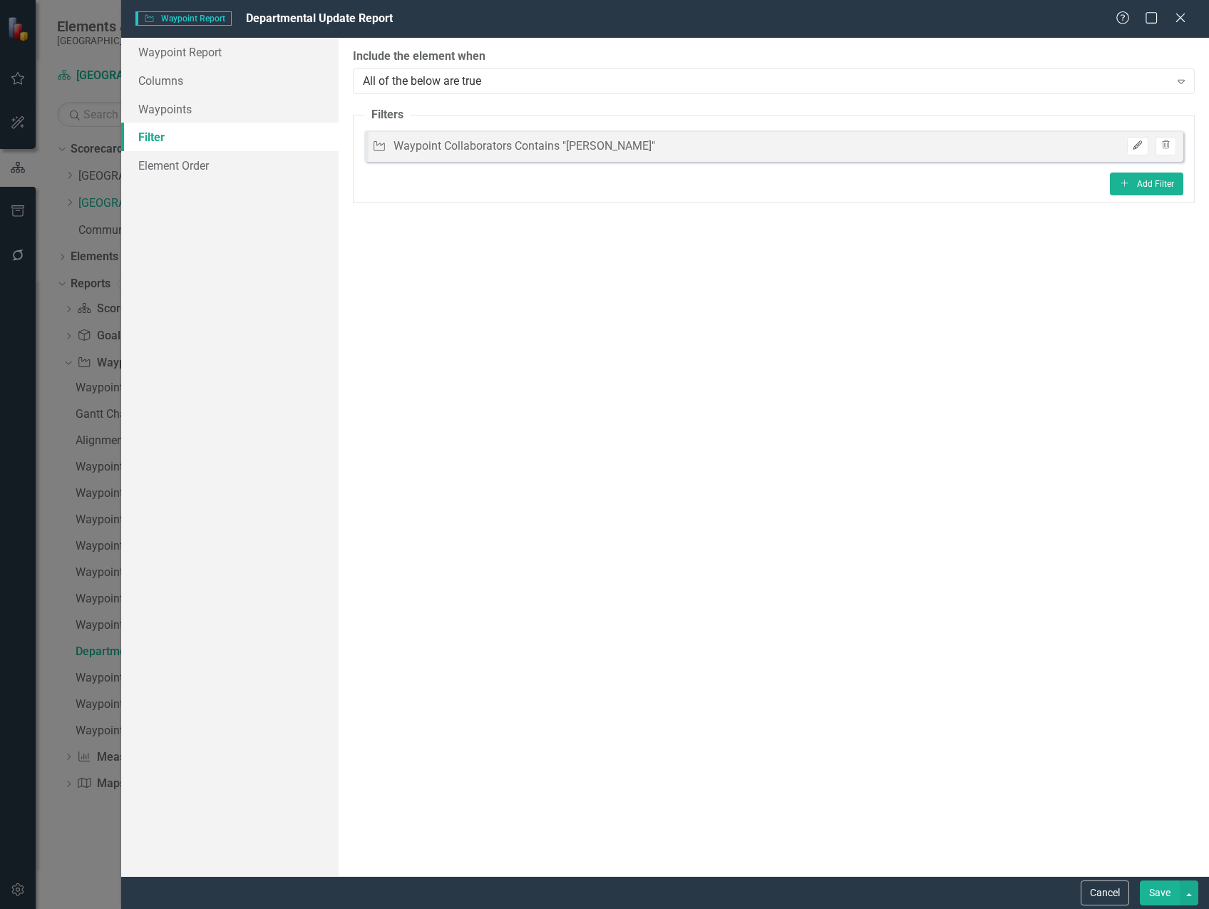
click at [1137, 141] on icon "Edit" at bounding box center [1137, 145] width 11 height 9
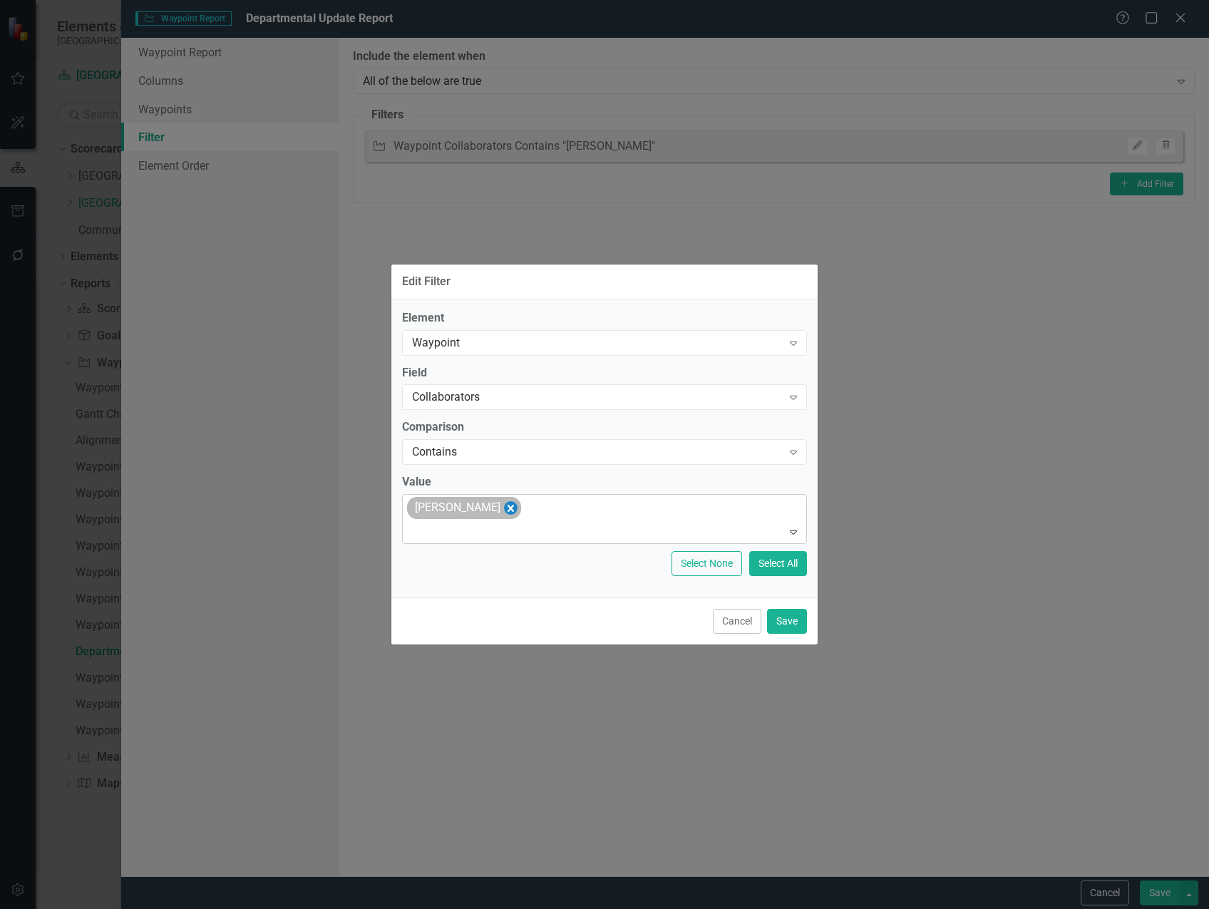
click at [504, 508] on icon "Remove Matt Williams" at bounding box center [511, 508] width 14 height 18
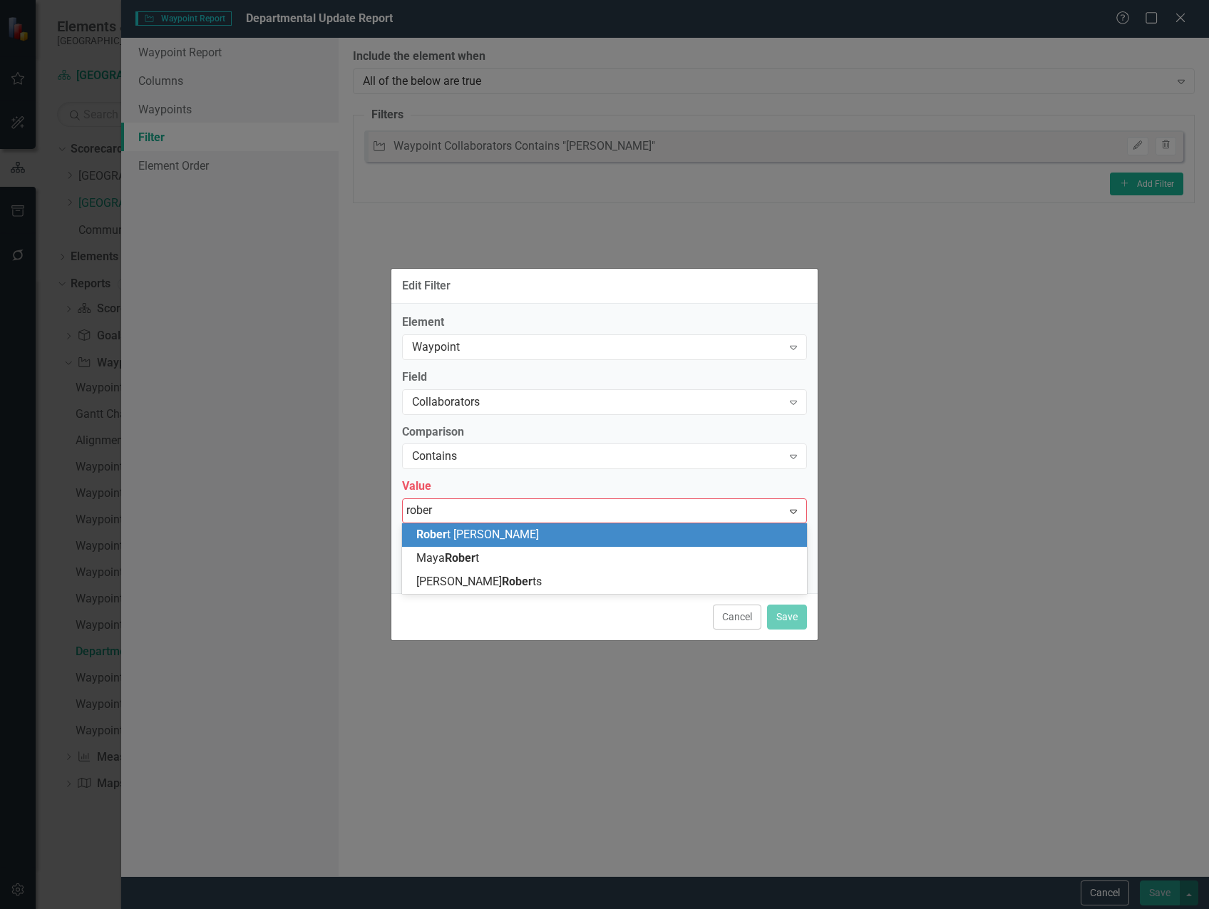
type input "[PERSON_NAME]"
click at [496, 534] on span "[PERSON_NAME]" at bounding box center [502, 534] width 172 height 14
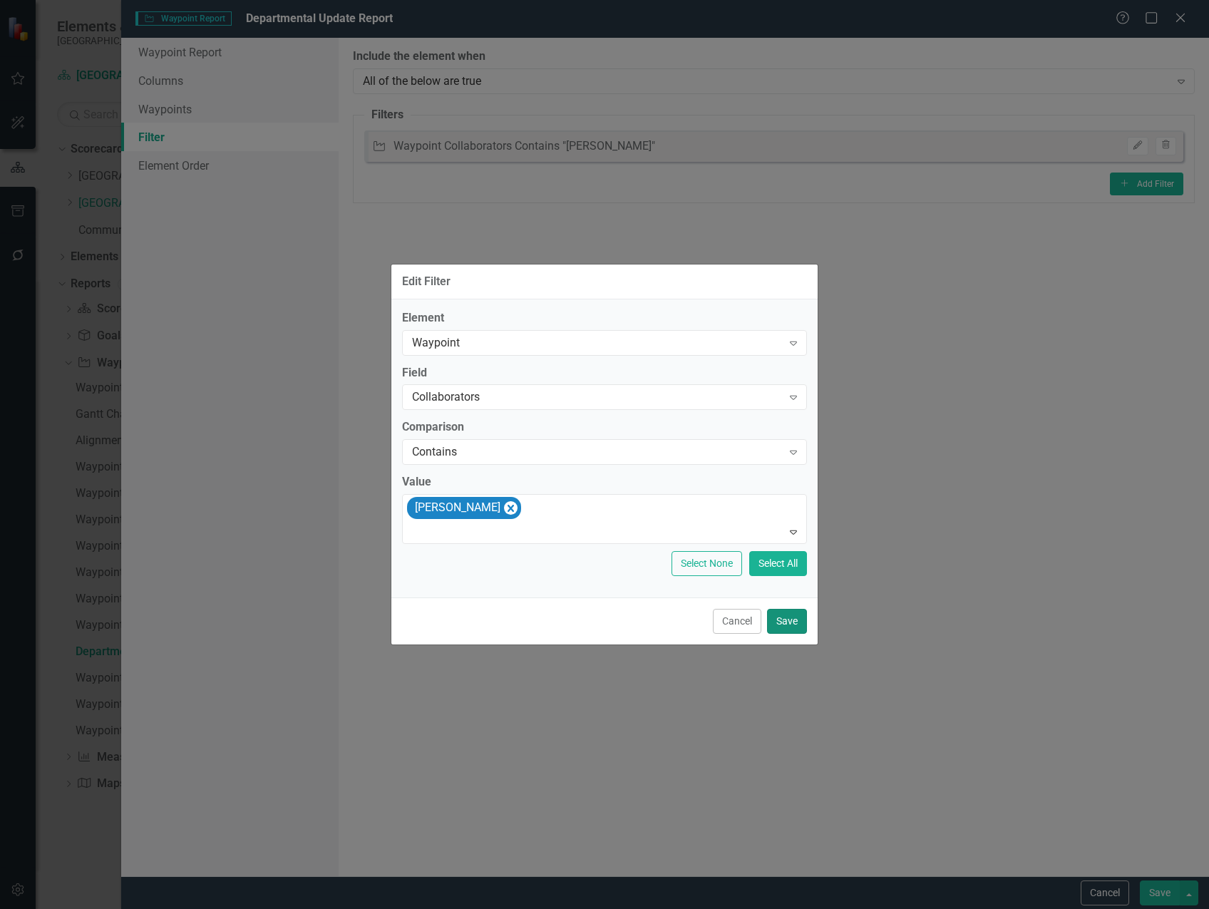
click at [778, 625] on button "Save" at bounding box center [787, 621] width 40 height 25
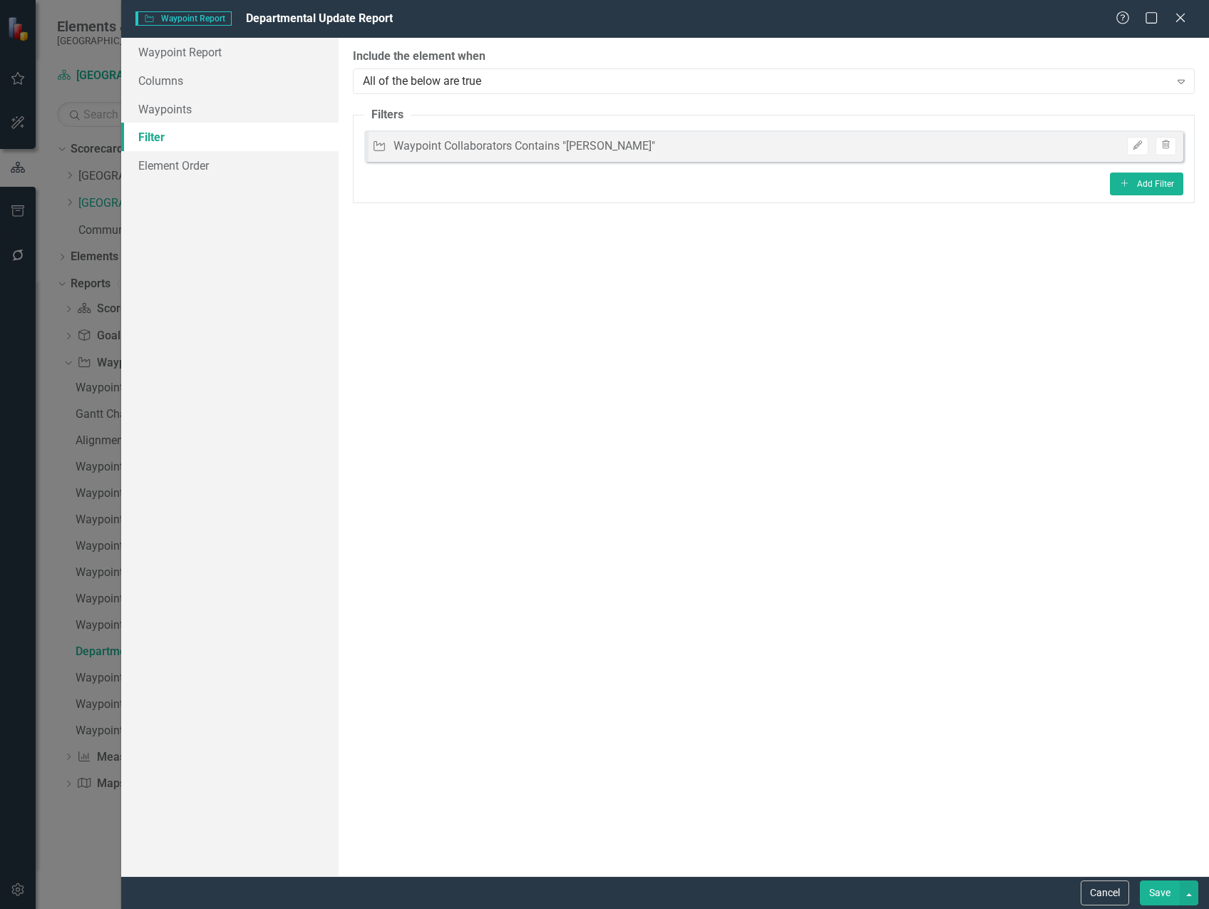
click at [1166, 896] on button "Save" at bounding box center [1160, 892] width 40 height 25
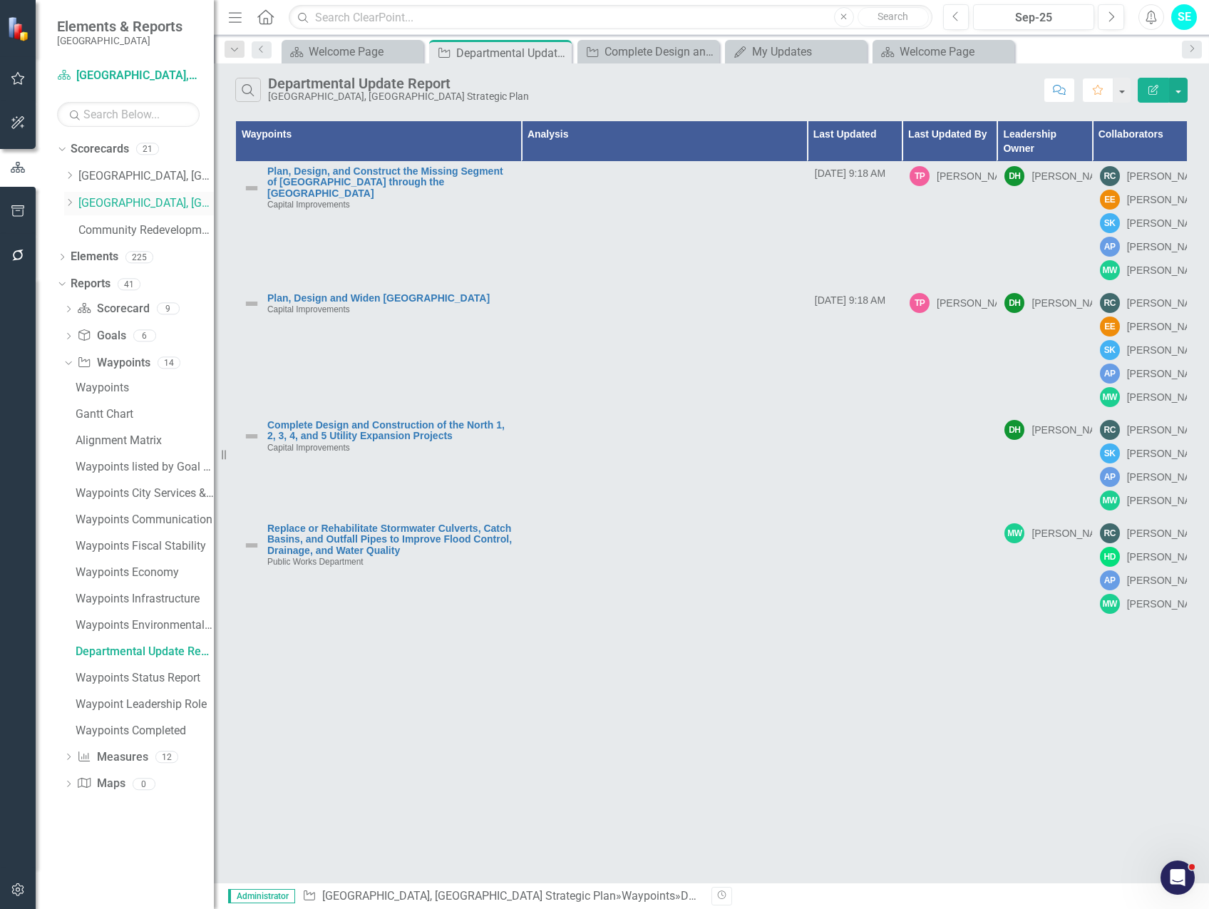
click at [169, 204] on link "[GEOGRAPHIC_DATA], [GEOGRAPHIC_DATA] Strategic Plan" at bounding box center [145, 203] width 135 height 16
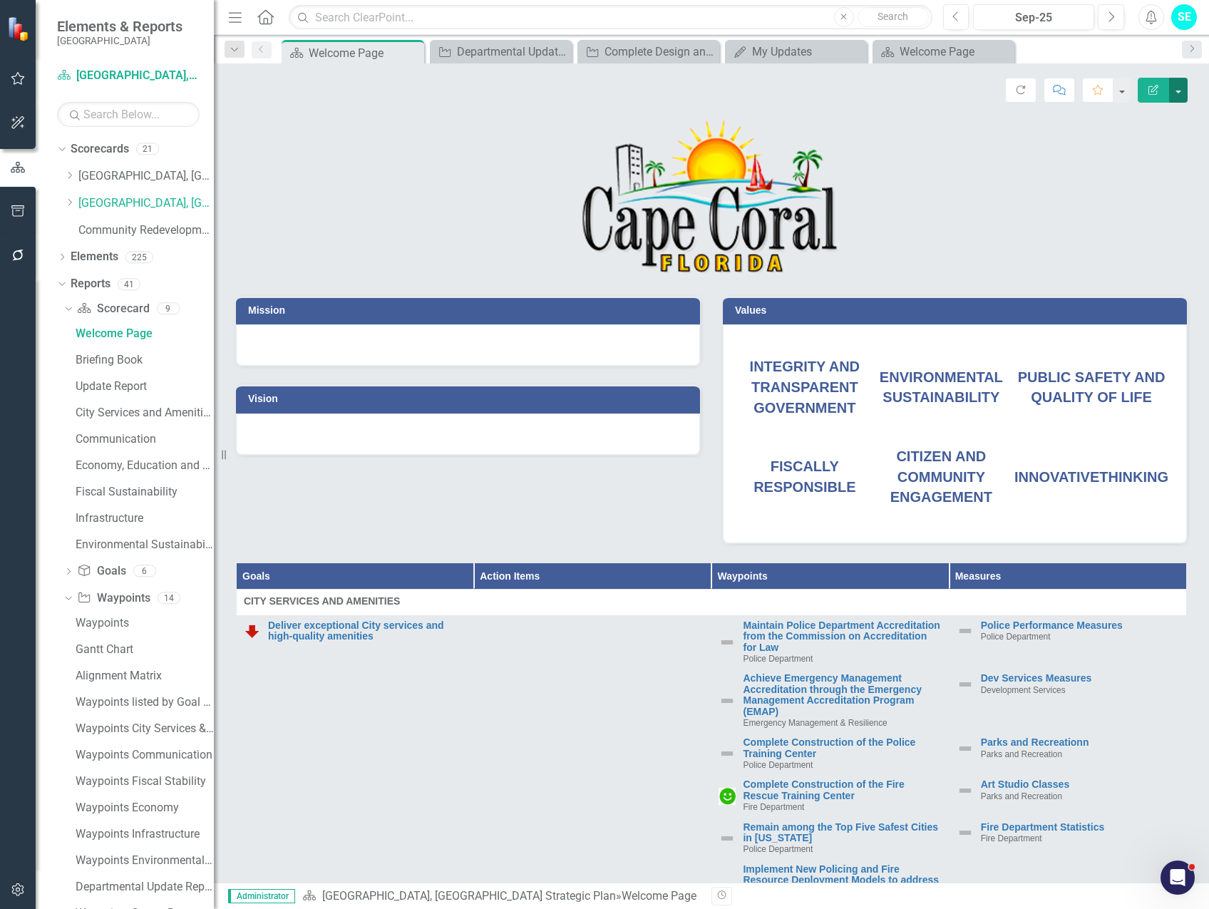
click at [1177, 92] on button "button" at bounding box center [1178, 90] width 19 height 25
click at [1145, 114] on link "Edit Edit Scorecard" at bounding box center [1128, 116] width 115 height 26
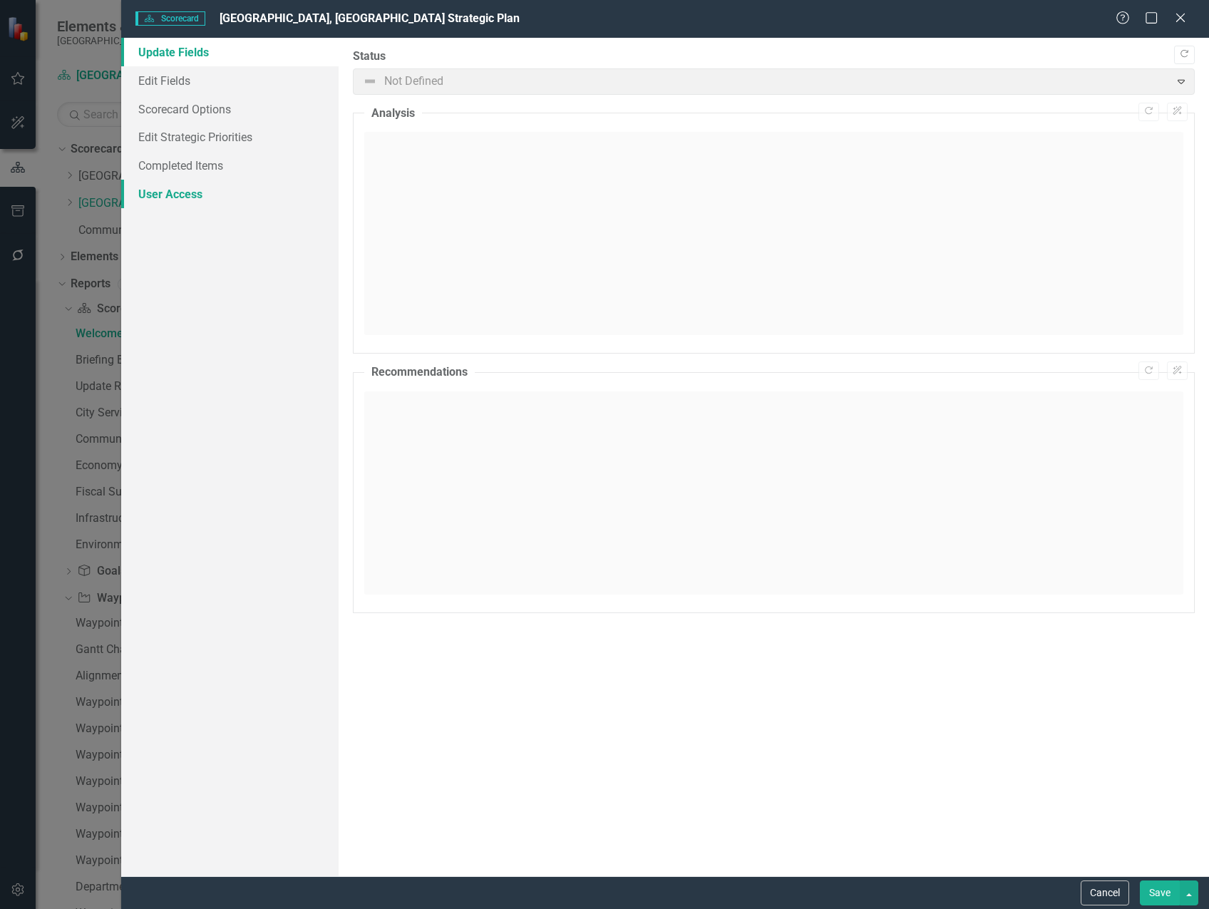
click at [163, 193] on link "User Access" at bounding box center [229, 194] width 217 height 29
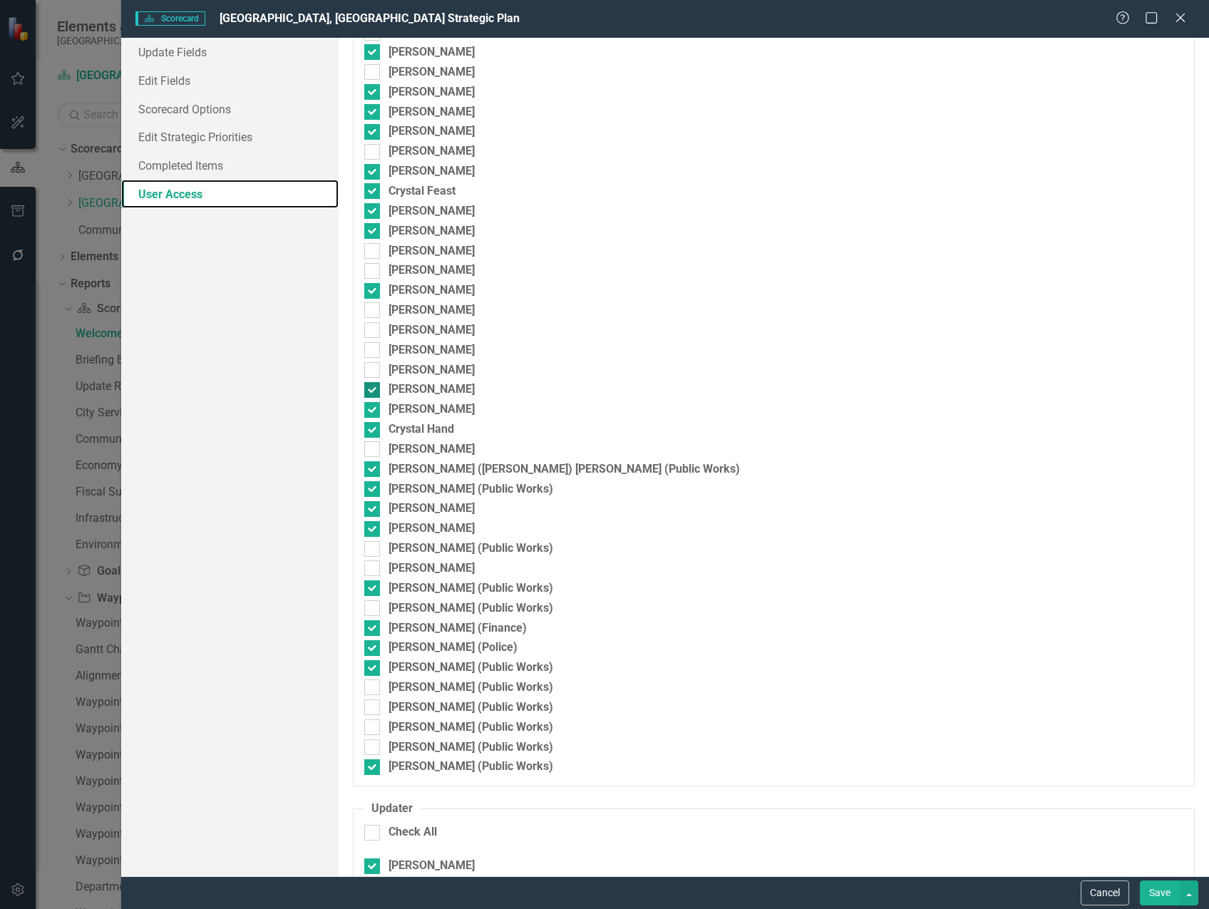
scroll to position [927, 0]
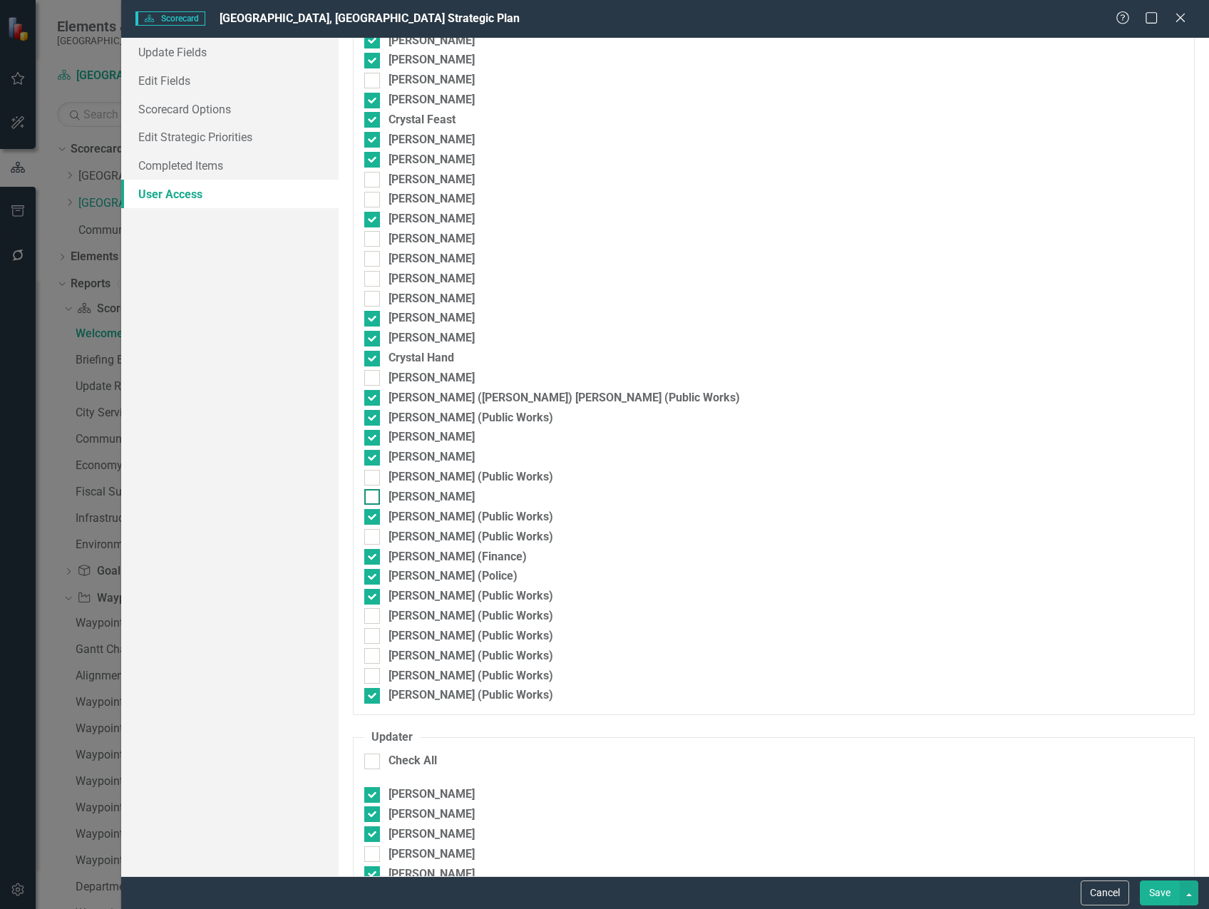
click at [378, 495] on div at bounding box center [372, 497] width 16 height 16
click at [374, 495] on input "[PERSON_NAME]" at bounding box center [368, 493] width 9 height 9
checkbox input "true"
click at [1153, 890] on button "Save" at bounding box center [1160, 892] width 40 height 25
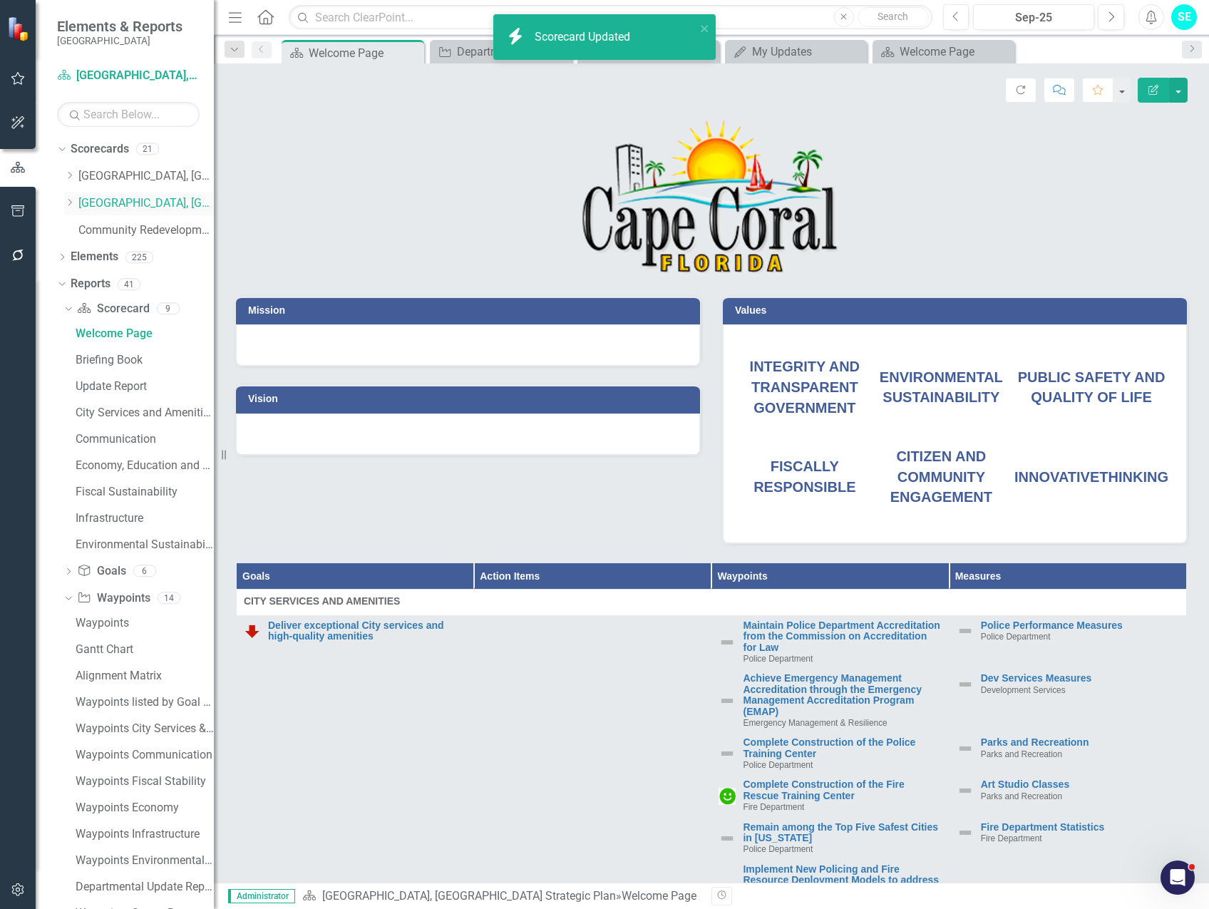
click at [69, 197] on div "Dropdown" at bounding box center [69, 203] width 11 height 12
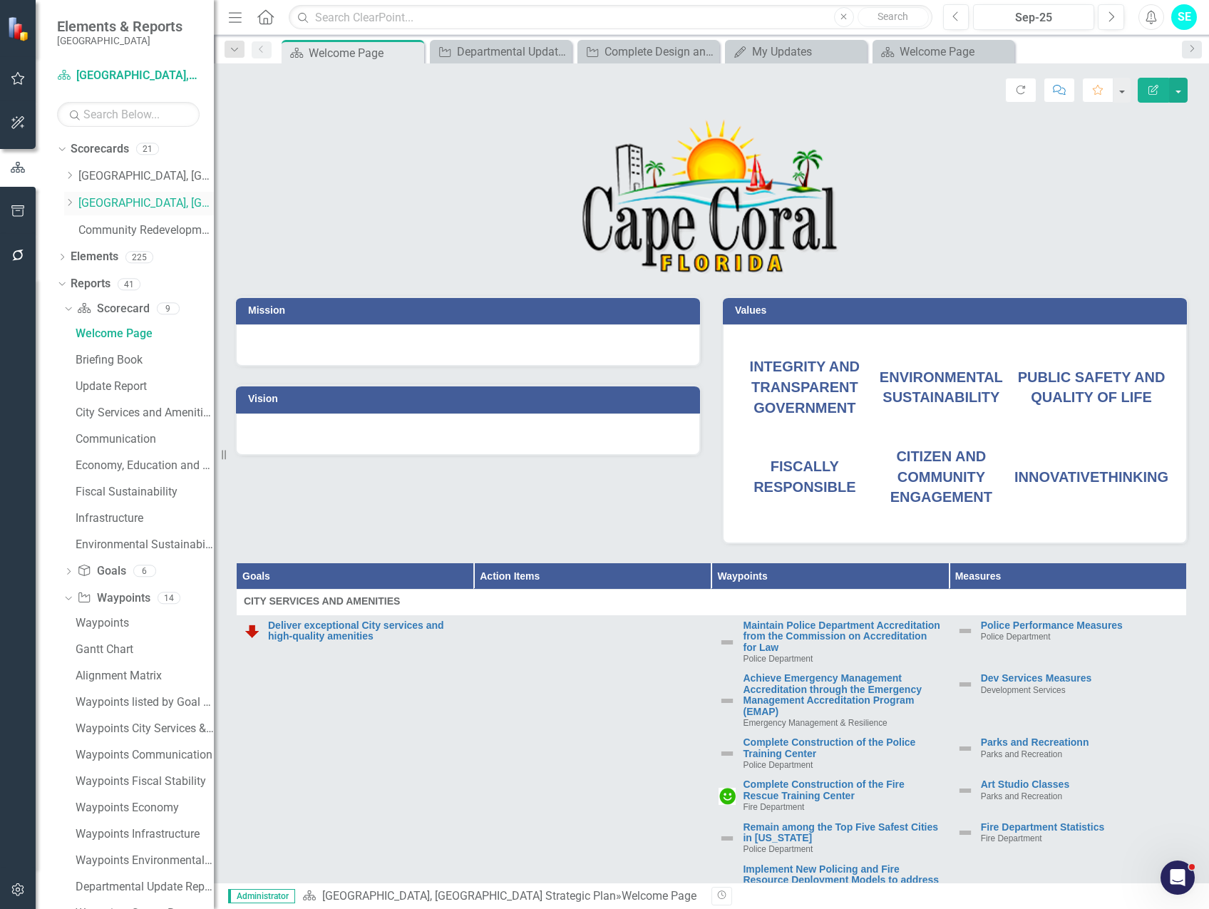
click at [71, 204] on icon at bounding box center [70, 202] width 4 height 7
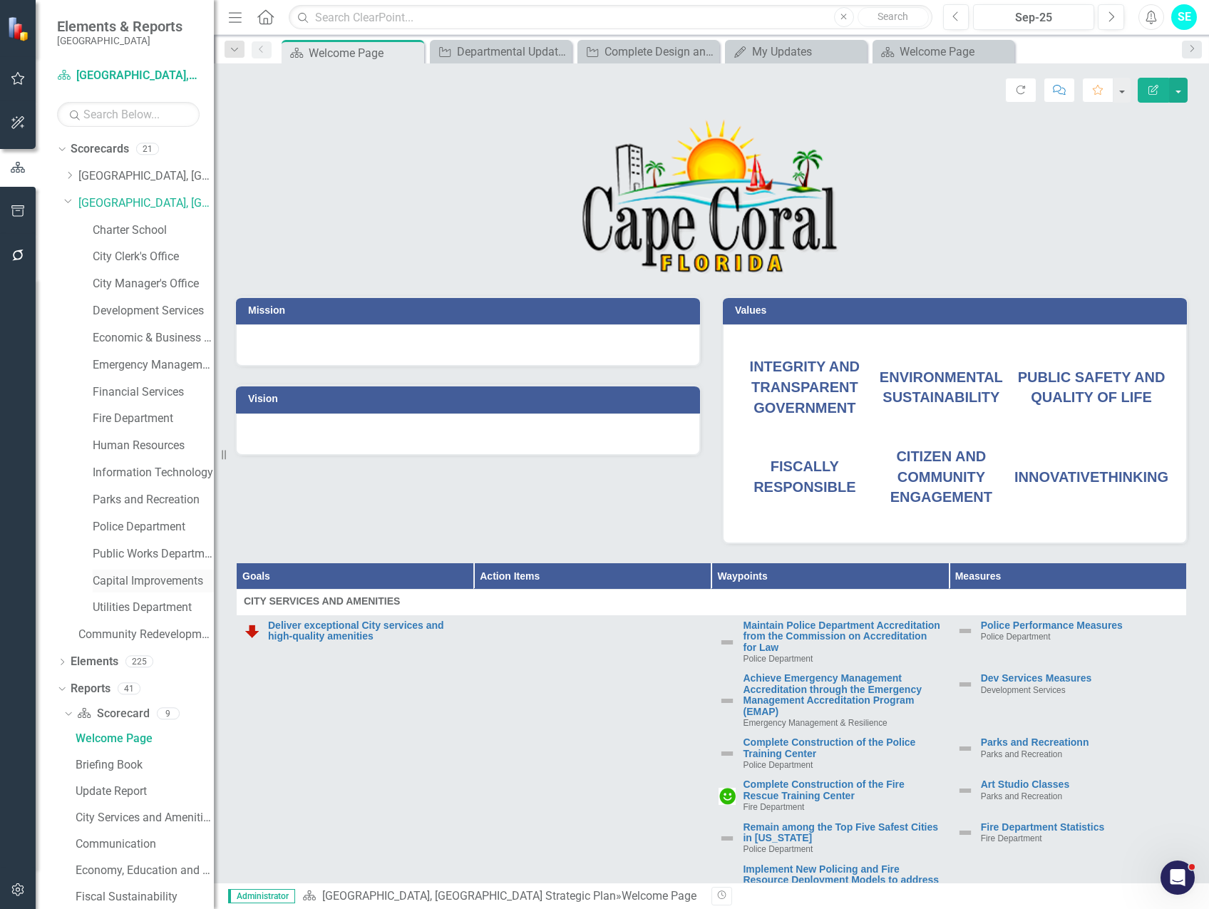
click at [133, 588] on link "Capital Improvements" at bounding box center [153, 581] width 121 height 16
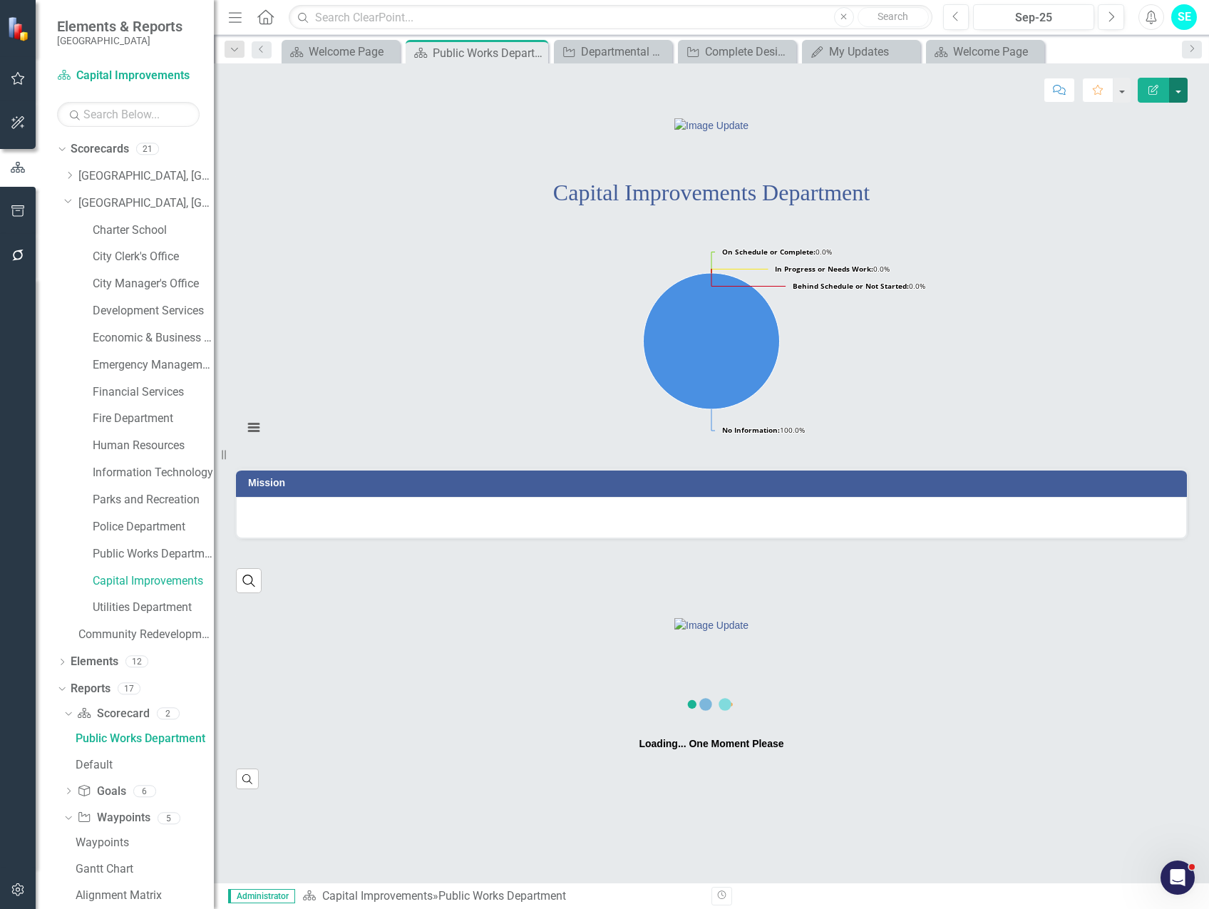
click at [1176, 92] on button "button" at bounding box center [1178, 90] width 19 height 25
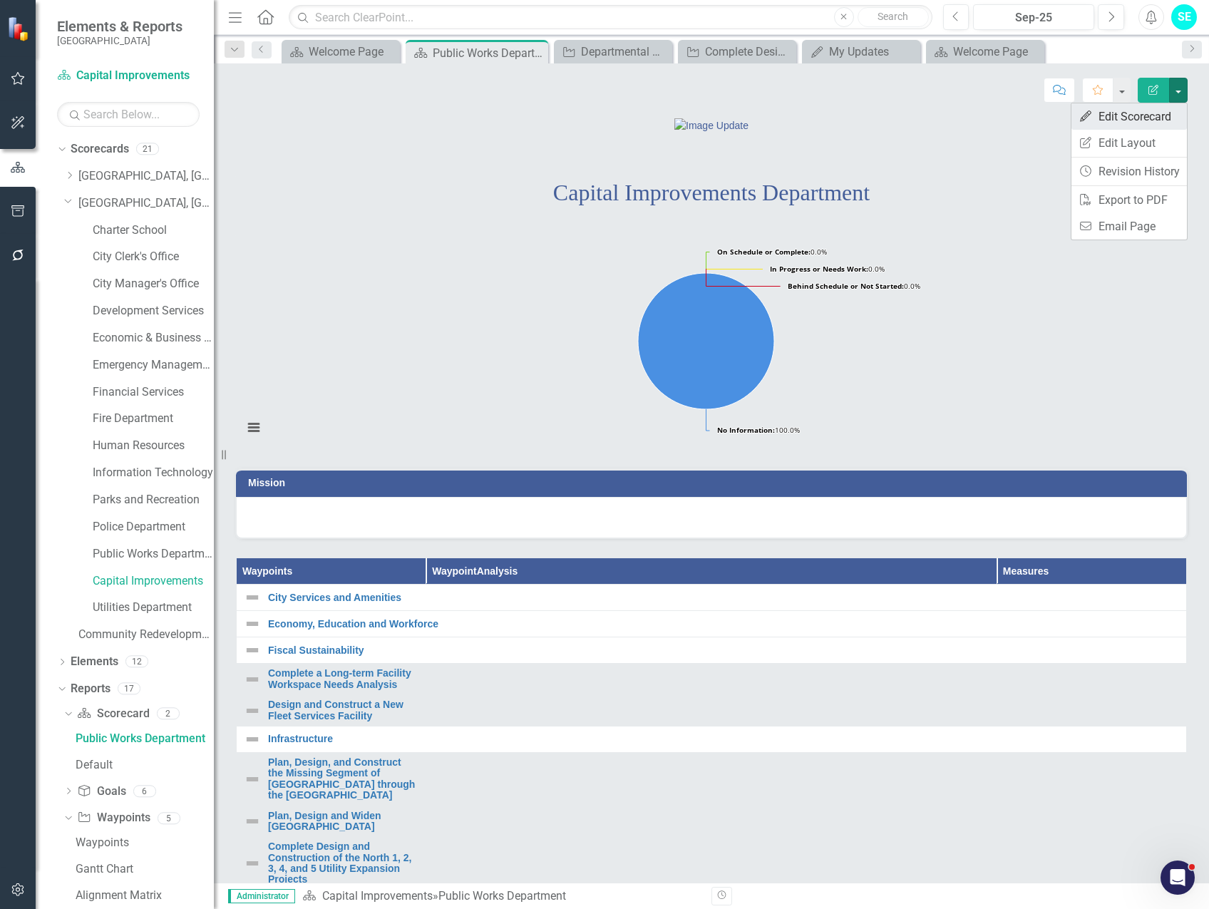
click at [1143, 120] on link "Edit Edit Scorecard" at bounding box center [1128, 116] width 115 height 26
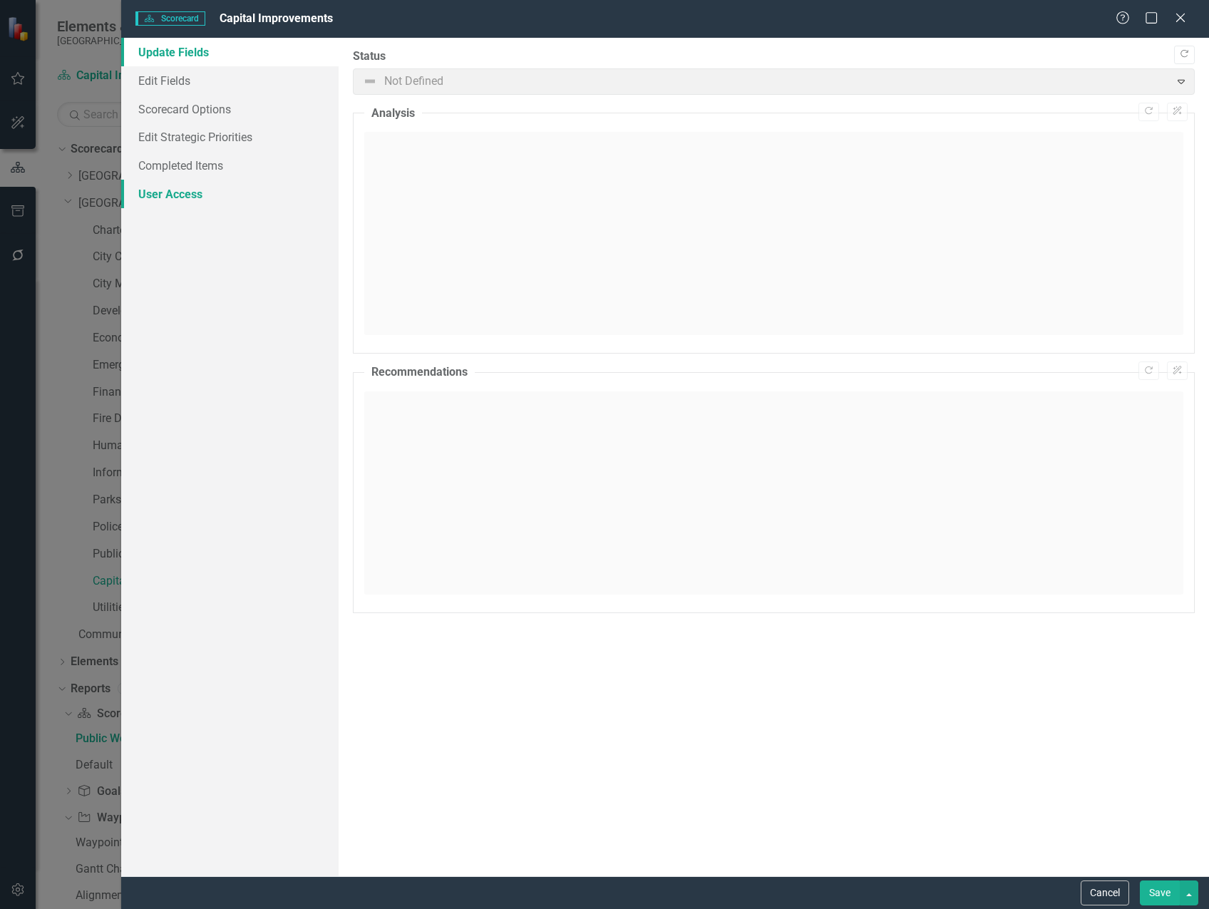
click at [198, 192] on link "User Access" at bounding box center [229, 194] width 217 height 29
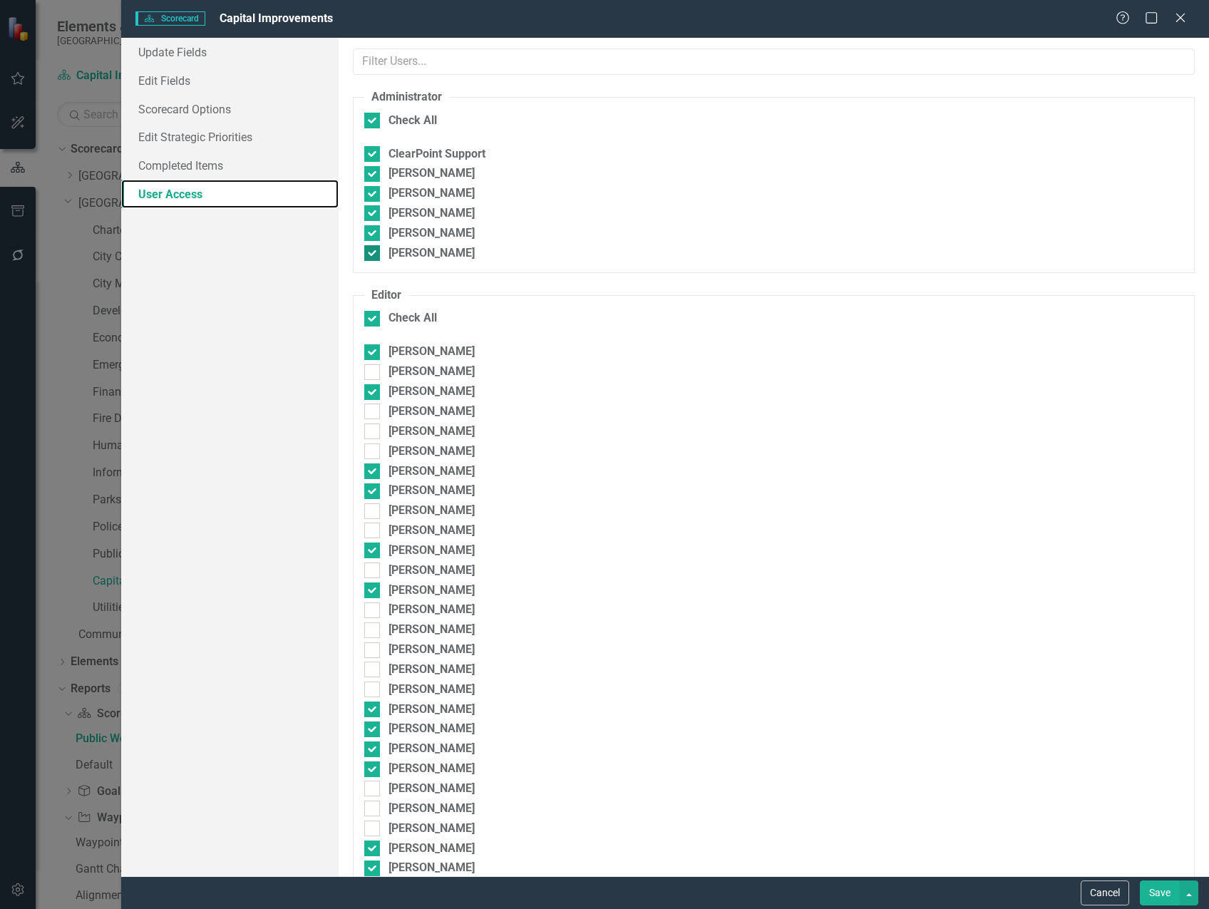
checkbox input "false"
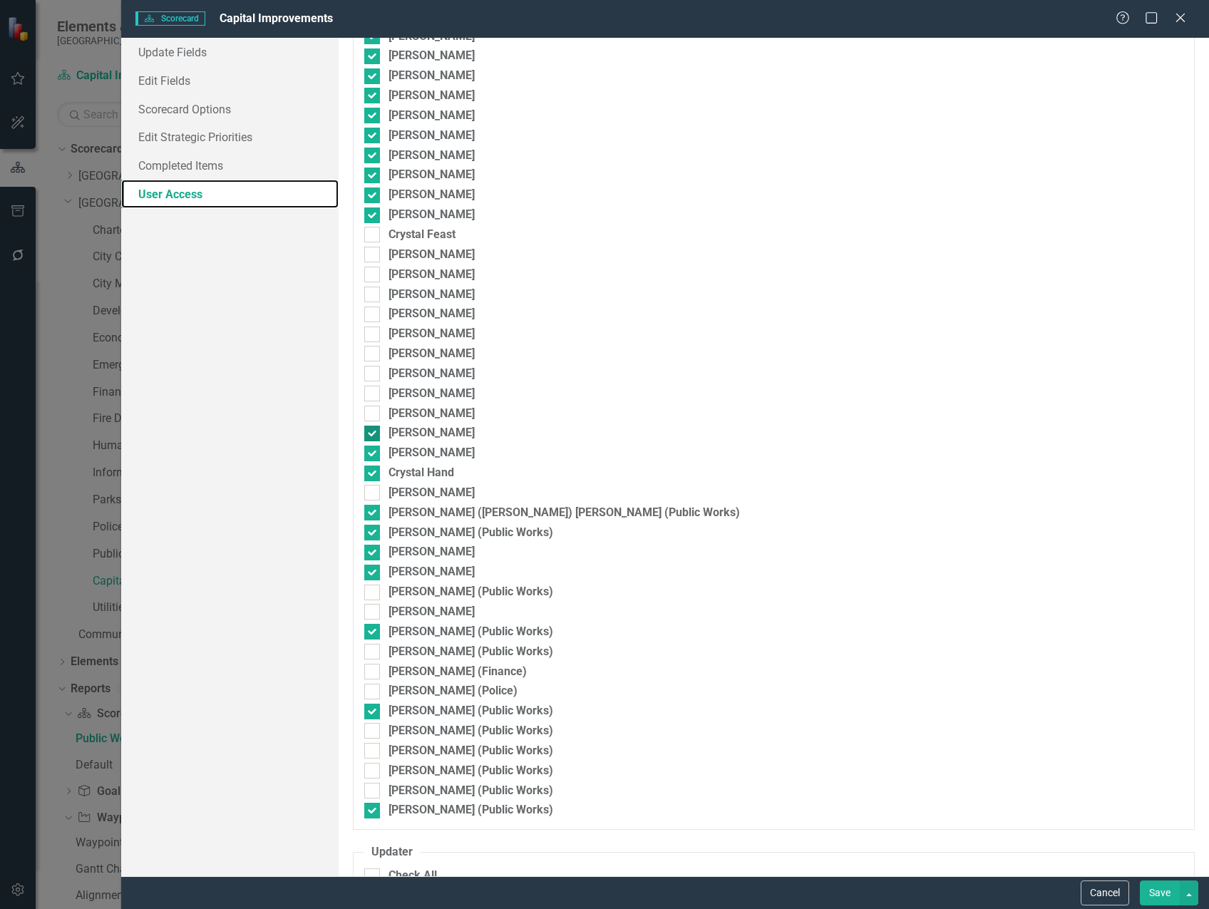
scroll to position [998, 0]
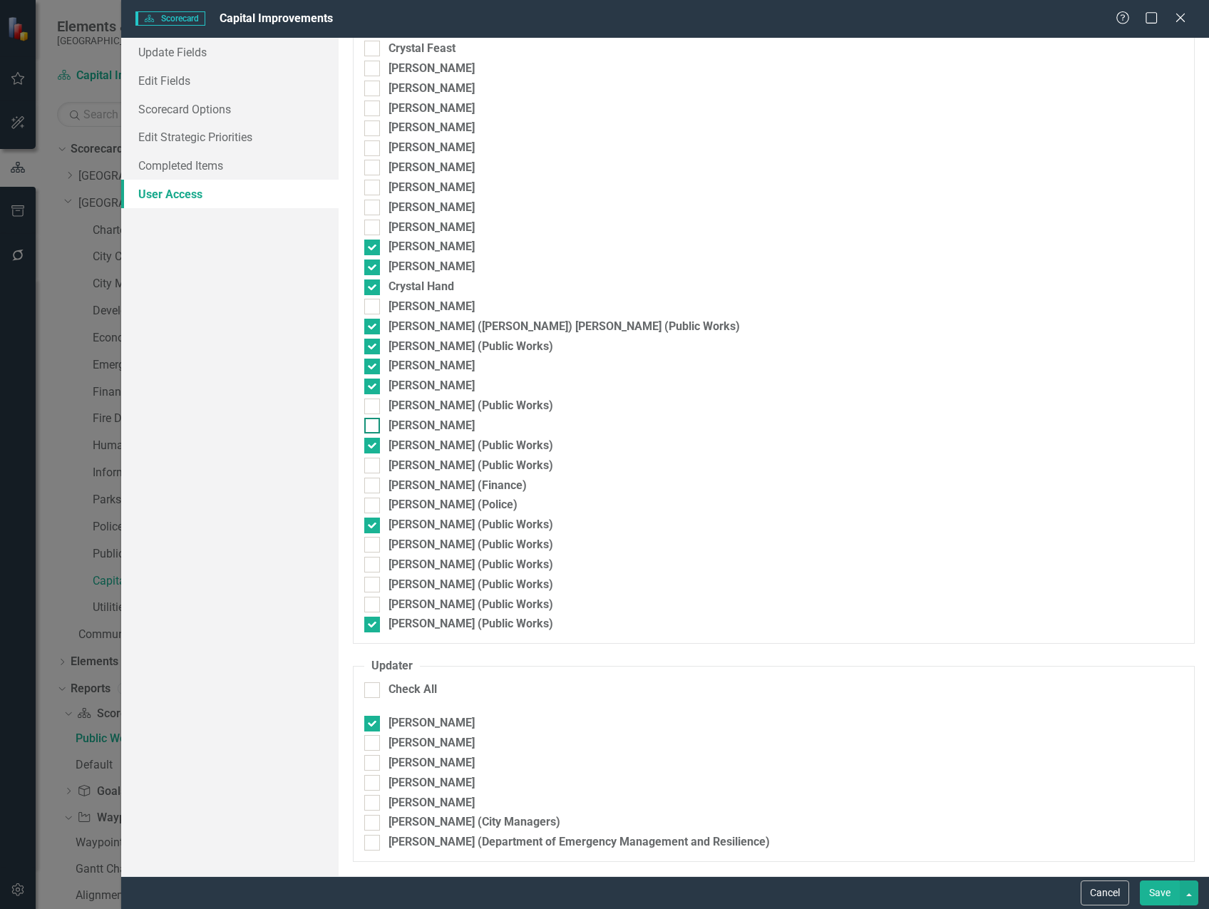
click at [381, 426] on div "[PERSON_NAME]" at bounding box center [773, 426] width 819 height 16
click at [374, 426] on input "[PERSON_NAME]" at bounding box center [368, 422] width 9 height 9
checkbox input "true"
click at [1152, 888] on button "Save" at bounding box center [1160, 892] width 40 height 25
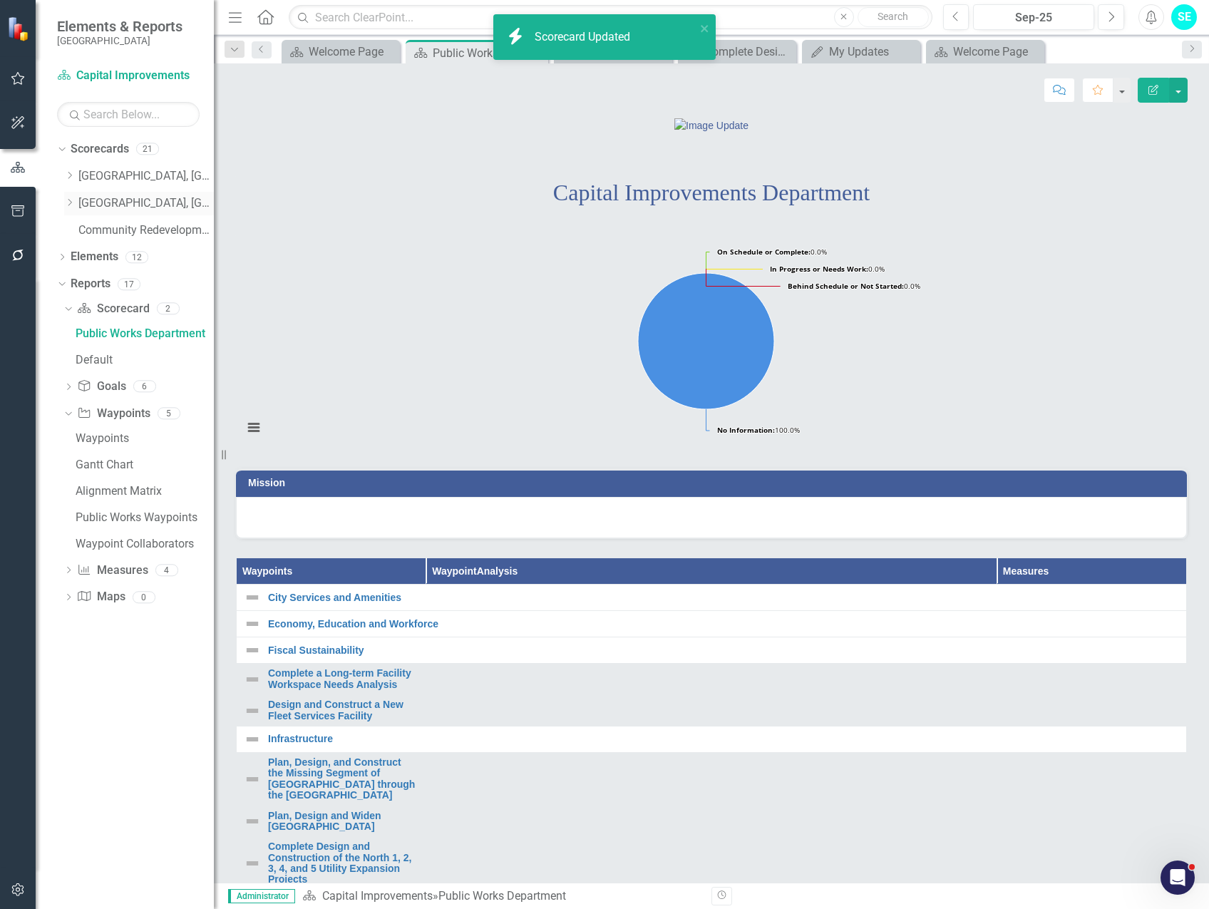
click at [71, 202] on icon "Dropdown" at bounding box center [69, 202] width 11 height 9
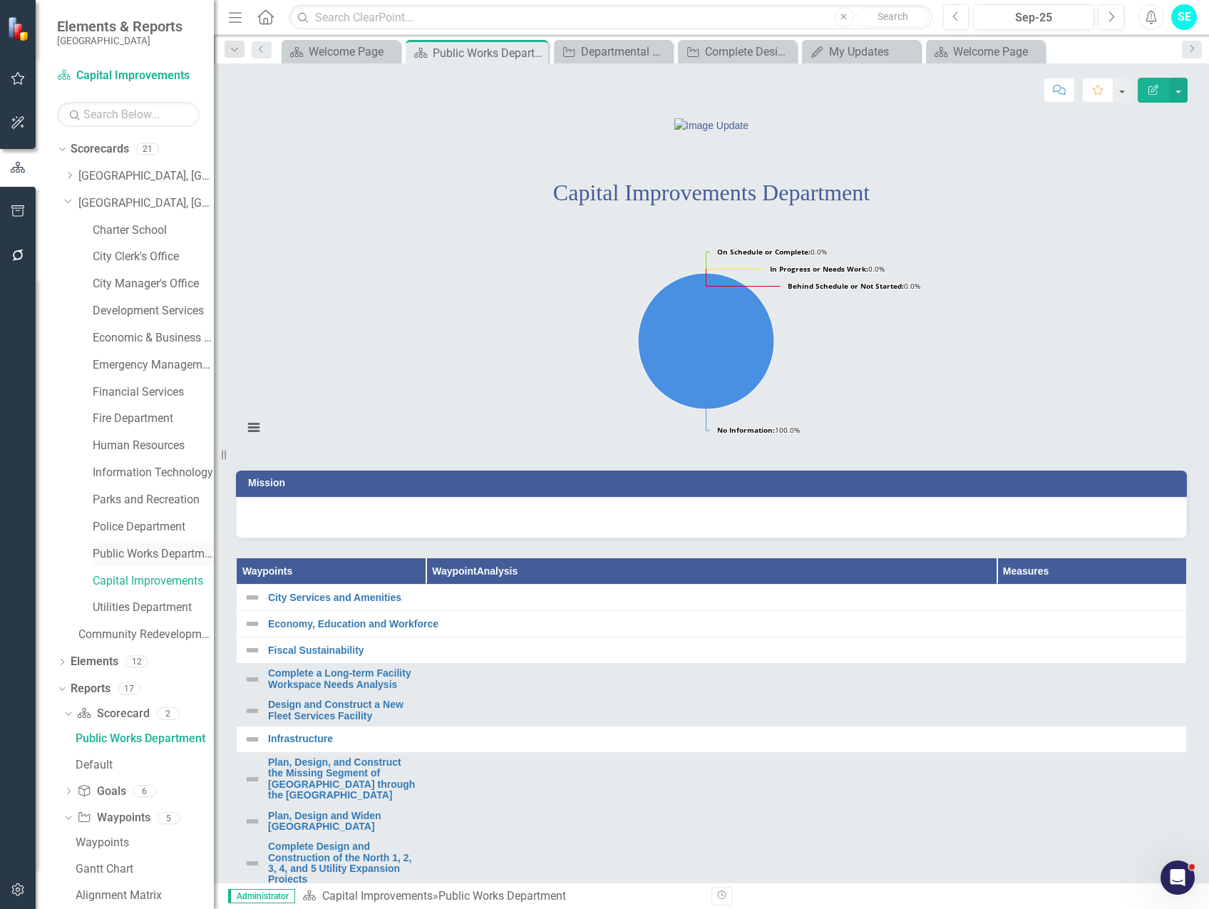
click at [138, 552] on link "Public Works Department" at bounding box center [153, 554] width 121 height 16
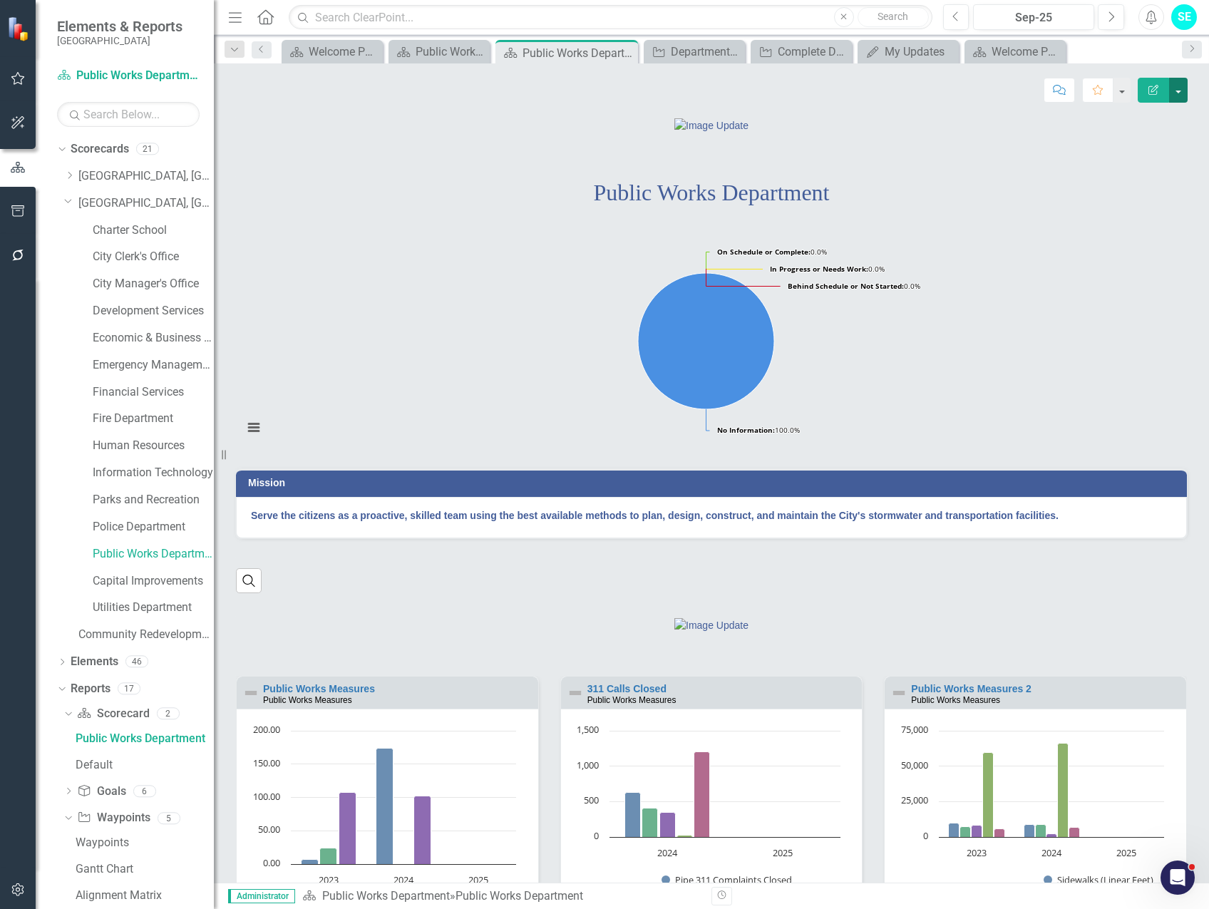
click at [1178, 93] on button "button" at bounding box center [1178, 90] width 19 height 25
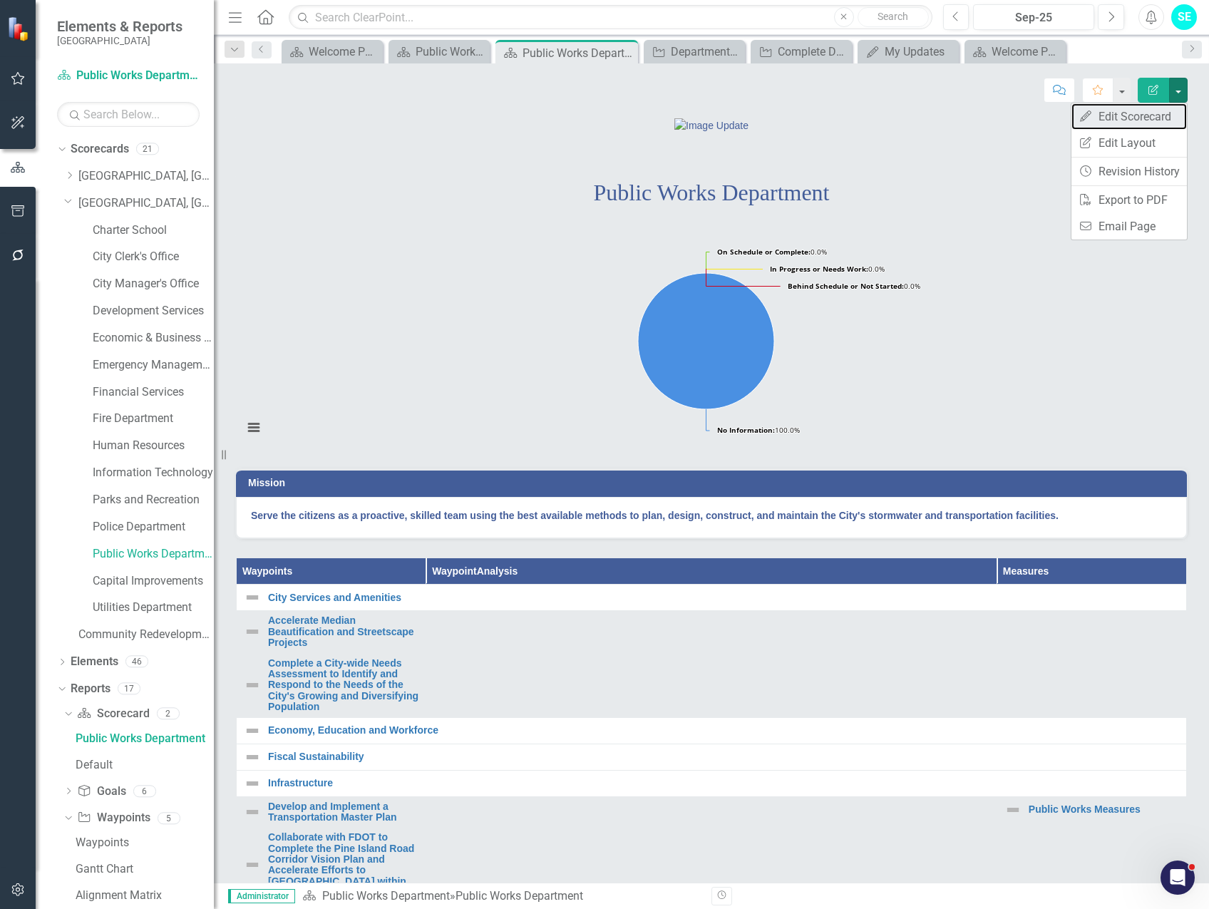
click at [1137, 116] on link "Edit Edit Scorecard" at bounding box center [1128, 116] width 115 height 26
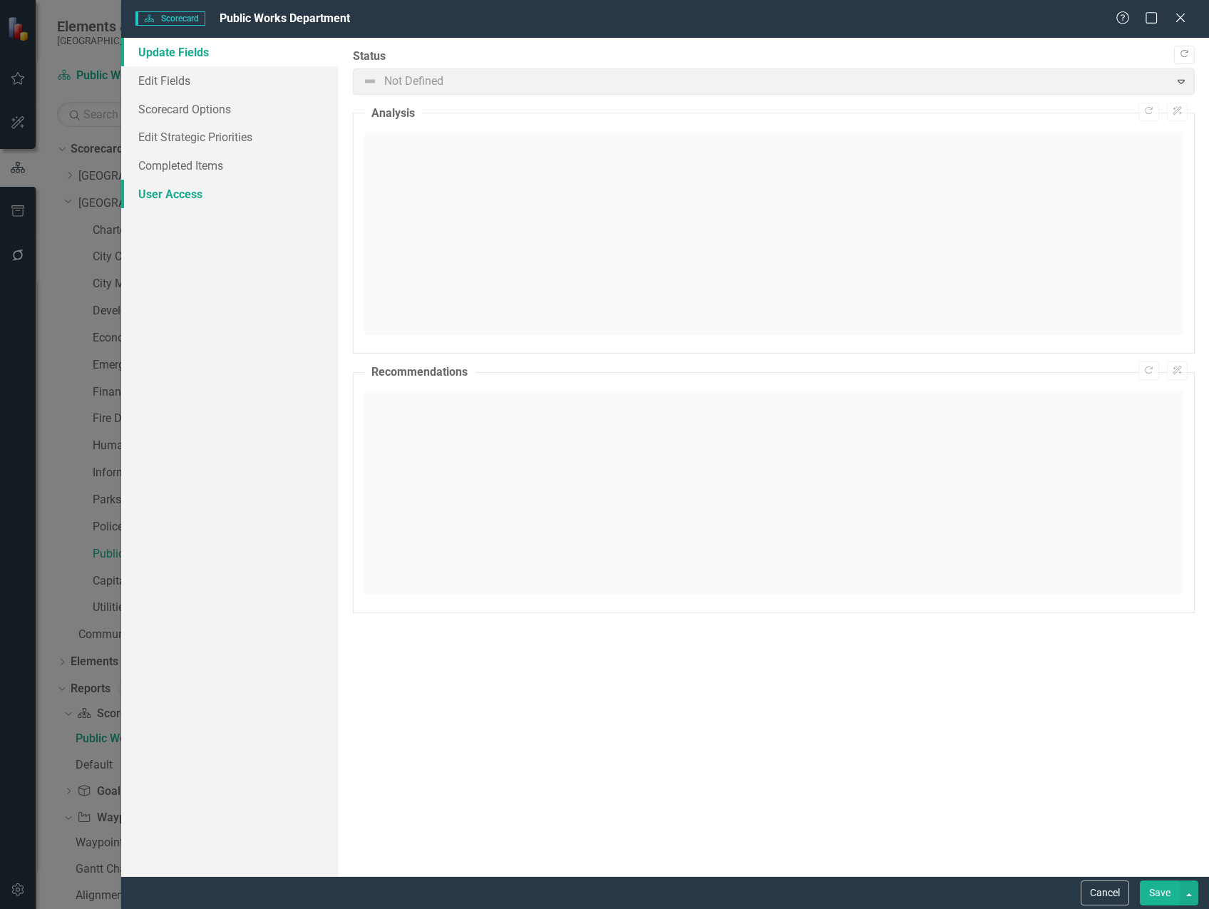
click at [177, 189] on link "User Access" at bounding box center [229, 194] width 217 height 29
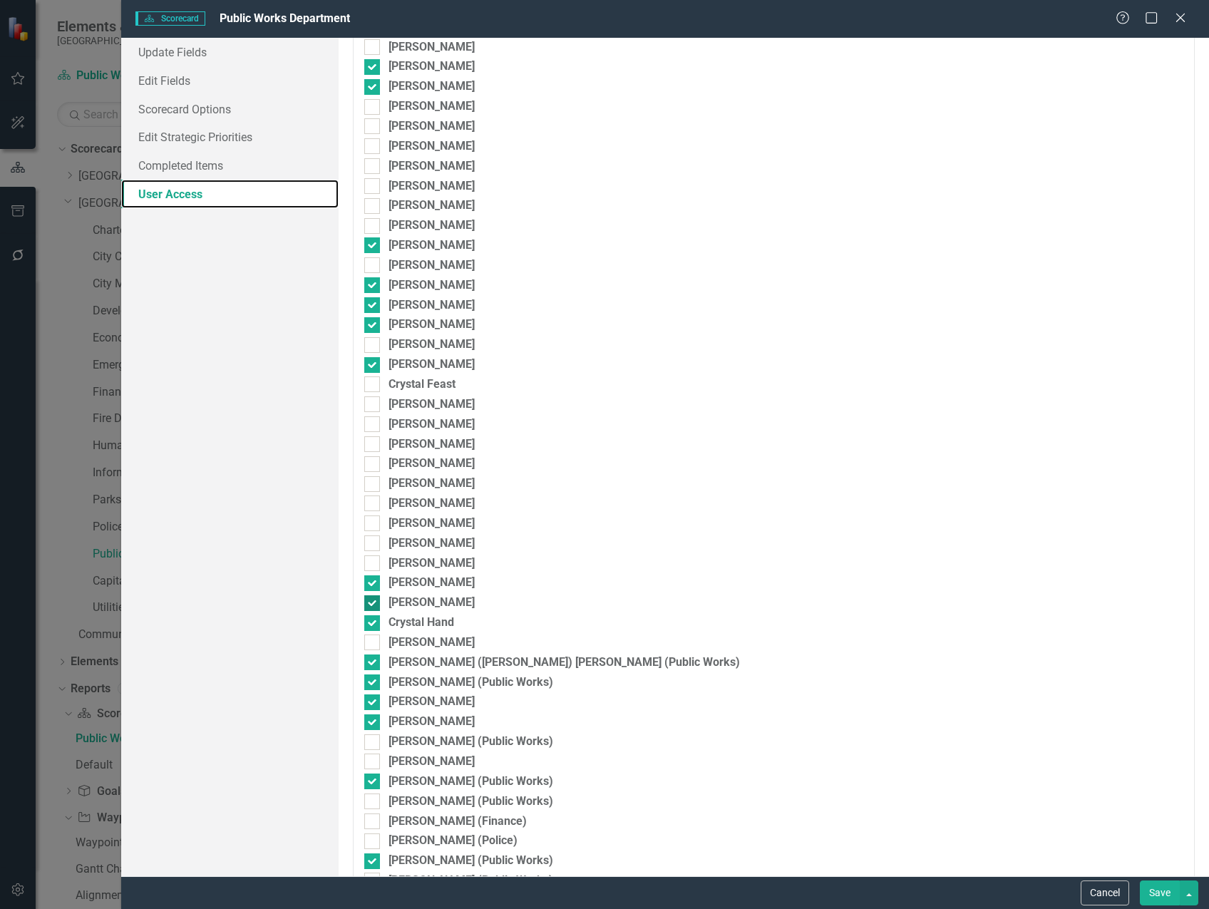
scroll to position [855, 0]
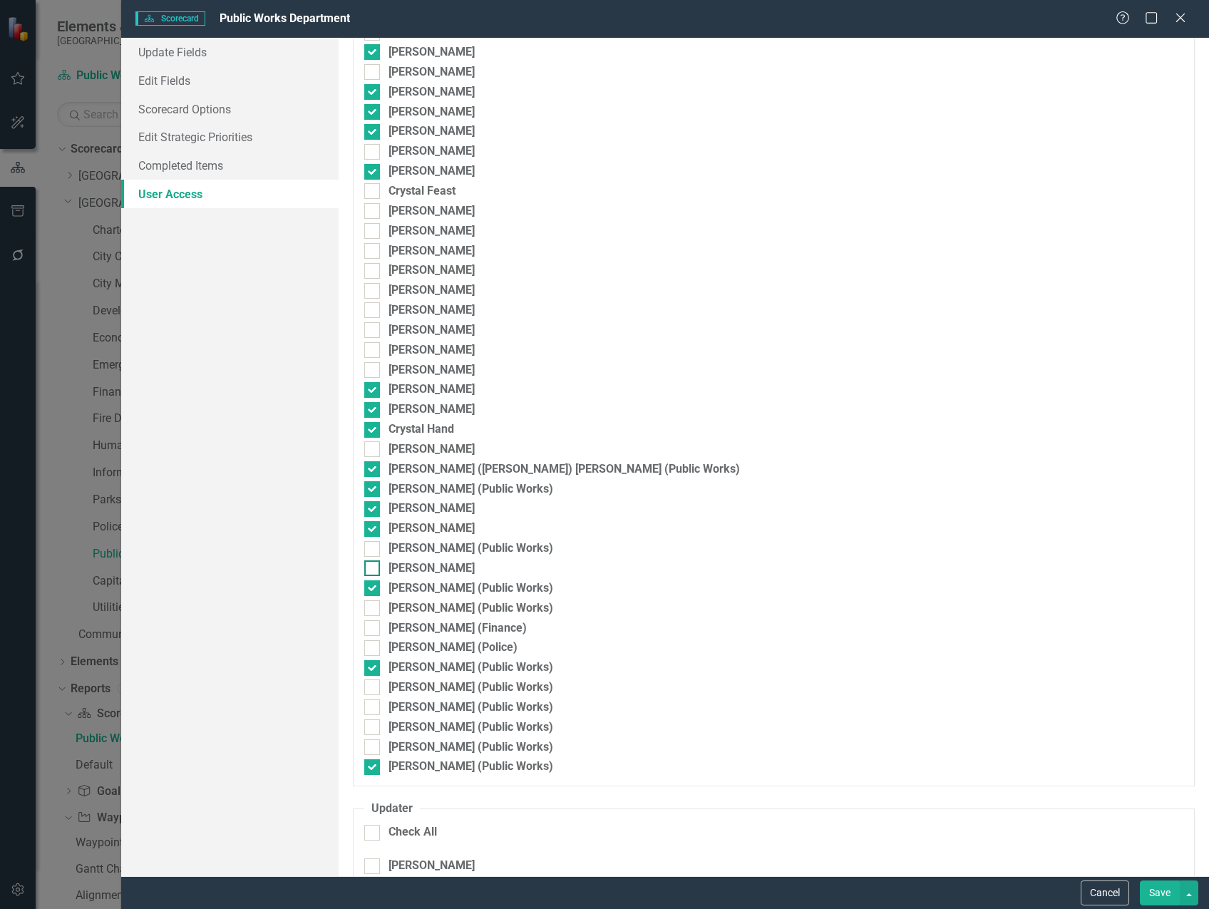
click at [374, 564] on div at bounding box center [372, 568] width 16 height 16
click at [374, 564] on input "[PERSON_NAME]" at bounding box center [368, 564] width 9 height 9
checkbox input "true"
click at [1167, 897] on button "Save" at bounding box center [1160, 892] width 40 height 25
